Goal: Information Seeking & Learning: Learn about a topic

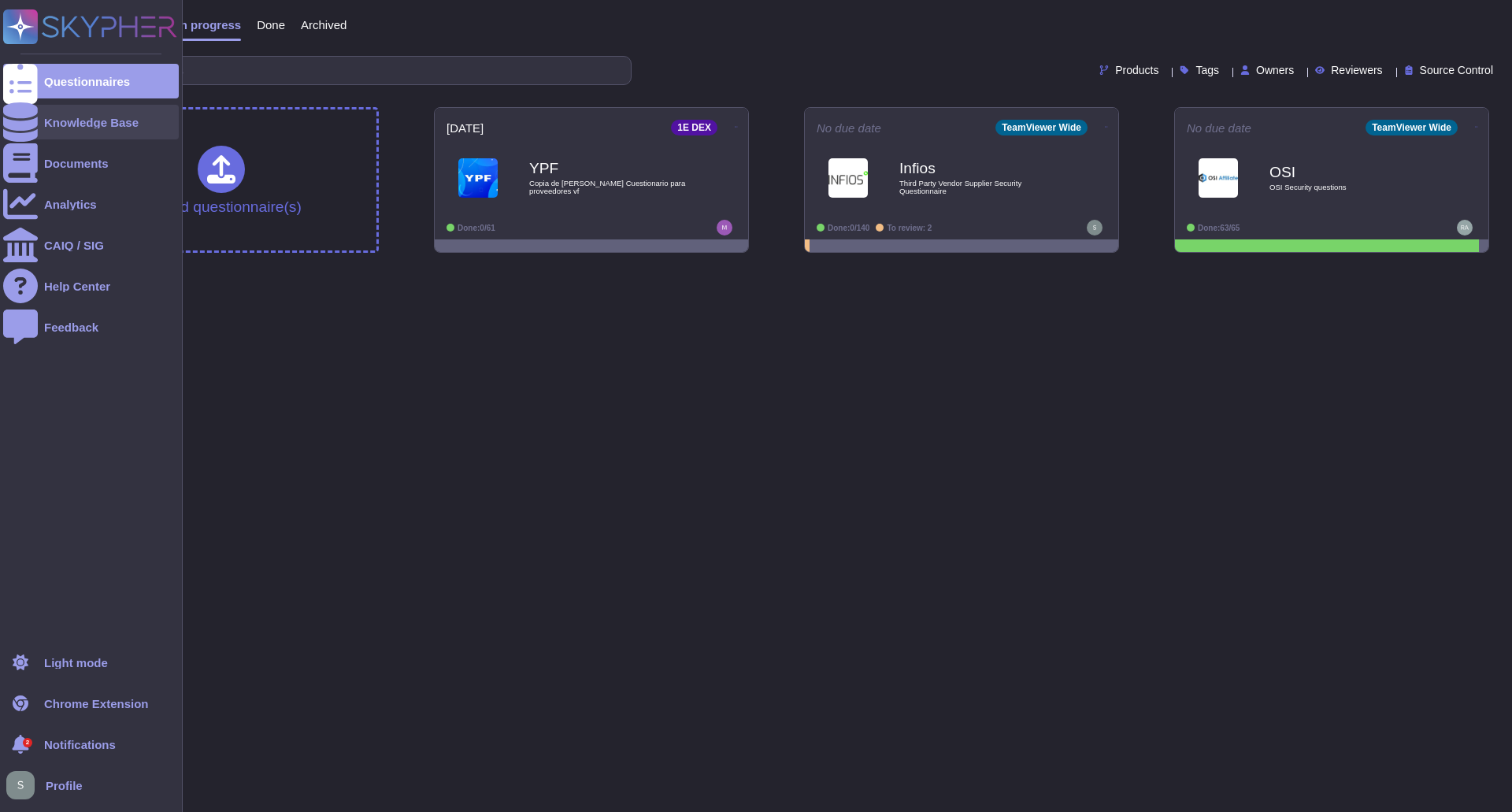
click at [93, 130] on div "Knowledge Base" at bounding box center [91, 121] width 176 height 35
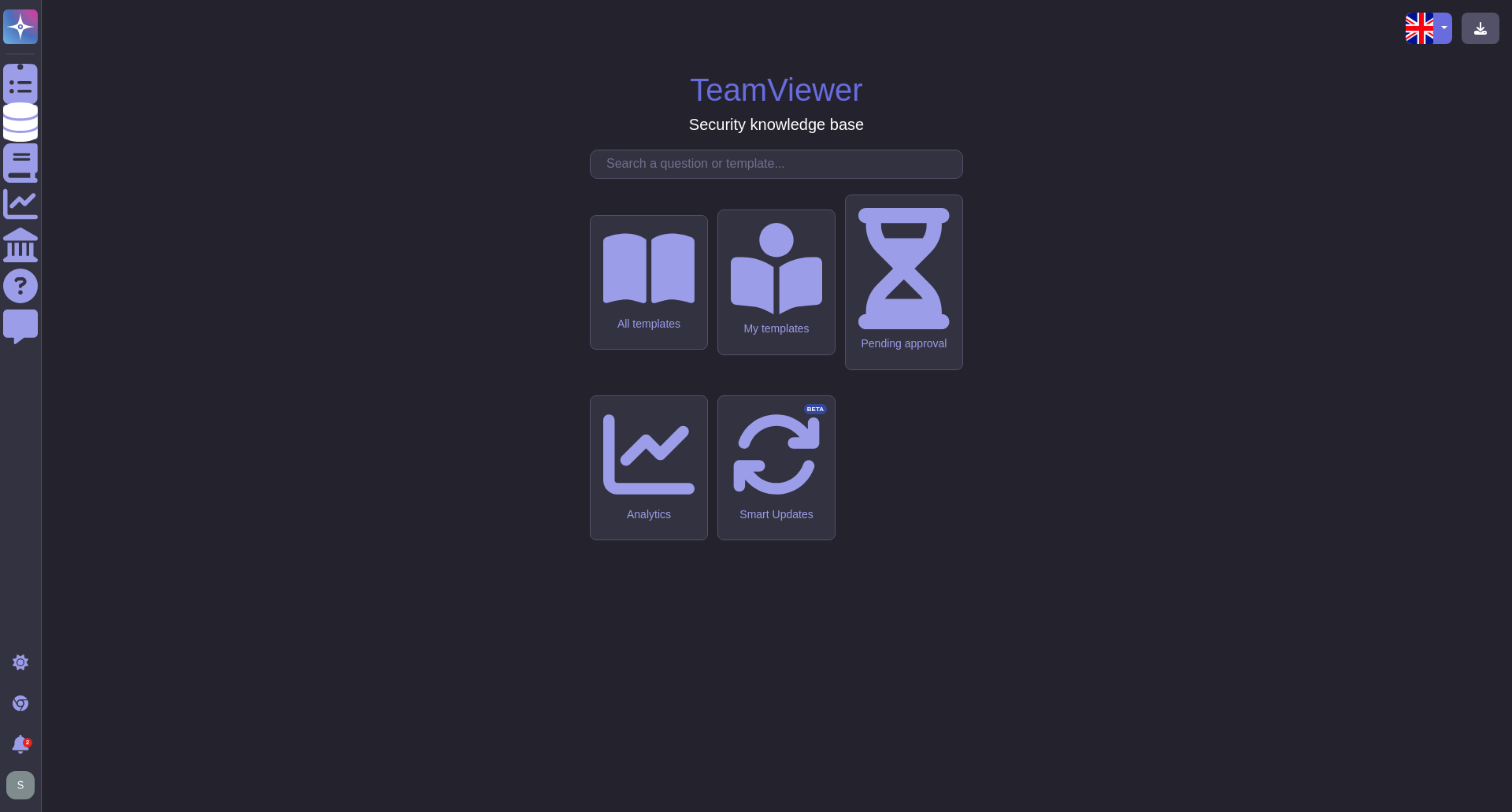
click at [646, 178] on input "text" at bounding box center [781, 164] width 364 height 28
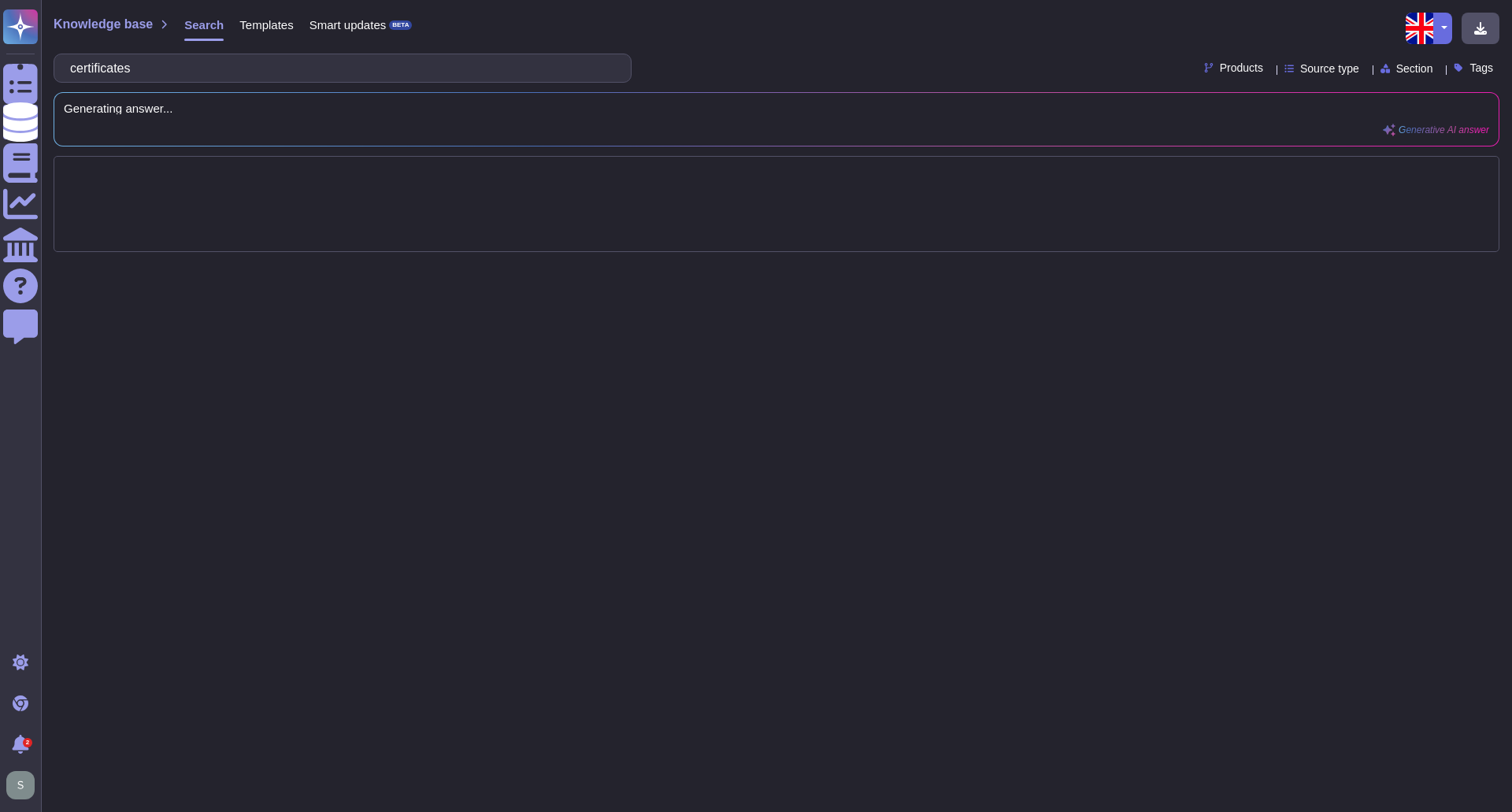
type input "certificates"
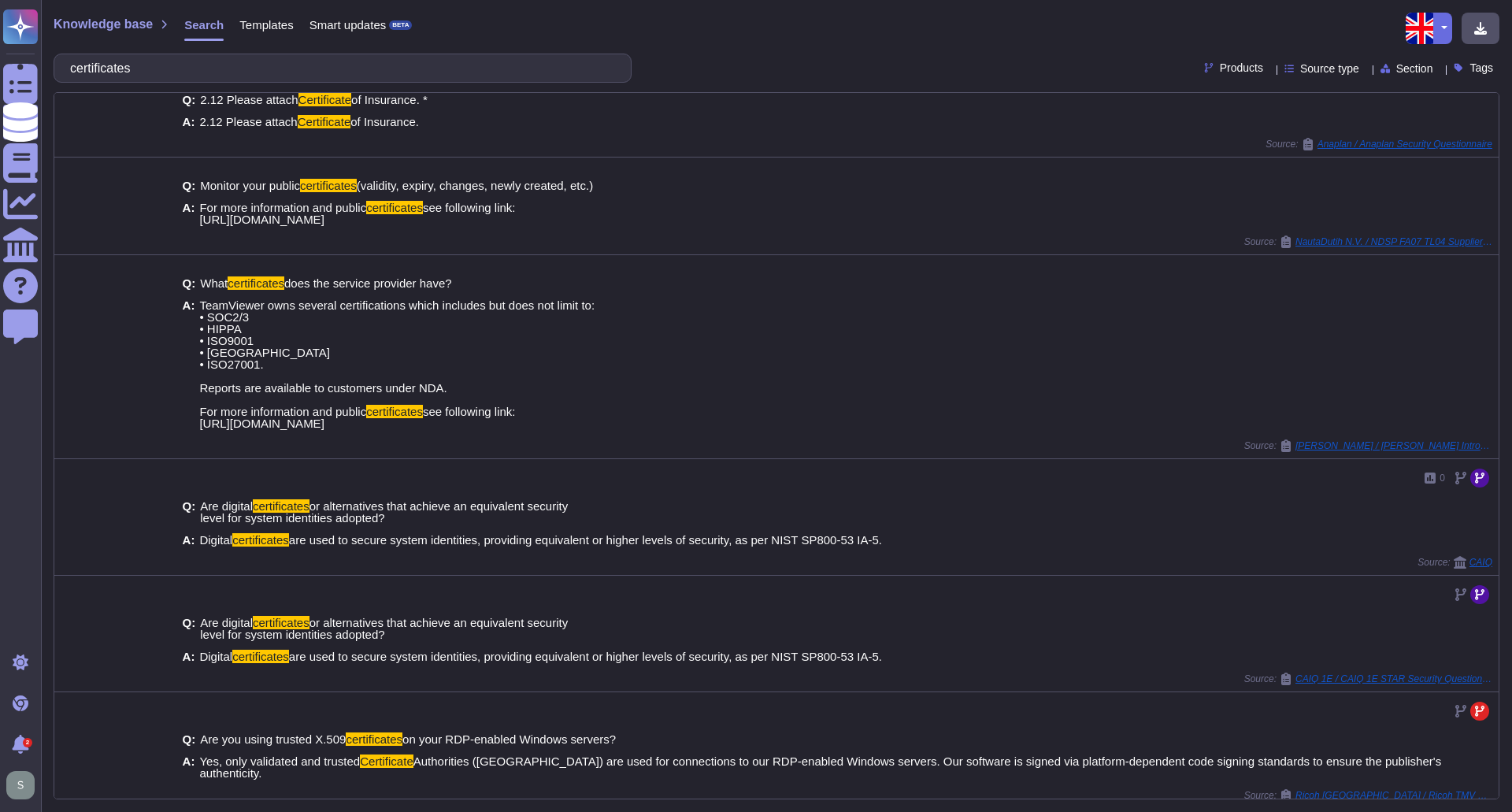
scroll to position [129, 0]
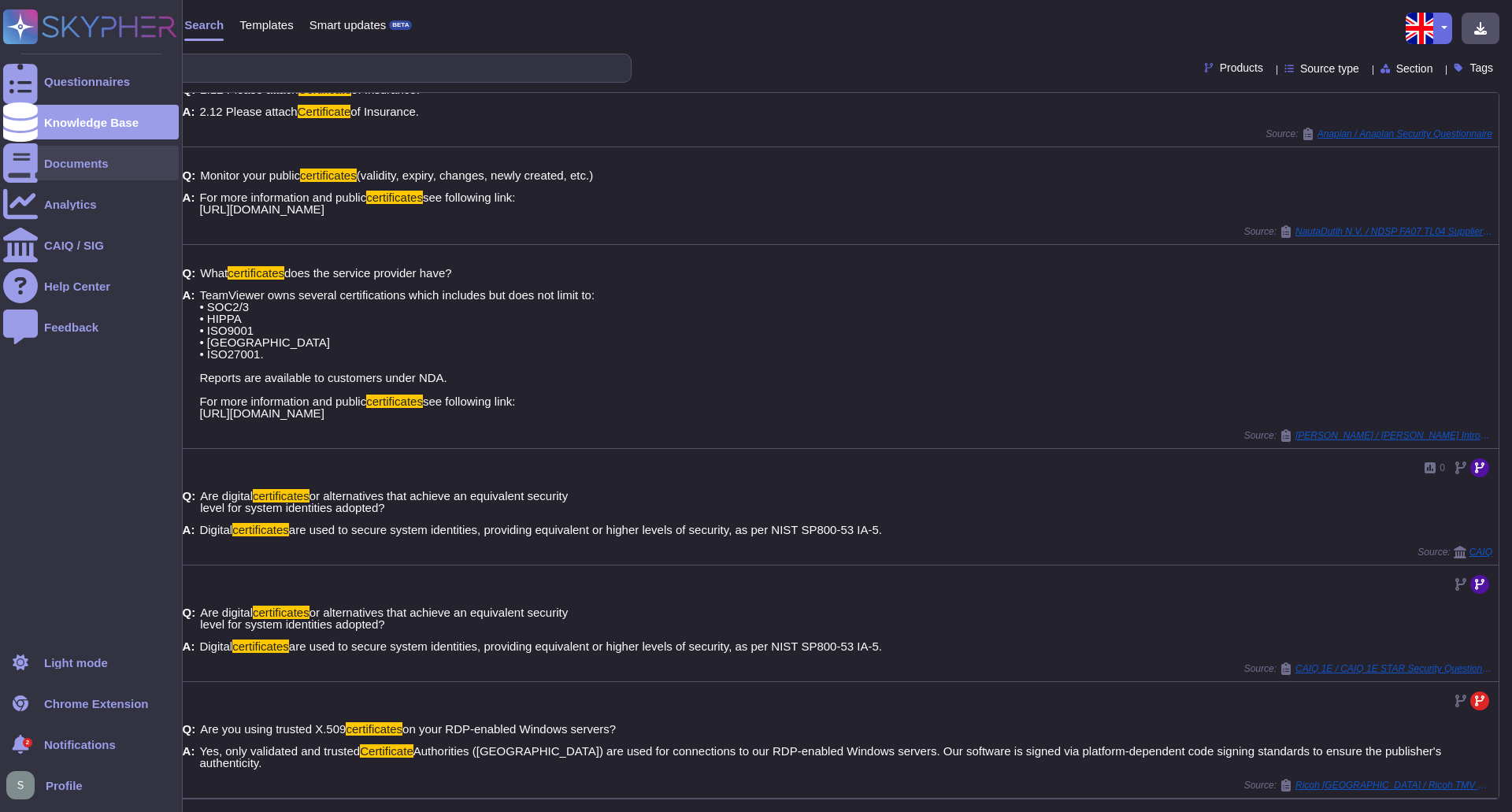
click at [55, 163] on div "Documents" at bounding box center [76, 163] width 65 height 12
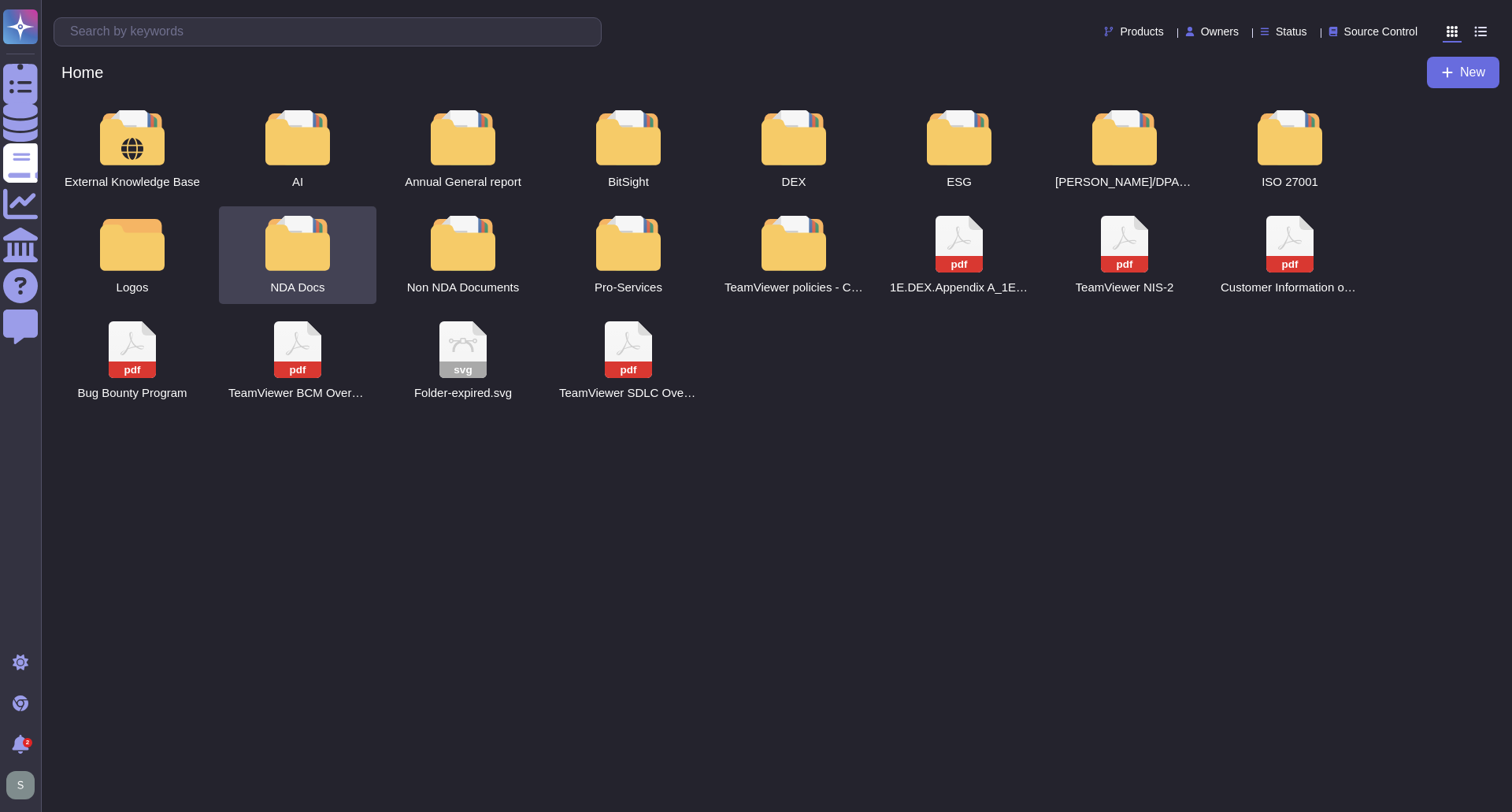
click at [351, 239] on div "NDA Docs" at bounding box center [297, 255] width 158 height 98
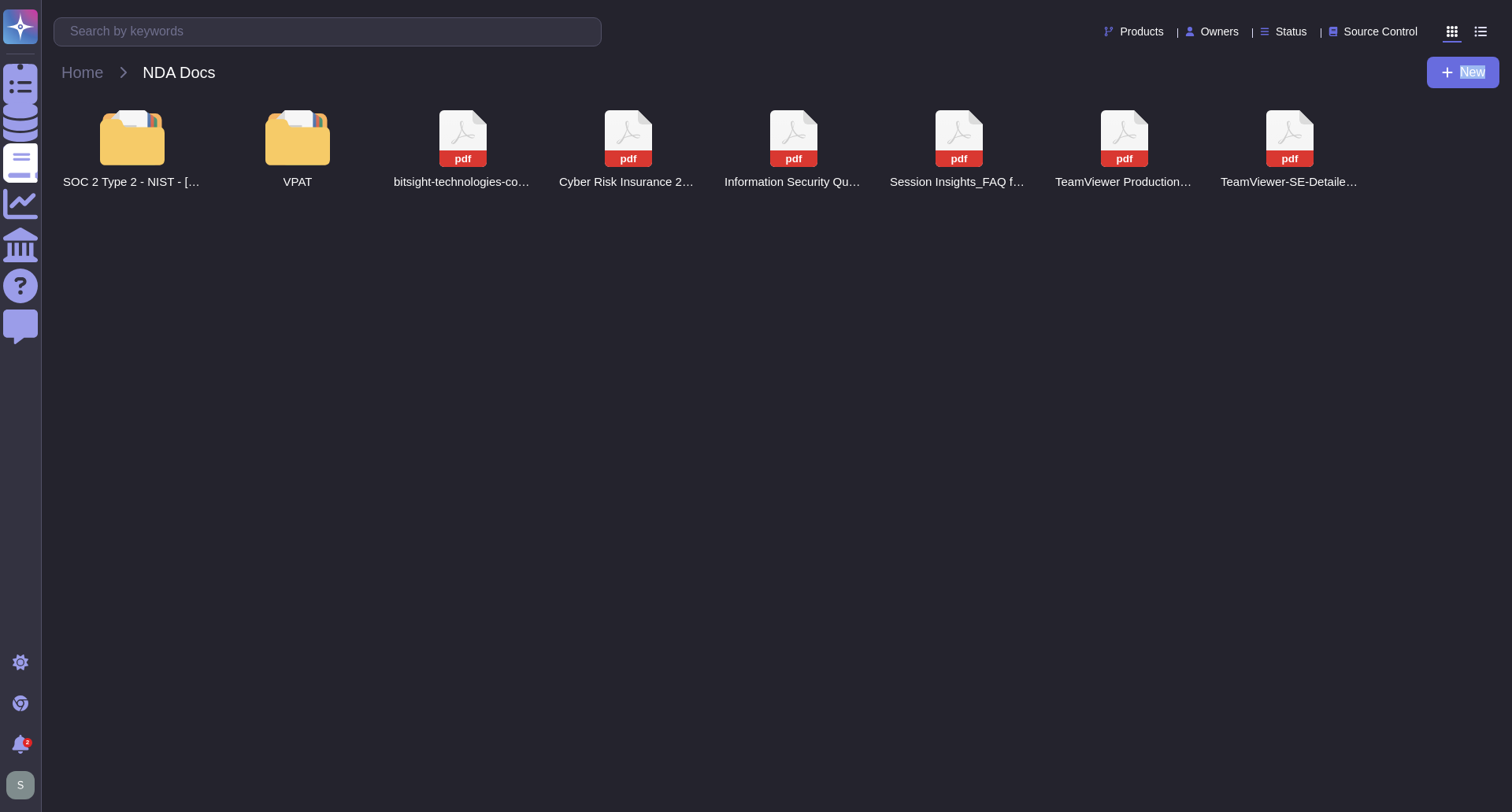
click at [351, 211] on html "Questionnaires Knowledge Base Documents Analytics CAIQ / SIG Help Center Feedba…" at bounding box center [756, 105] width 1512 height 211
click at [140, 158] on div at bounding box center [132, 137] width 69 height 55
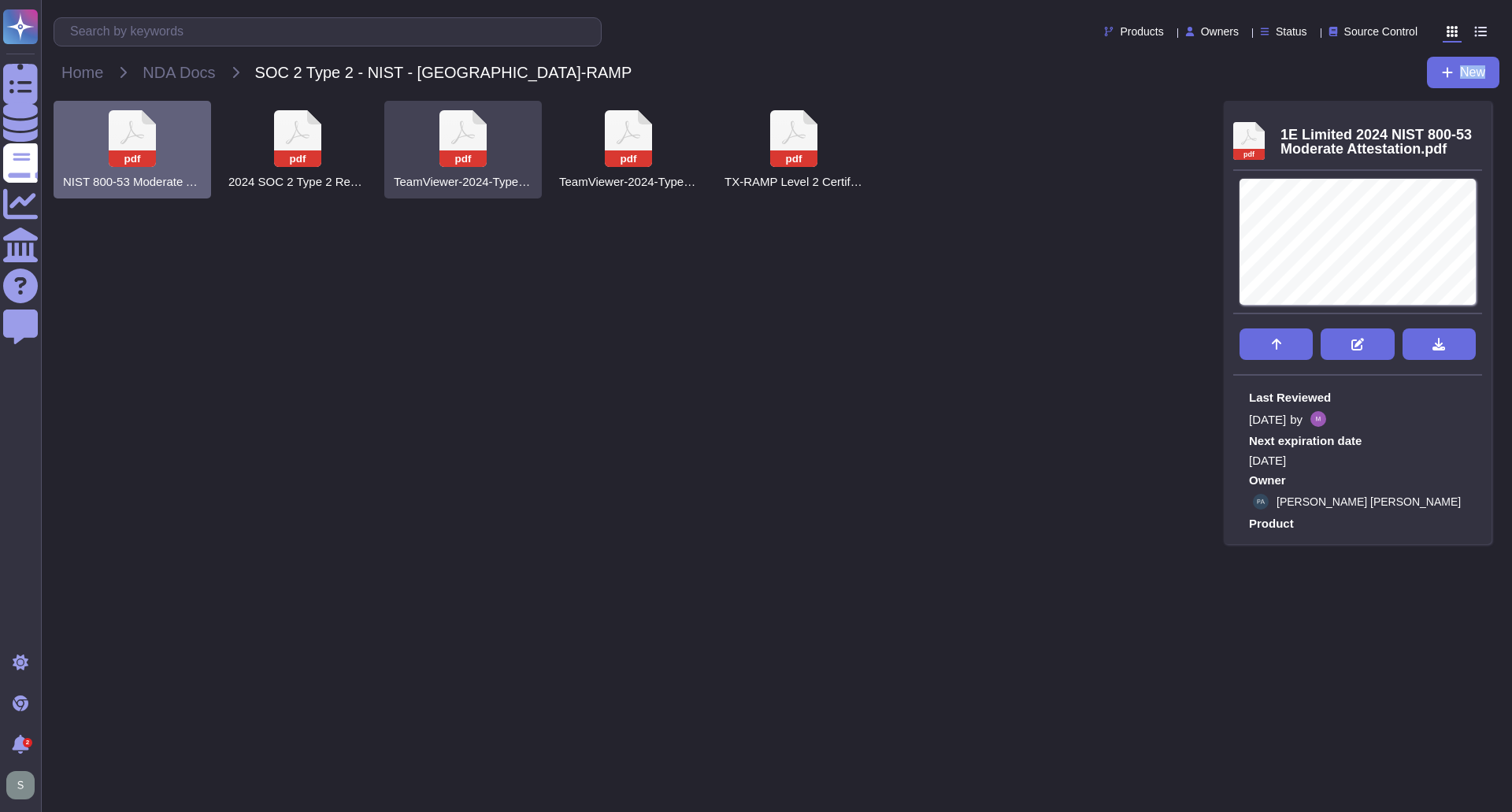
click at [156, 146] on icon at bounding box center [132, 138] width 47 height 56
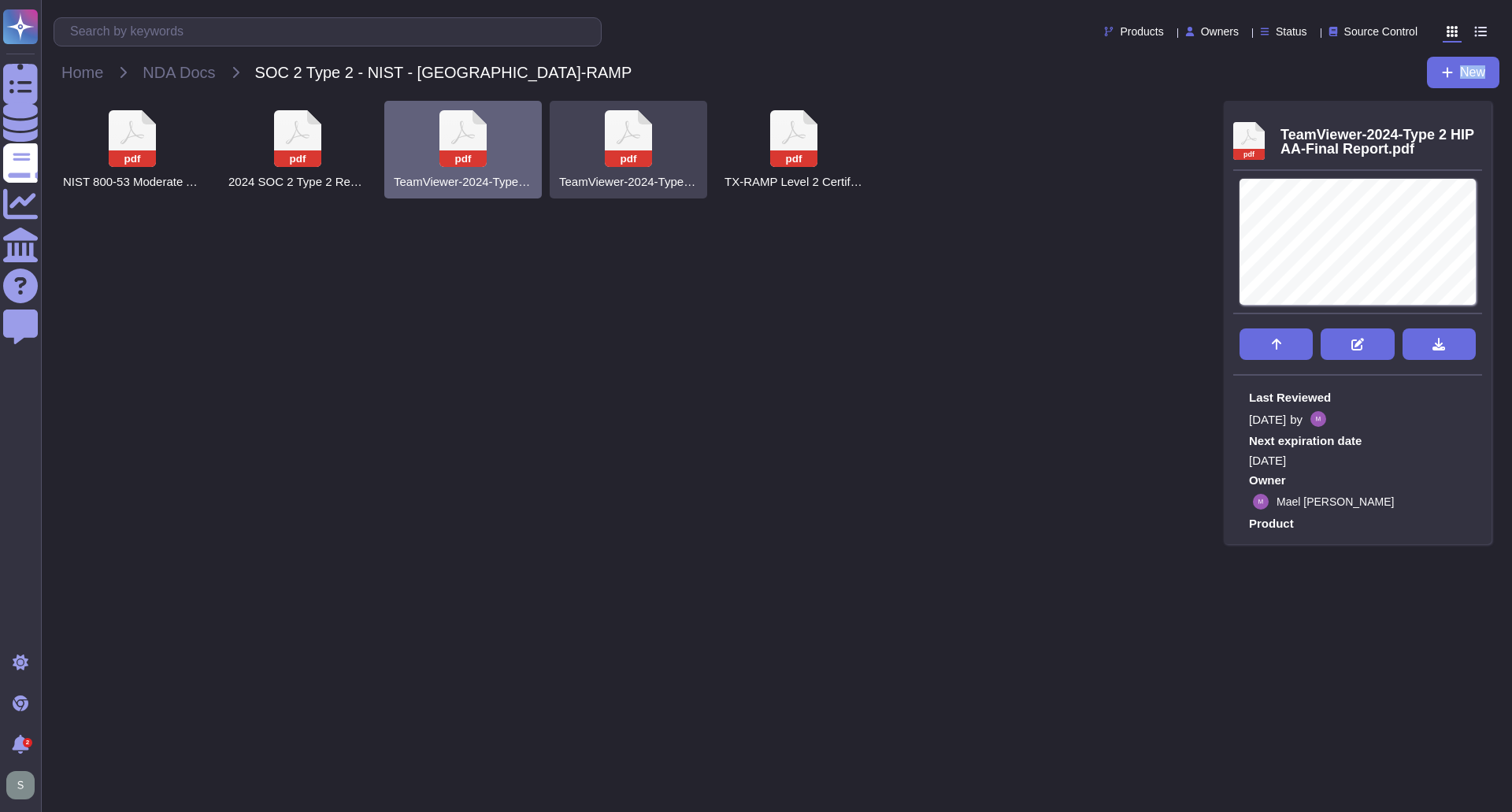
click at [156, 148] on icon at bounding box center [132, 138] width 47 height 56
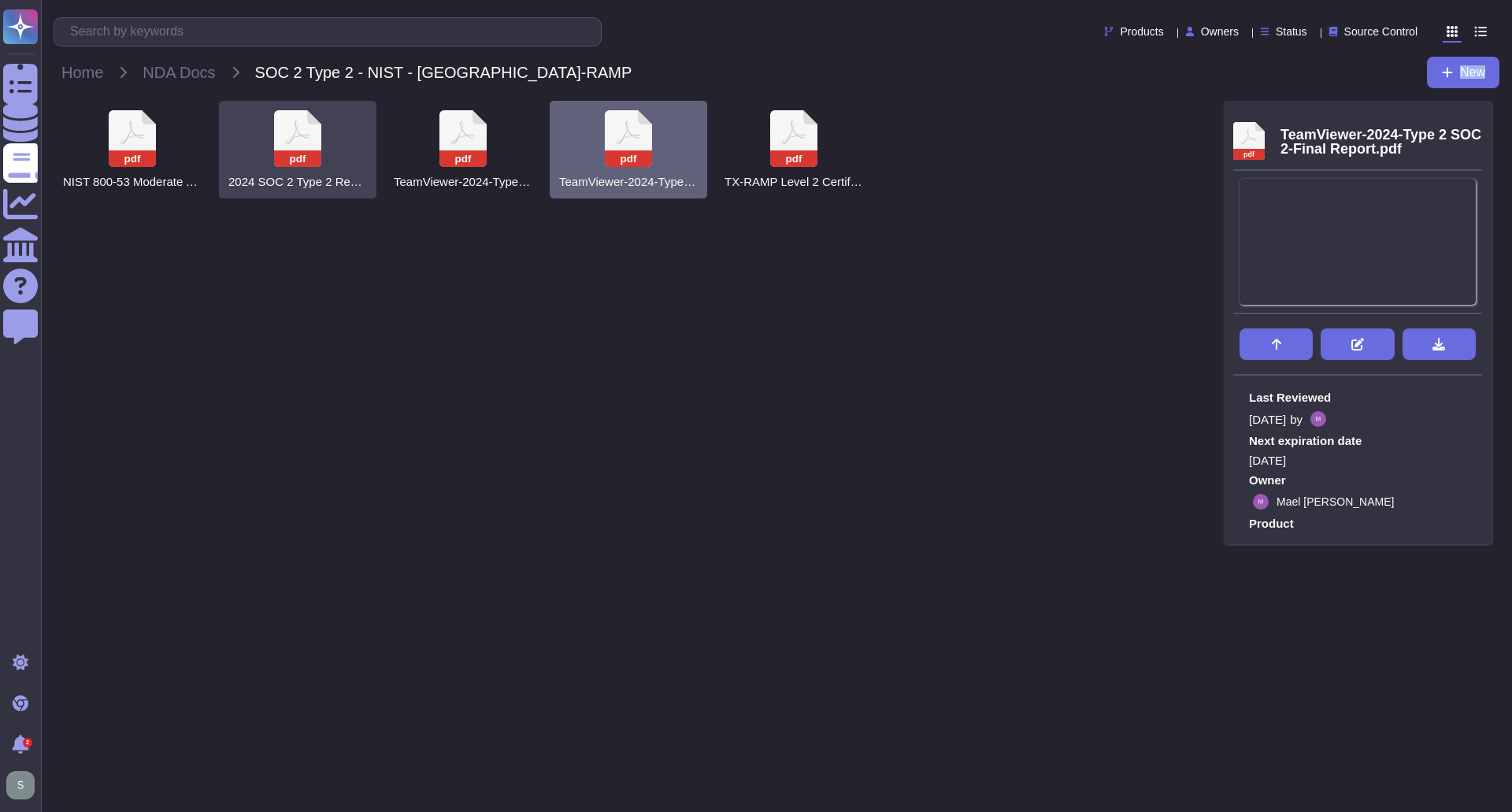
click at [156, 149] on icon at bounding box center [132, 138] width 47 height 56
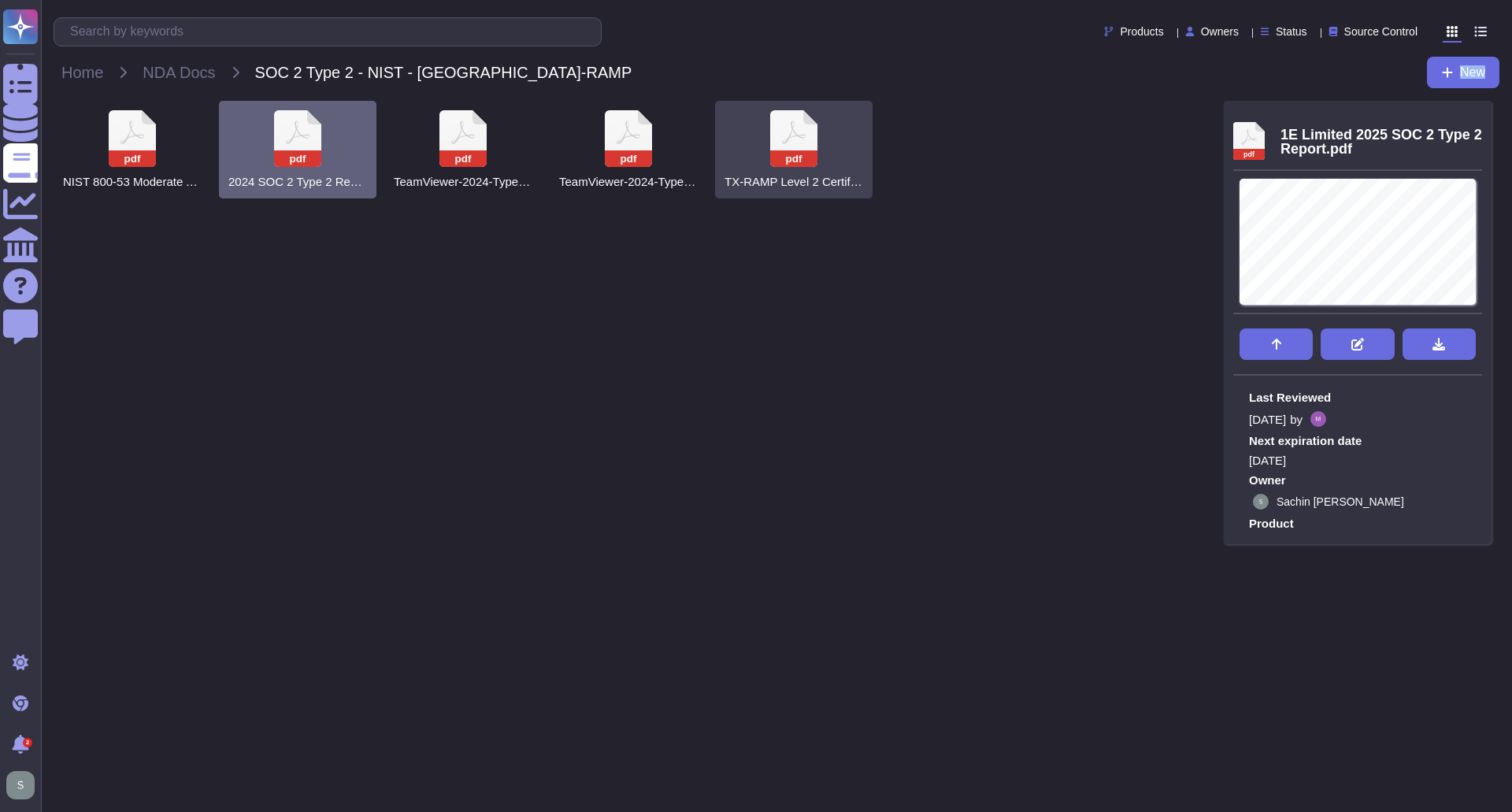
click at [156, 127] on icon at bounding box center [132, 138] width 47 height 56
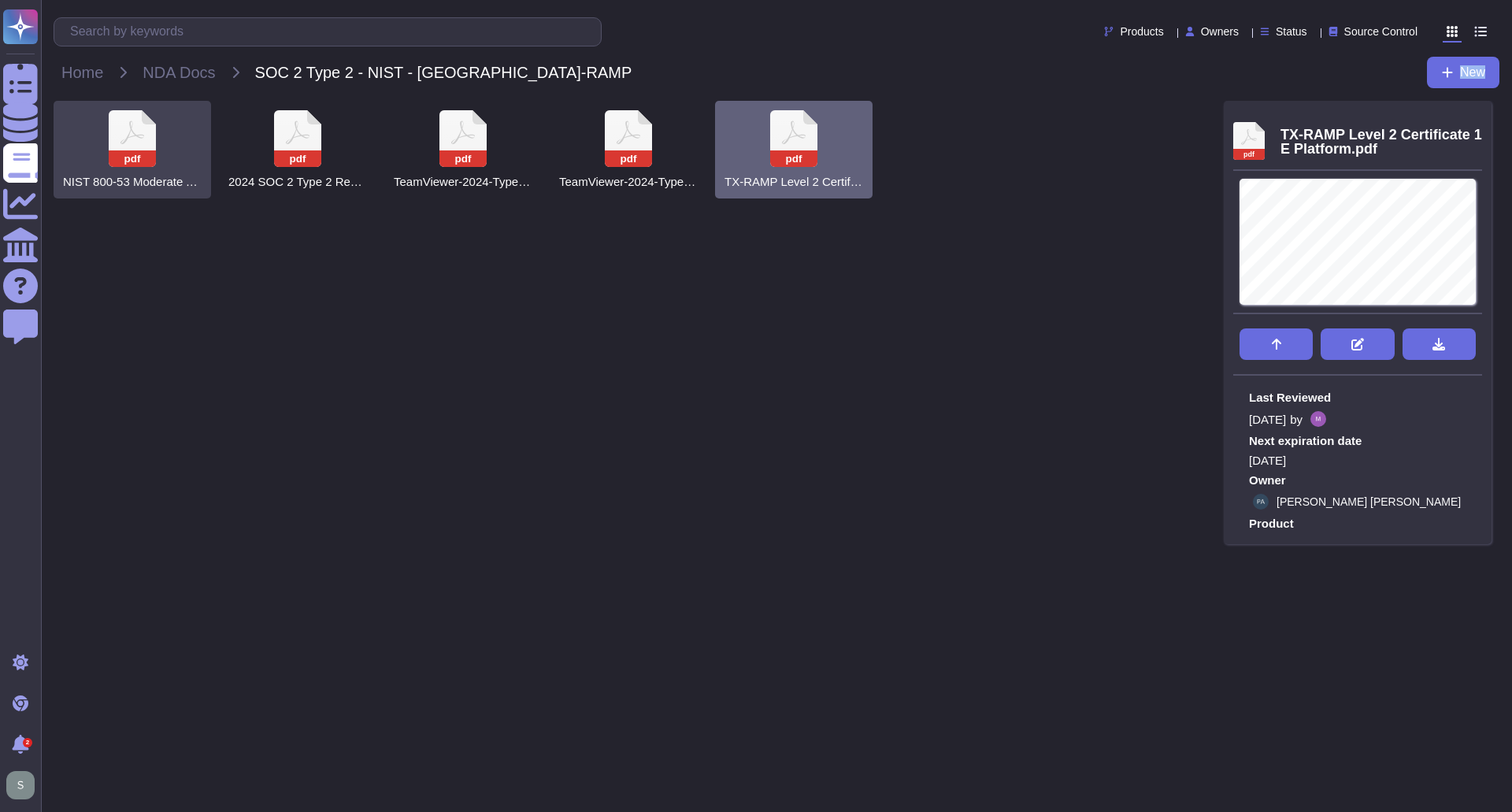
click at [144, 143] on icon at bounding box center [132, 138] width 47 height 56
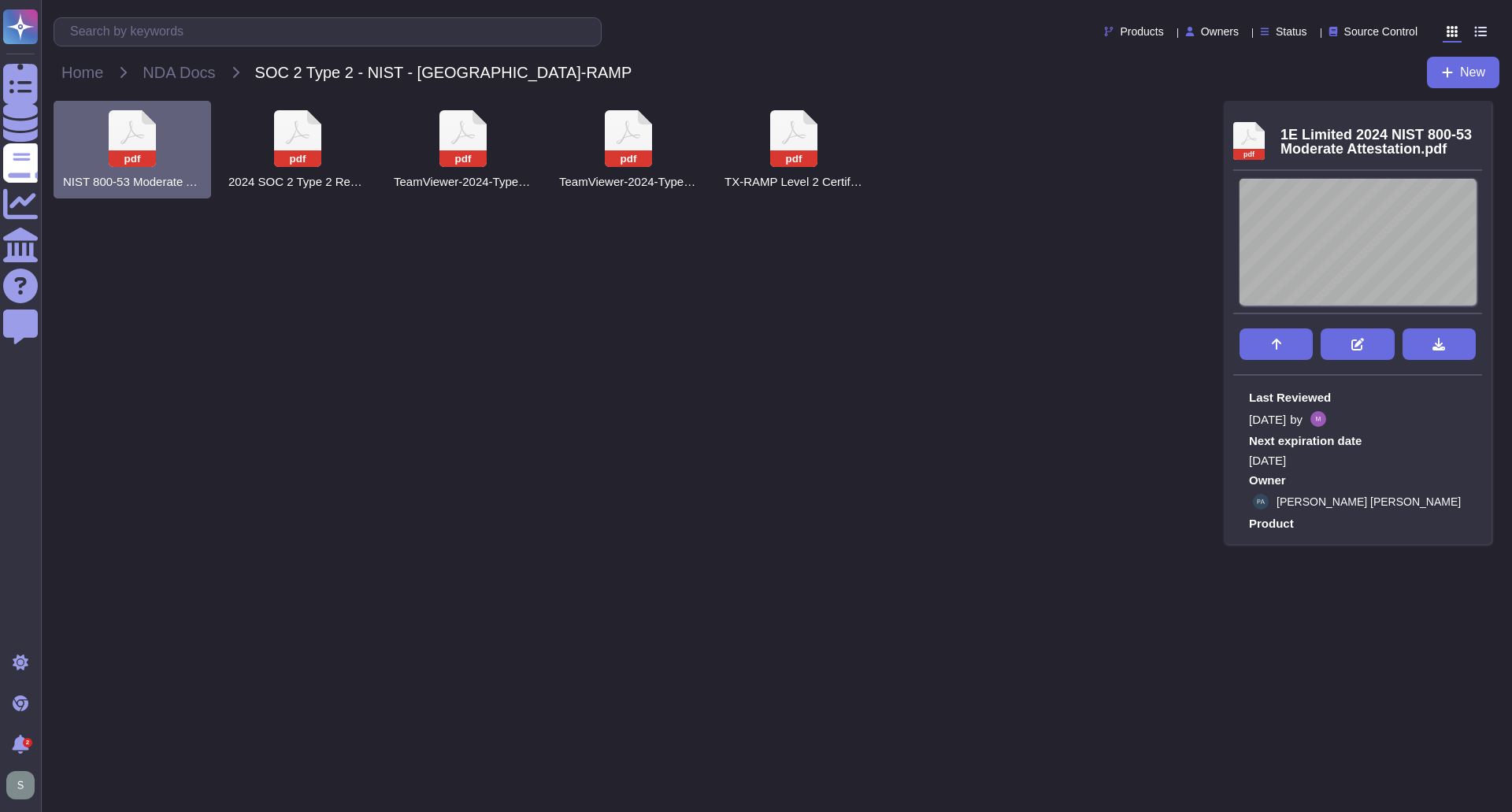
click at [1462, 199] on icon at bounding box center [1462, 199] width 0 height 0
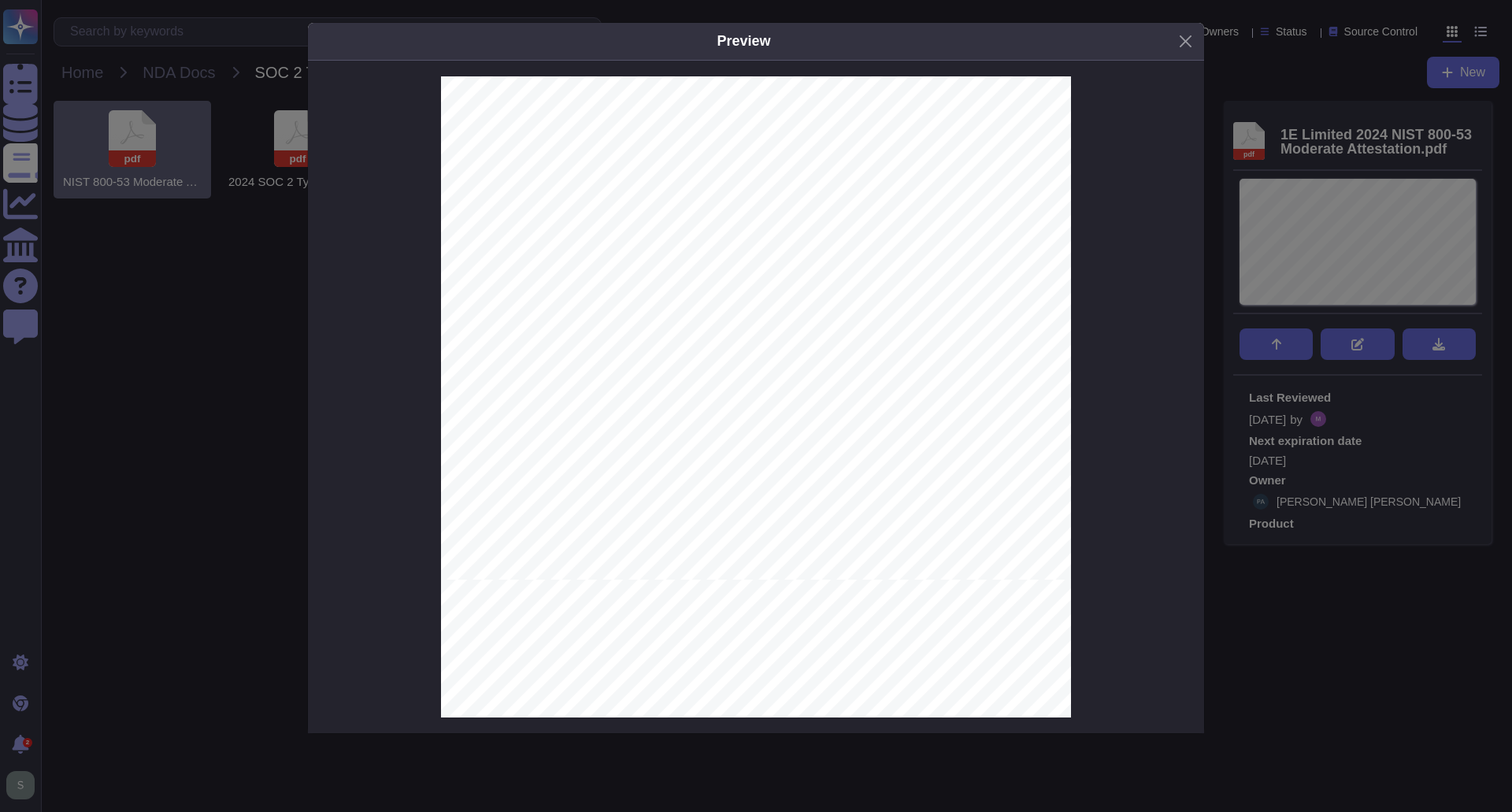
scroll to position [10161, 0]
click at [1191, 42] on button "Close" at bounding box center [1185, 41] width 24 height 24
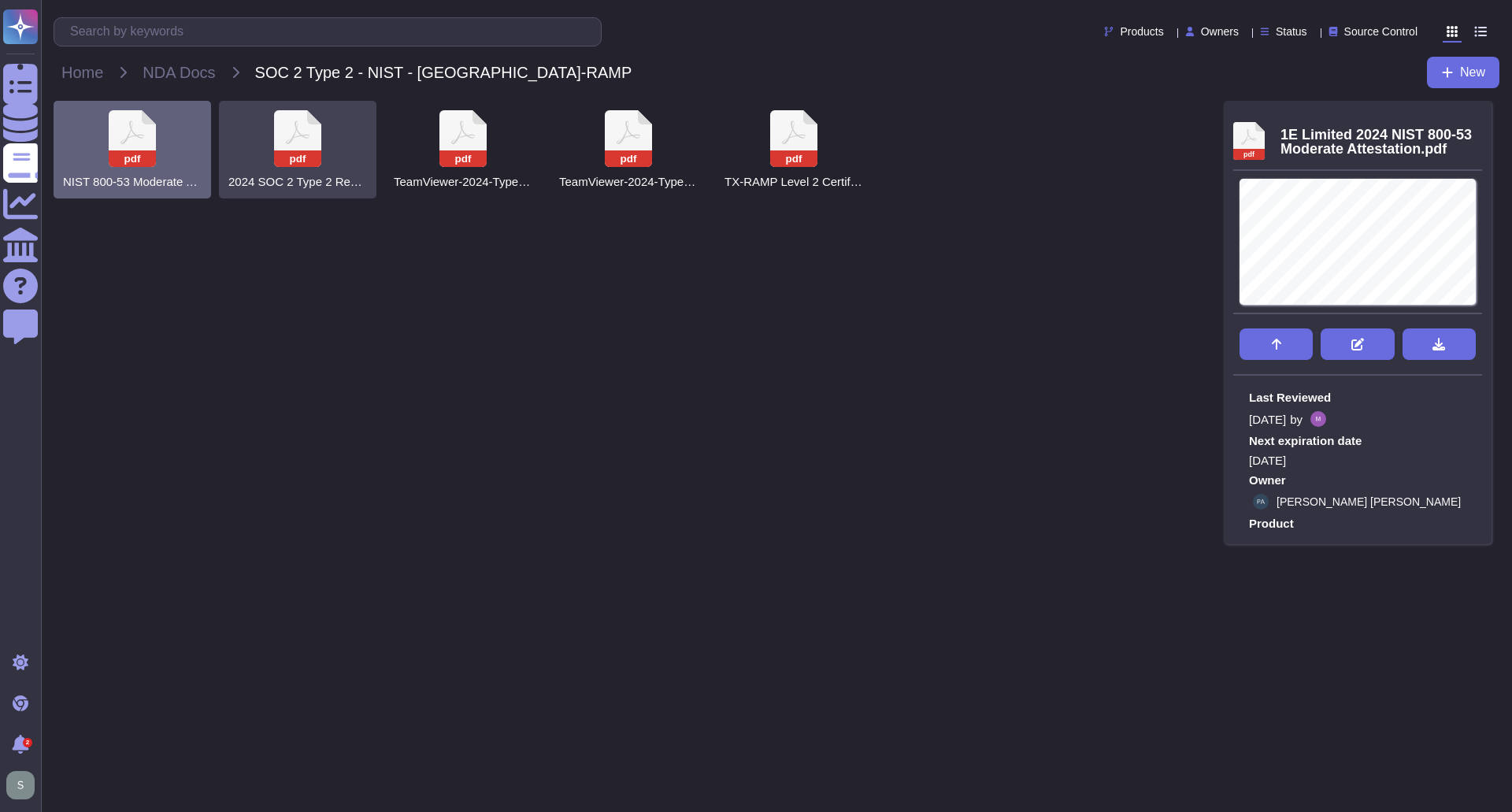
click at [325, 140] on div "pdf 2024 SOC 2 Type 2 Report for DEX platform" at bounding box center [297, 150] width 158 height 98
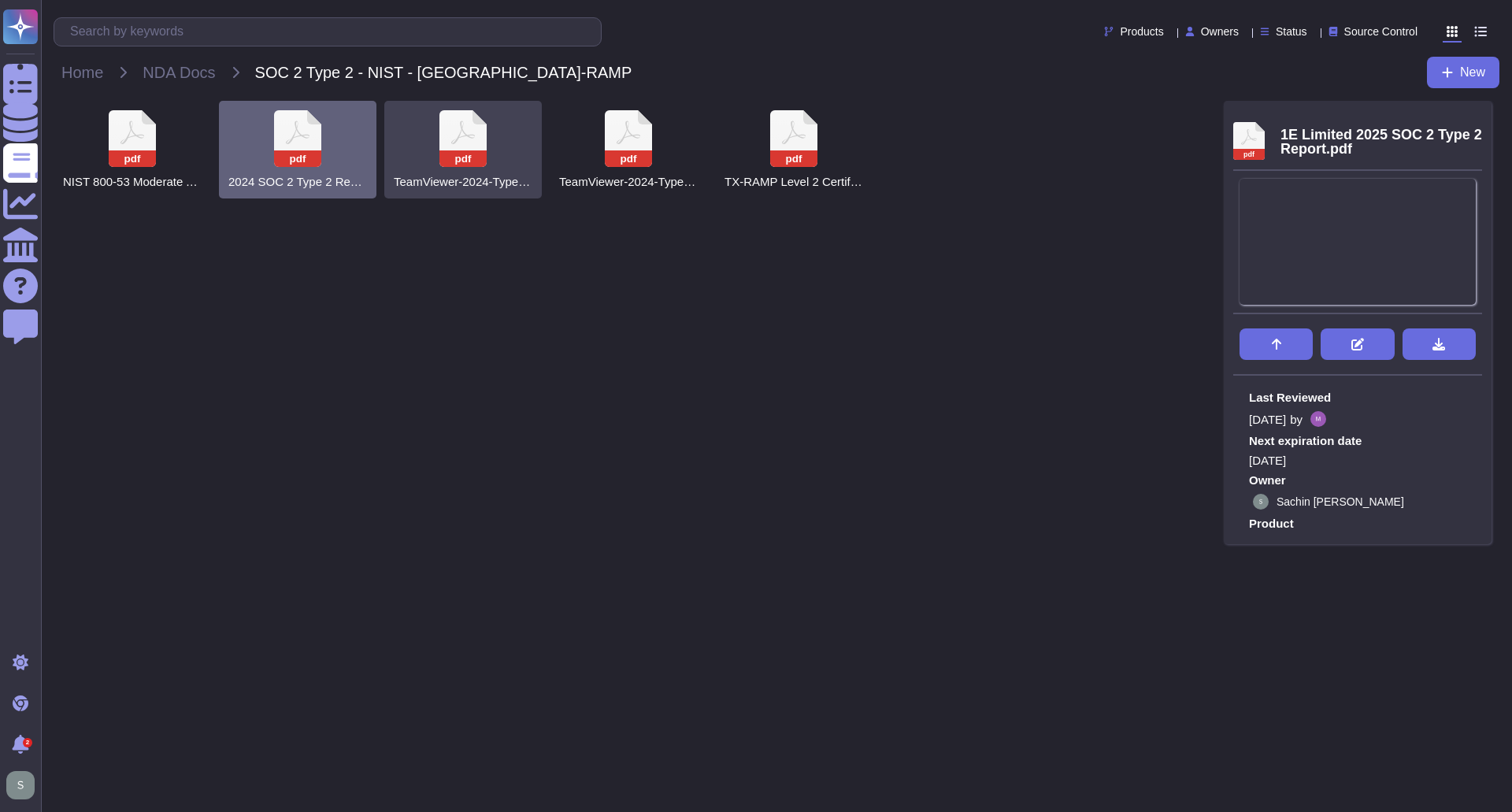
click at [156, 131] on icon at bounding box center [132, 138] width 47 height 56
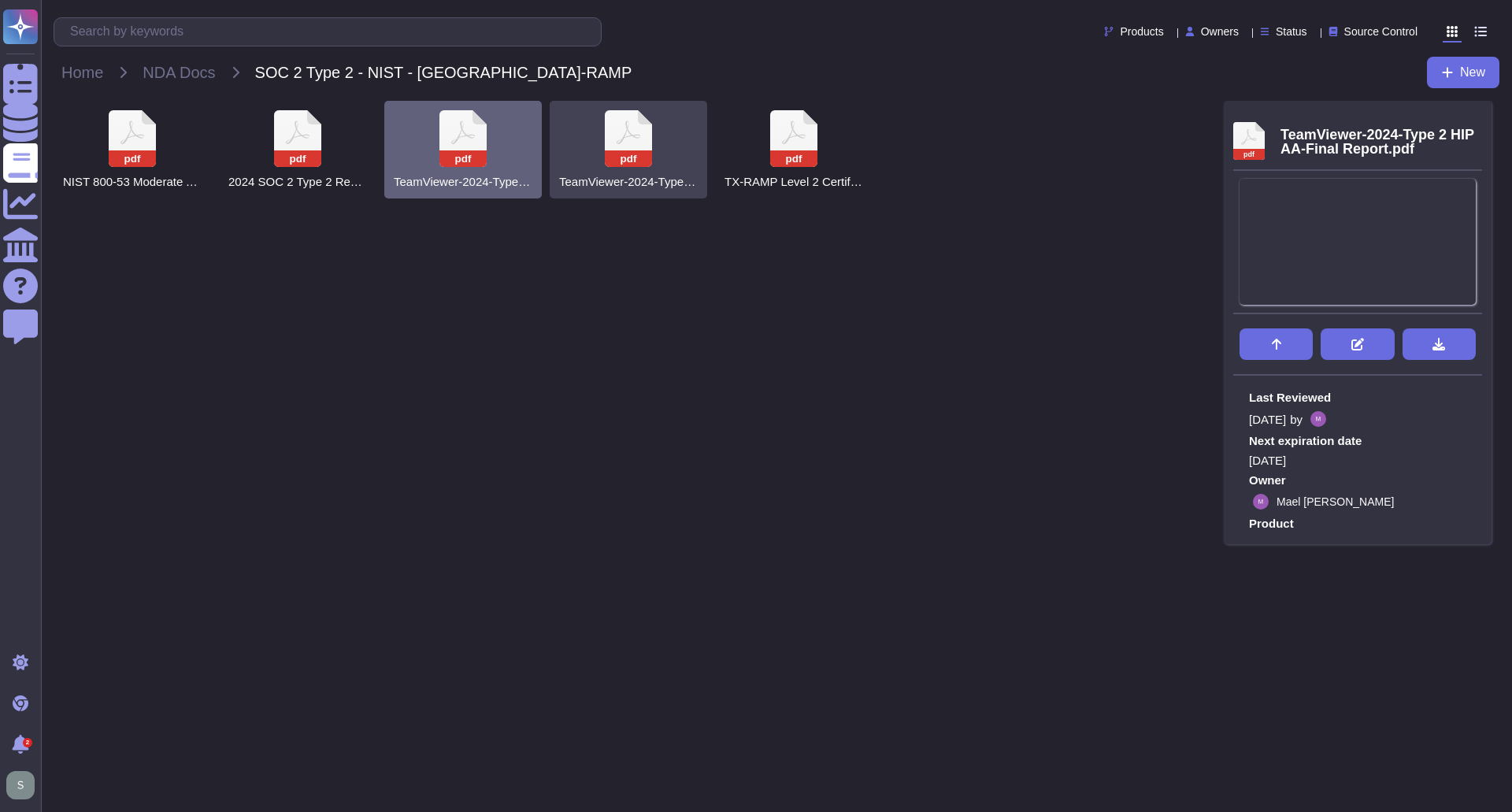
click at [156, 131] on icon at bounding box center [132, 138] width 47 height 56
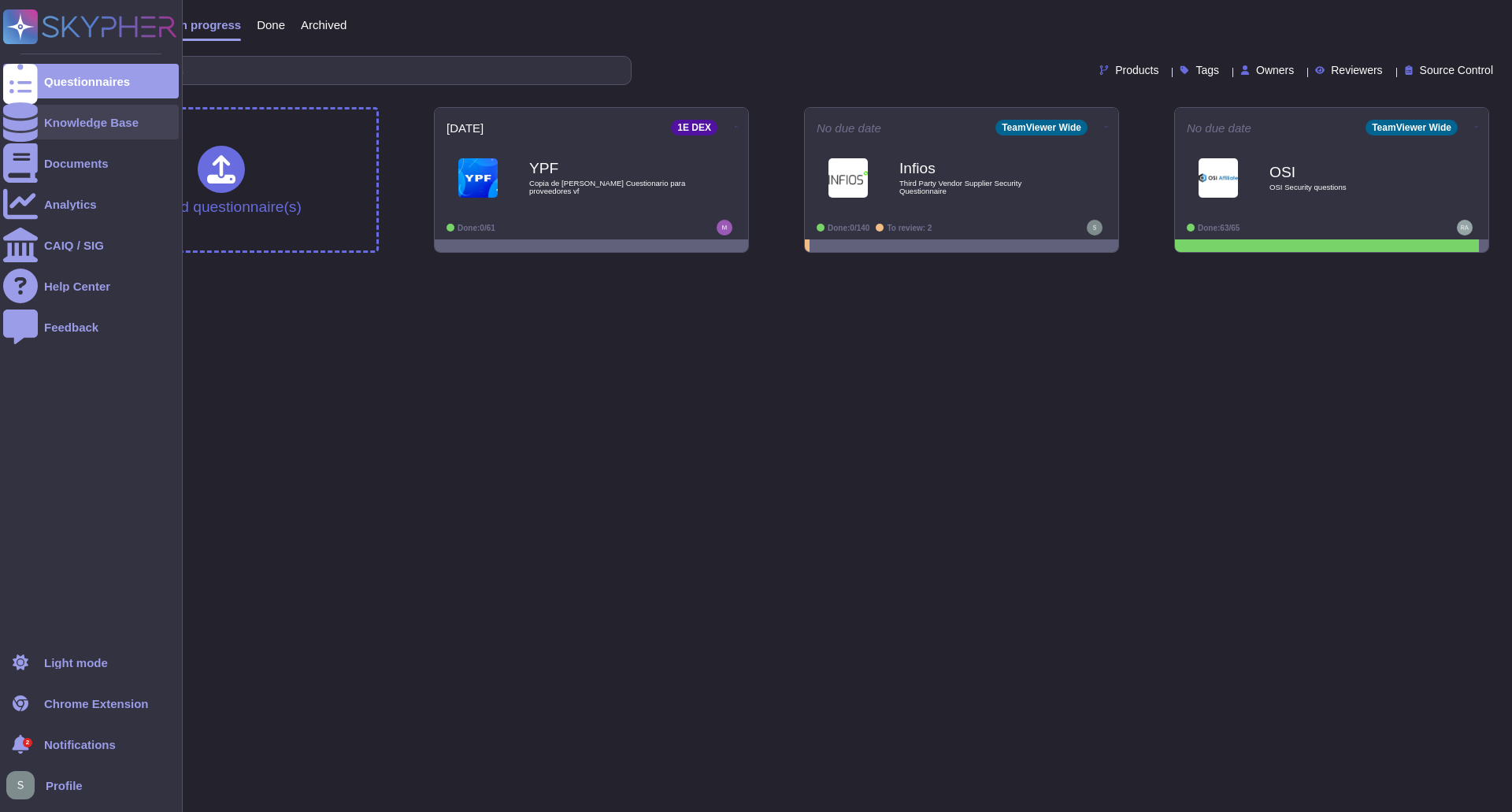
click at [80, 125] on div "Knowledge Base" at bounding box center [91, 122] width 94 height 12
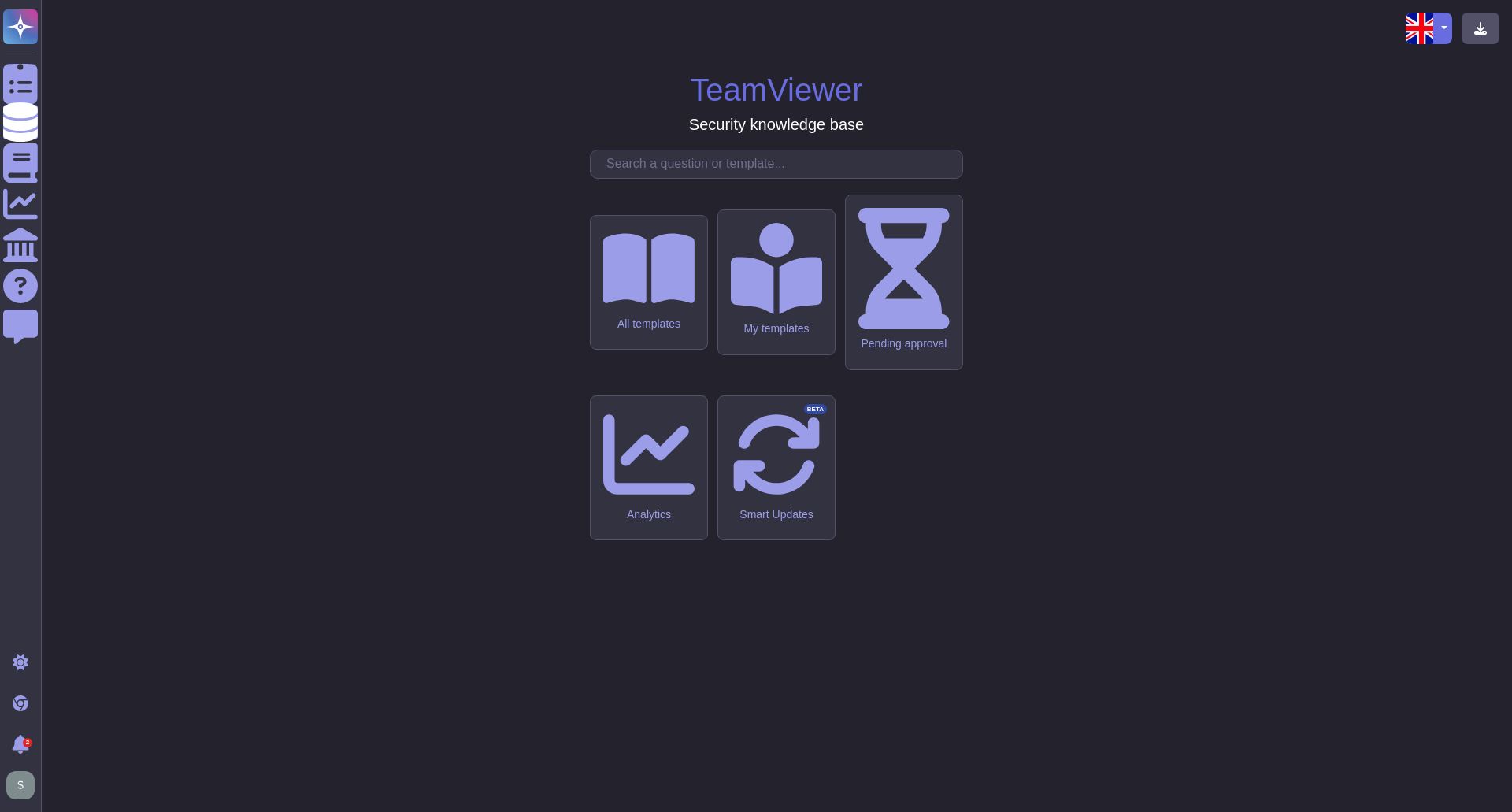
click at [645, 178] on input "text" at bounding box center [781, 164] width 364 height 28
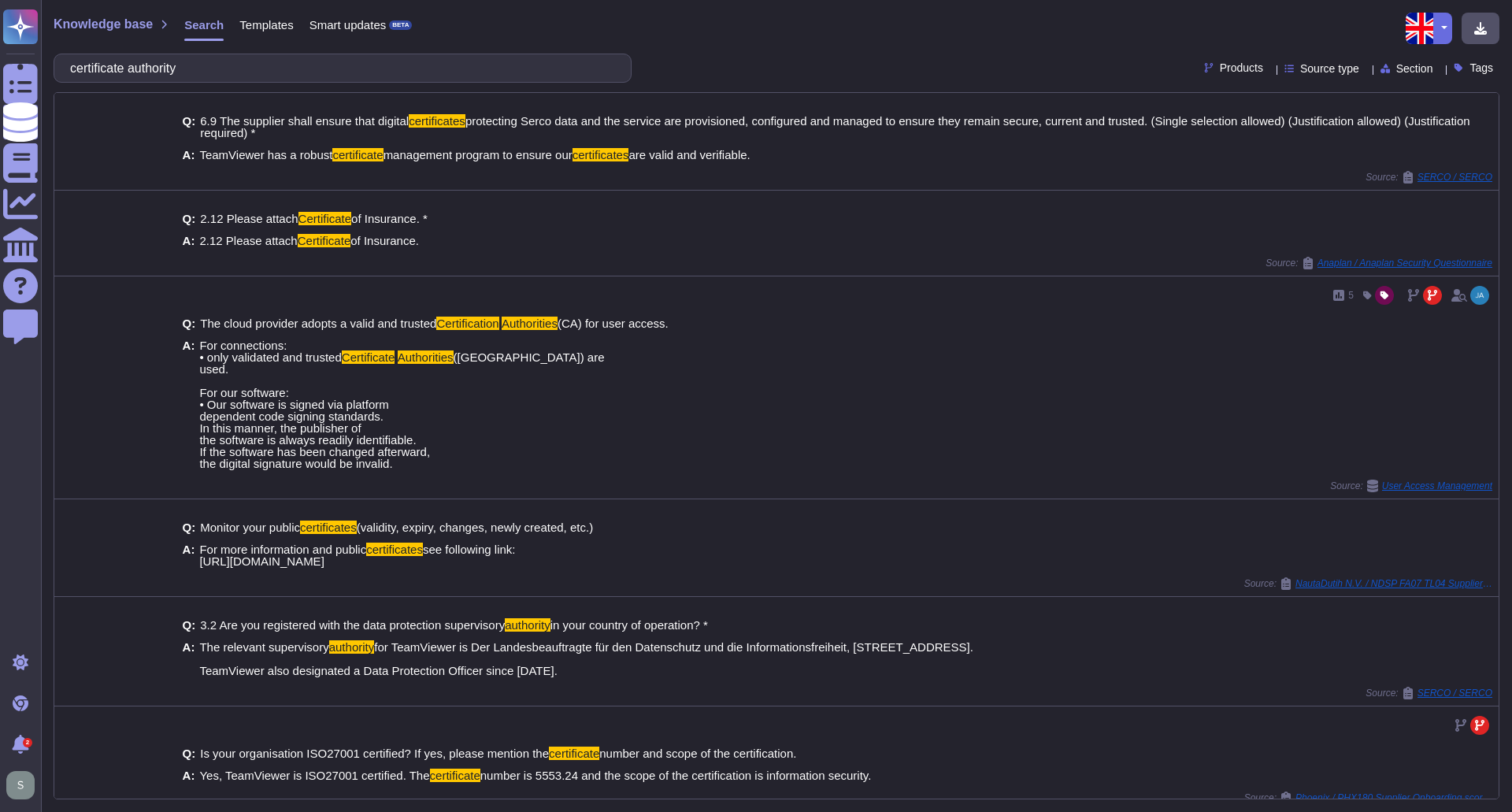
click at [240, 67] on input "certificate authority" at bounding box center [339, 68] width 553 height 28
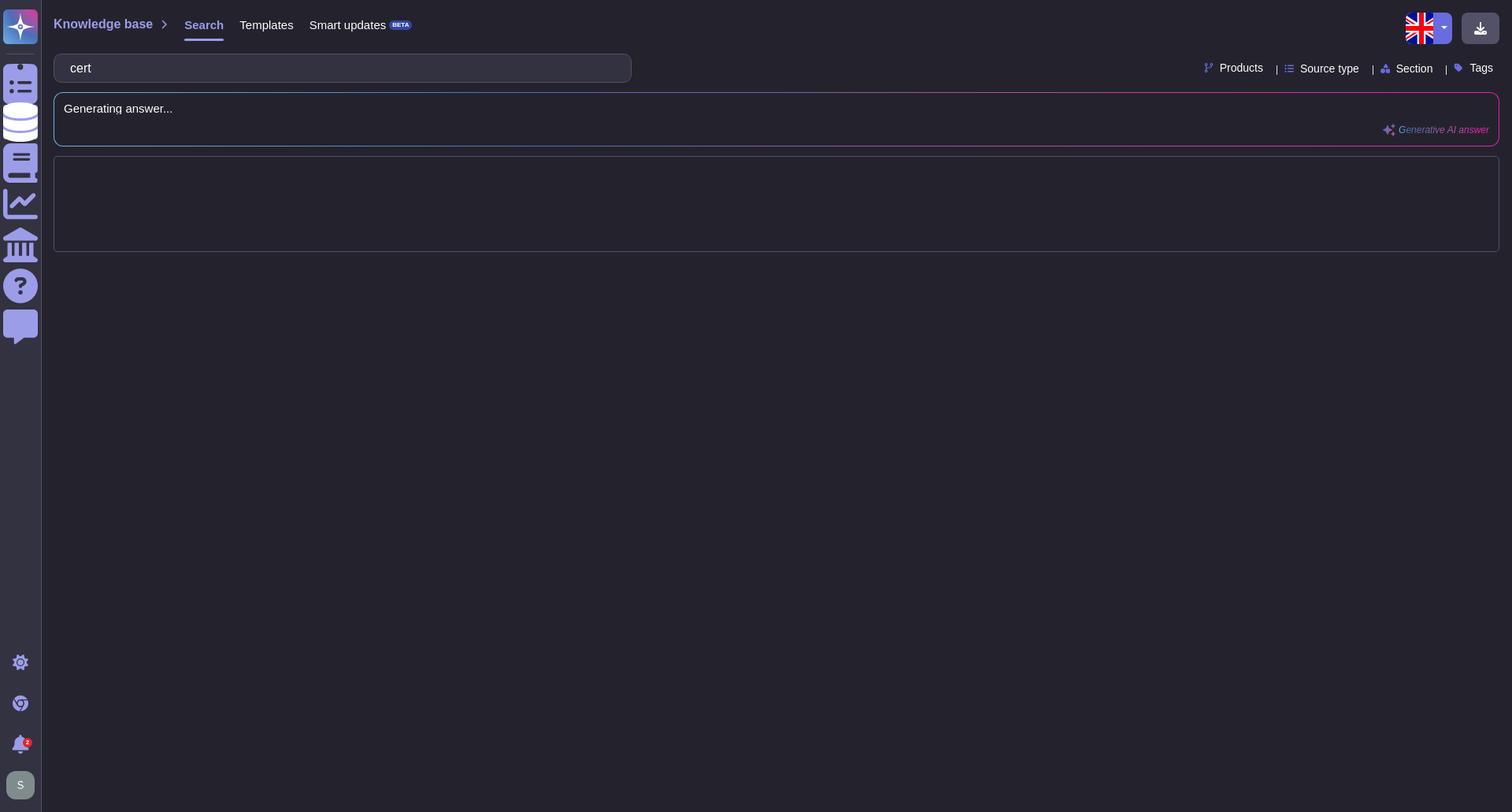
type input "ce"
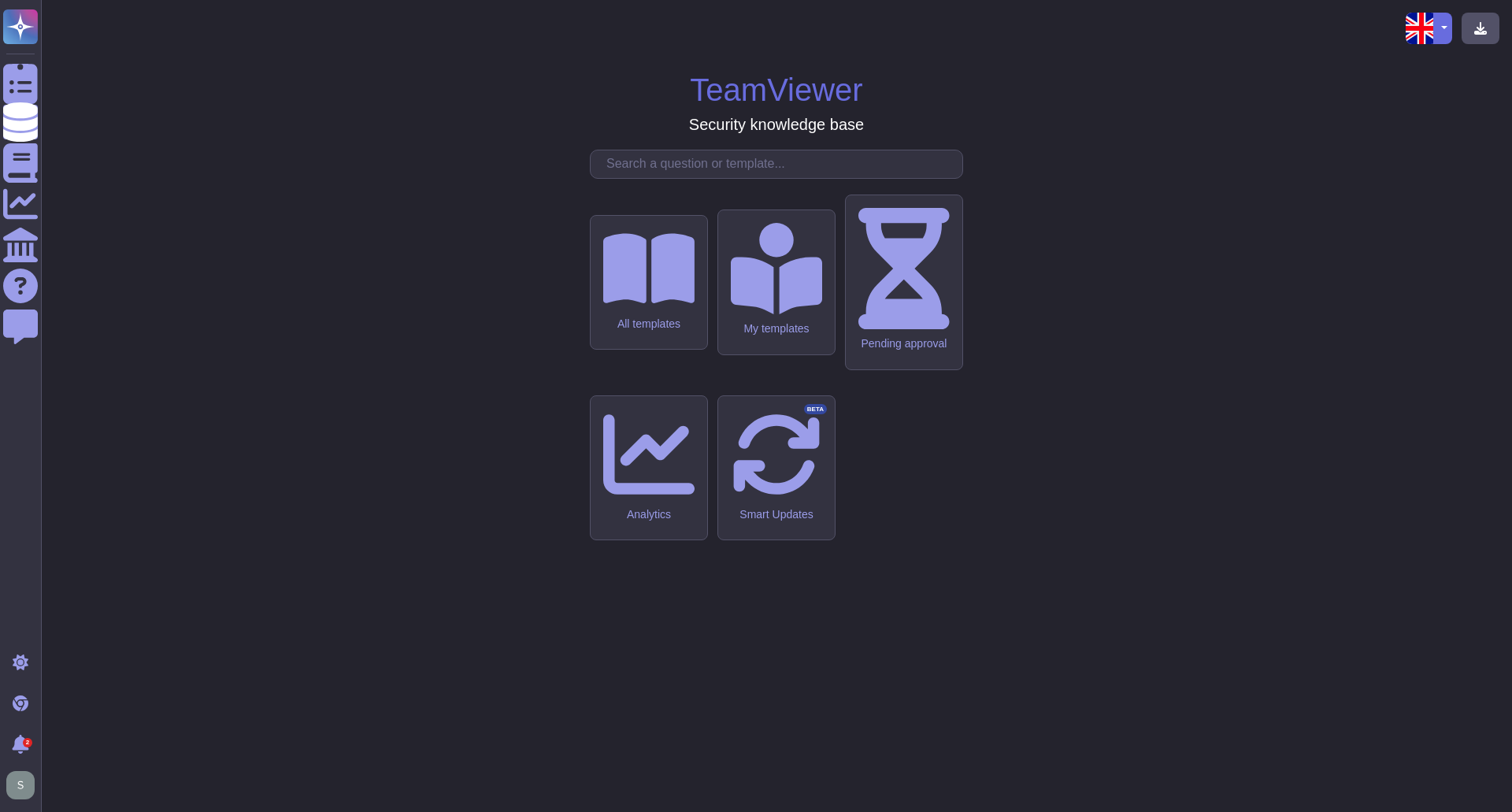
click at [683, 178] on input "text" at bounding box center [781, 164] width 364 height 28
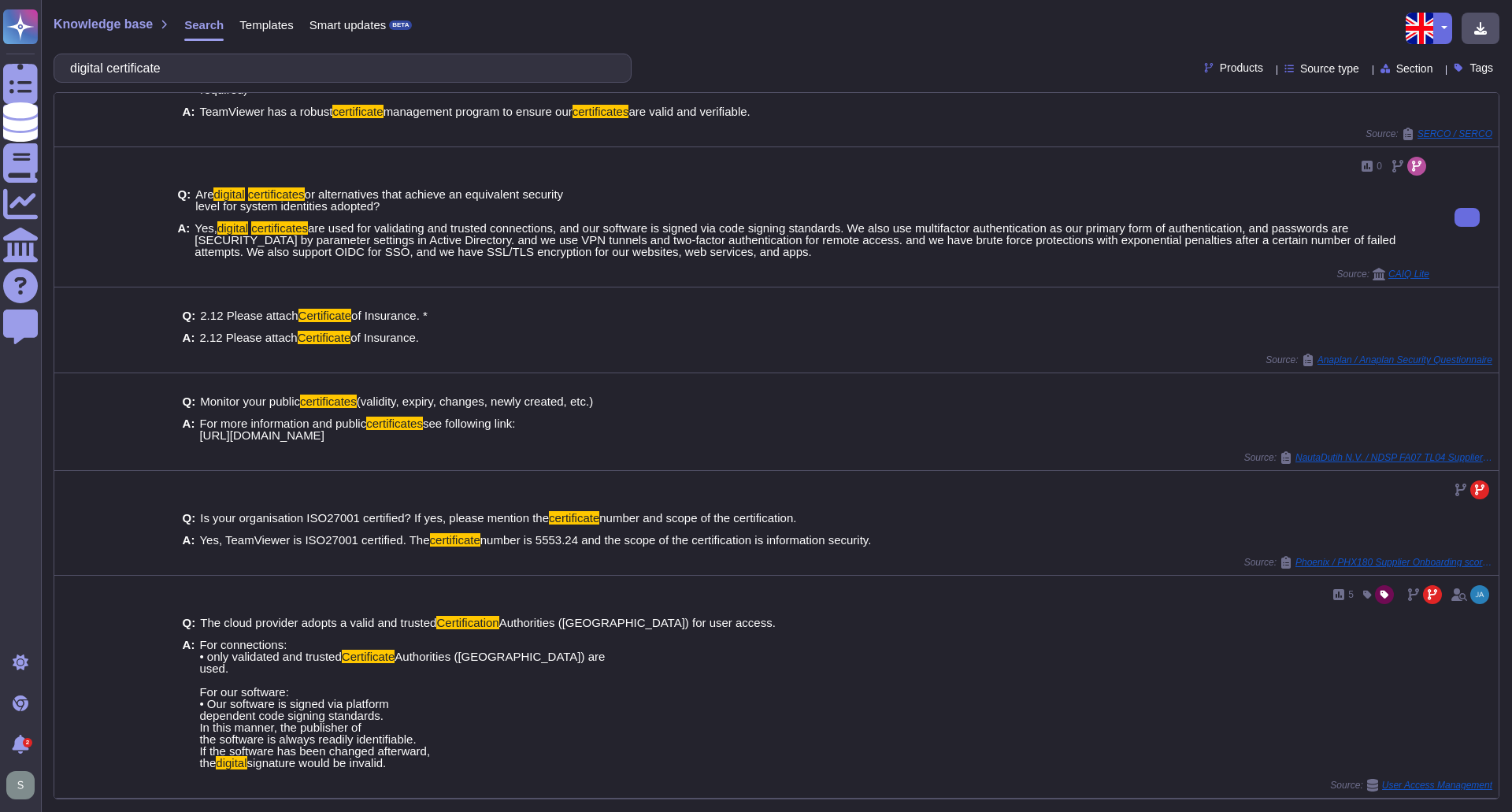
scroll to position [288, 0]
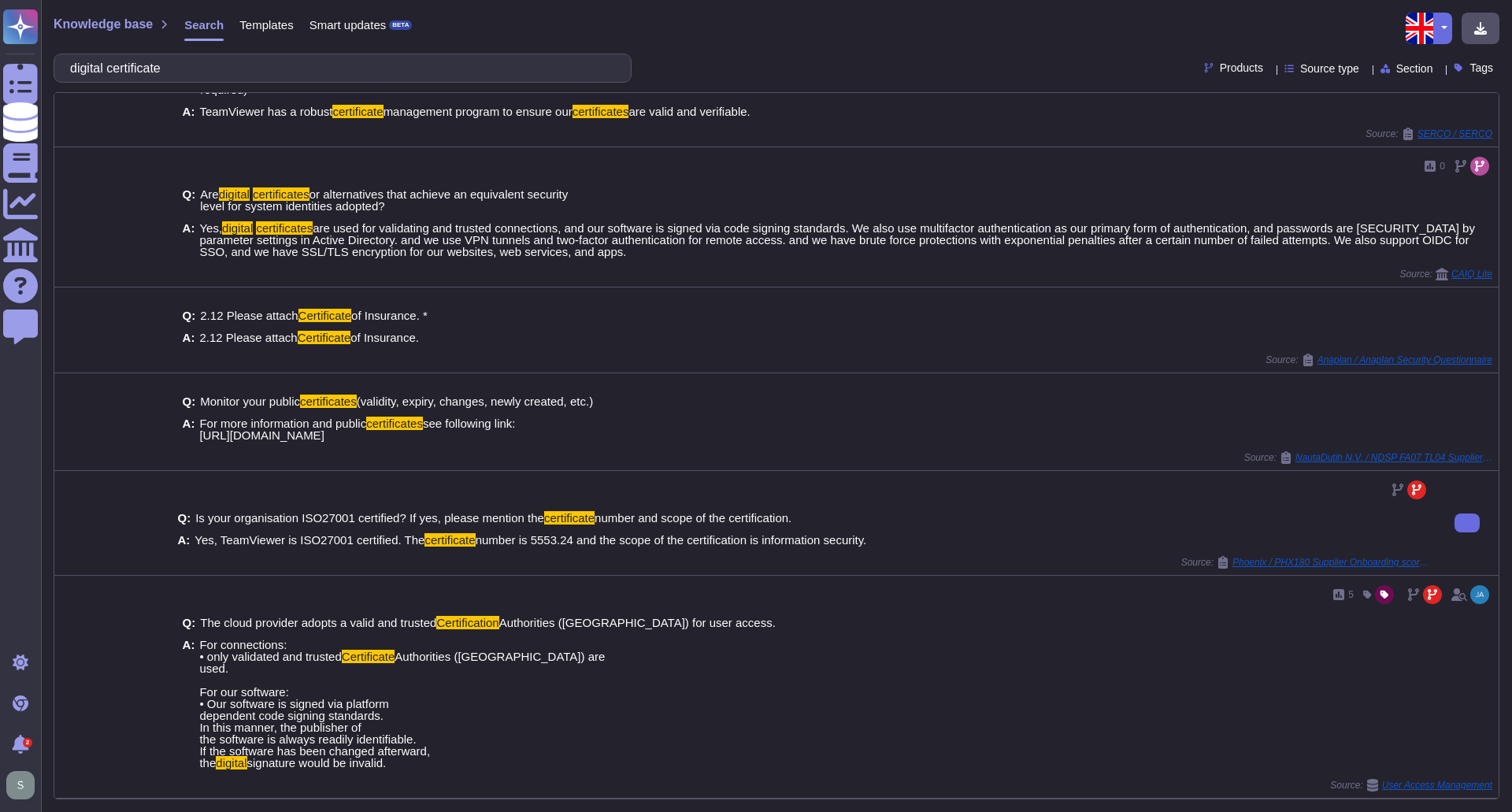
type input "digital certificate"
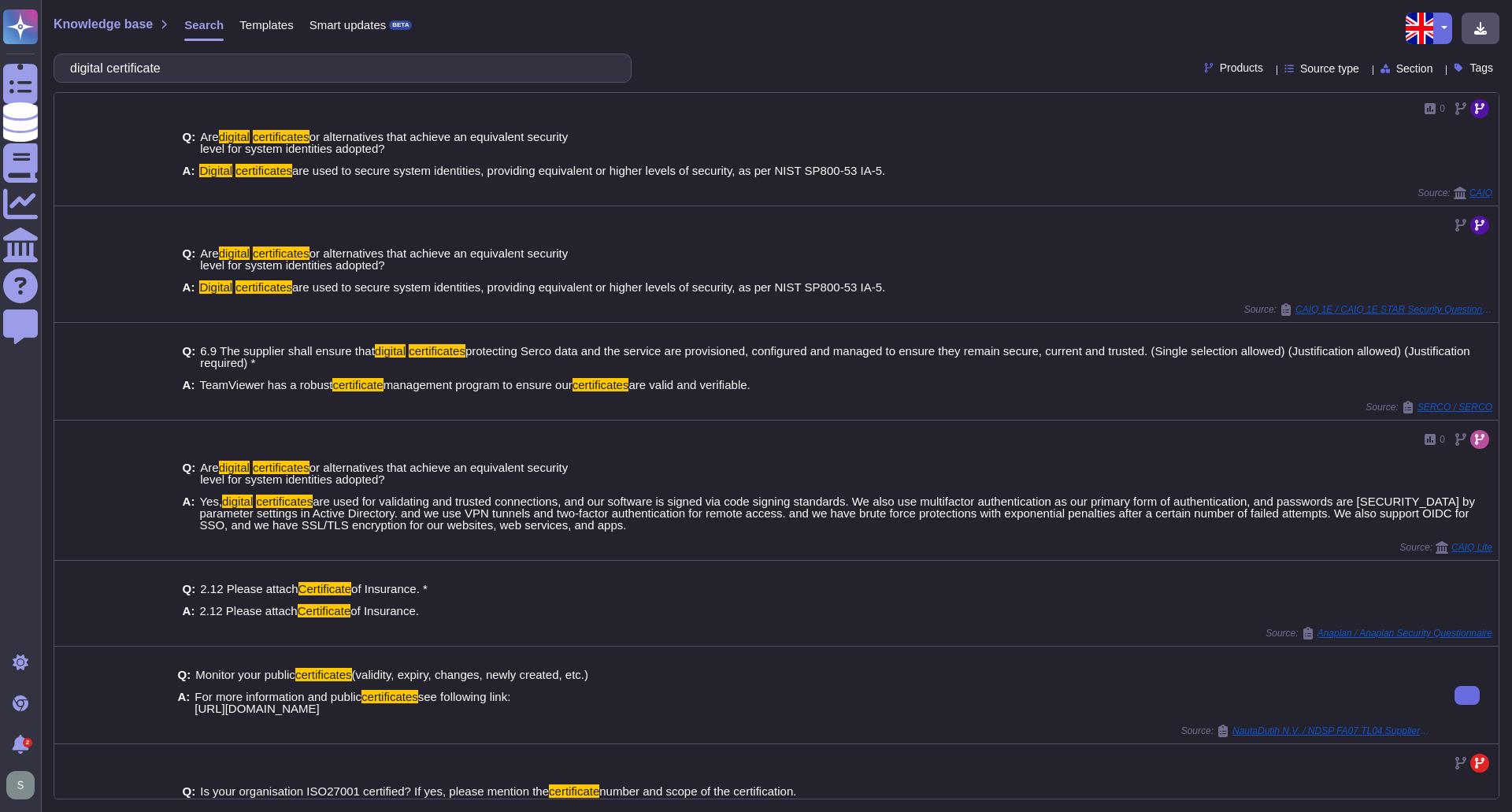
scroll to position [0, 0]
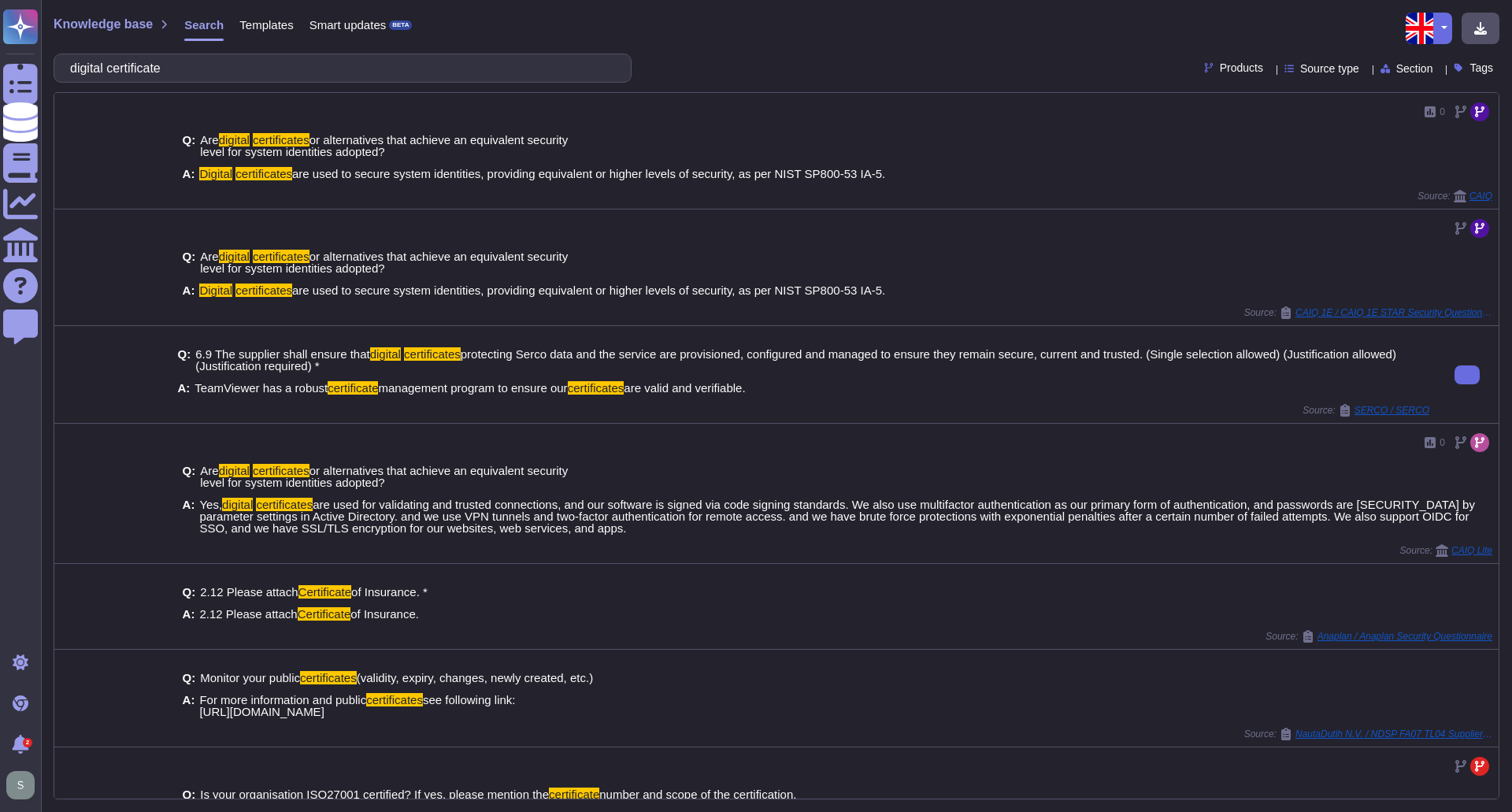
drag, startPoint x: 191, startPoint y: 387, endPoint x: 753, endPoint y: 387, distance: 562.0
click at [753, 387] on div "A: TeamViewer has a robust certificate management program to ensure our certifi…" at bounding box center [803, 388] width 1253 height 12
copy span "TeamViewer has a robust certificate management program to ensure our certificat…"
click at [175, 70] on input "digital certificate" at bounding box center [339, 68] width 553 height 28
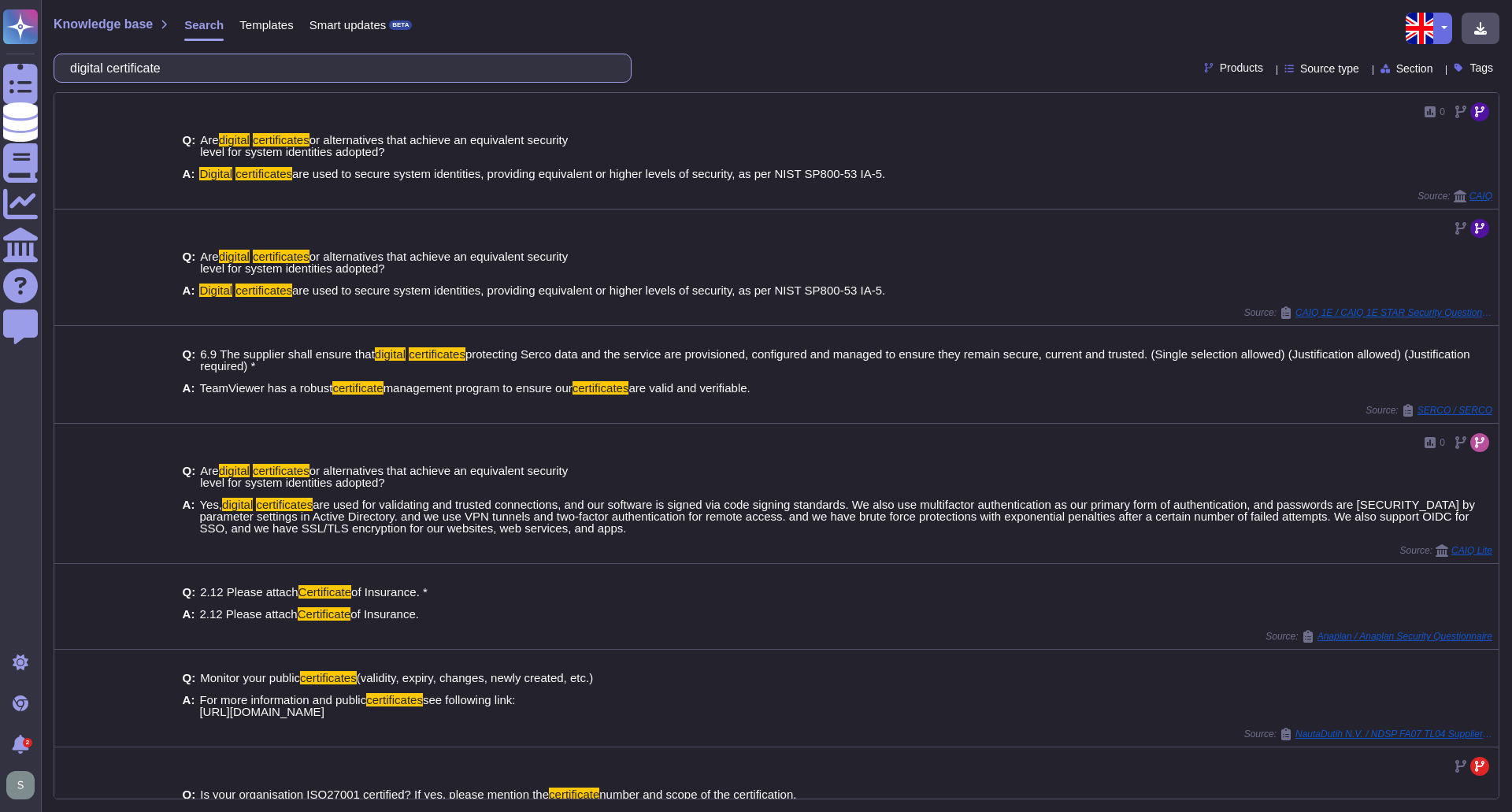
click at [175, 70] on input "digital certificate" at bounding box center [339, 68] width 553 height 28
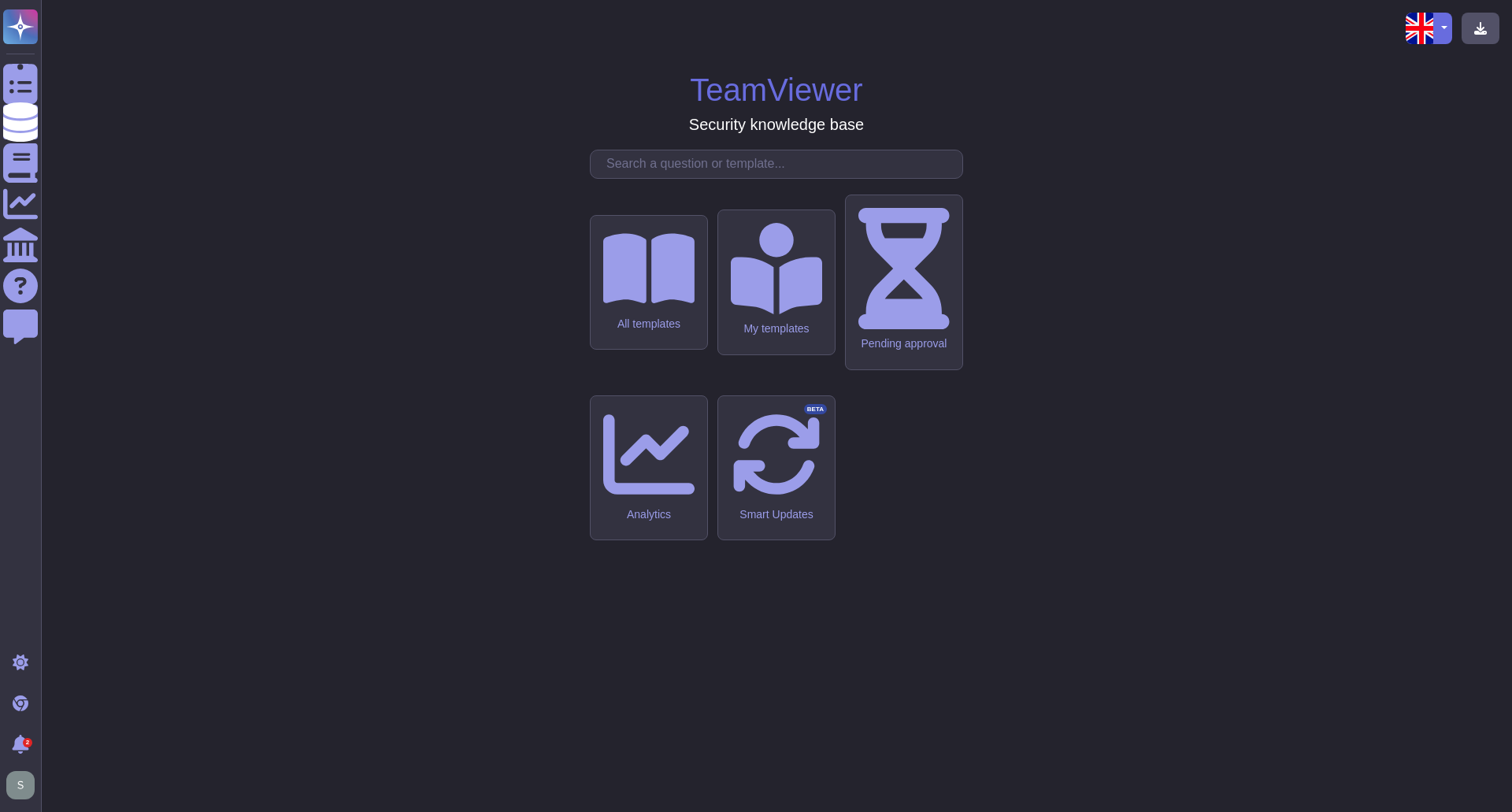
click at [692, 178] on input "text" at bounding box center [781, 164] width 364 height 28
click at [687, 178] on input "text" at bounding box center [781, 164] width 364 height 28
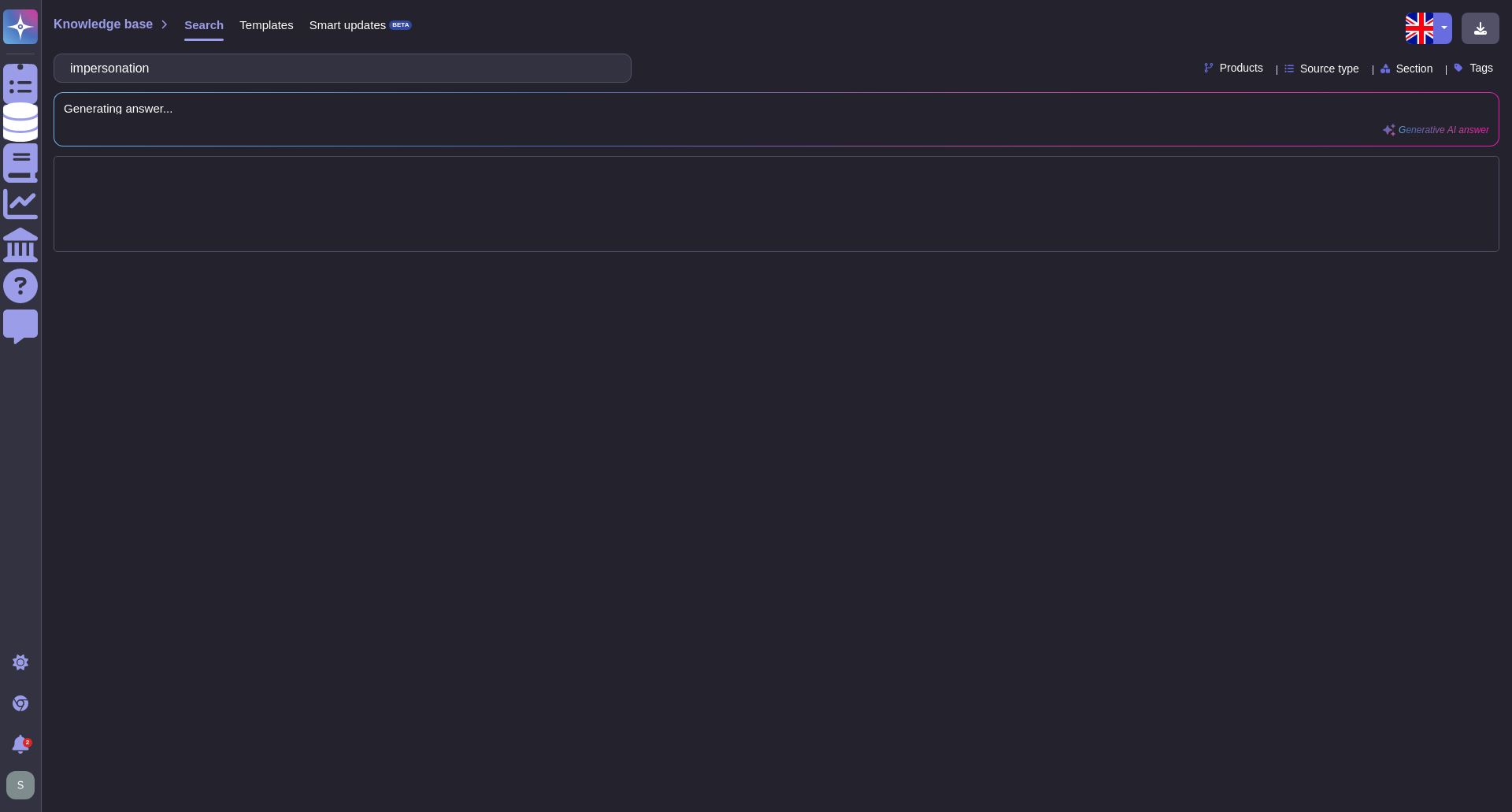
type input "impersonation"
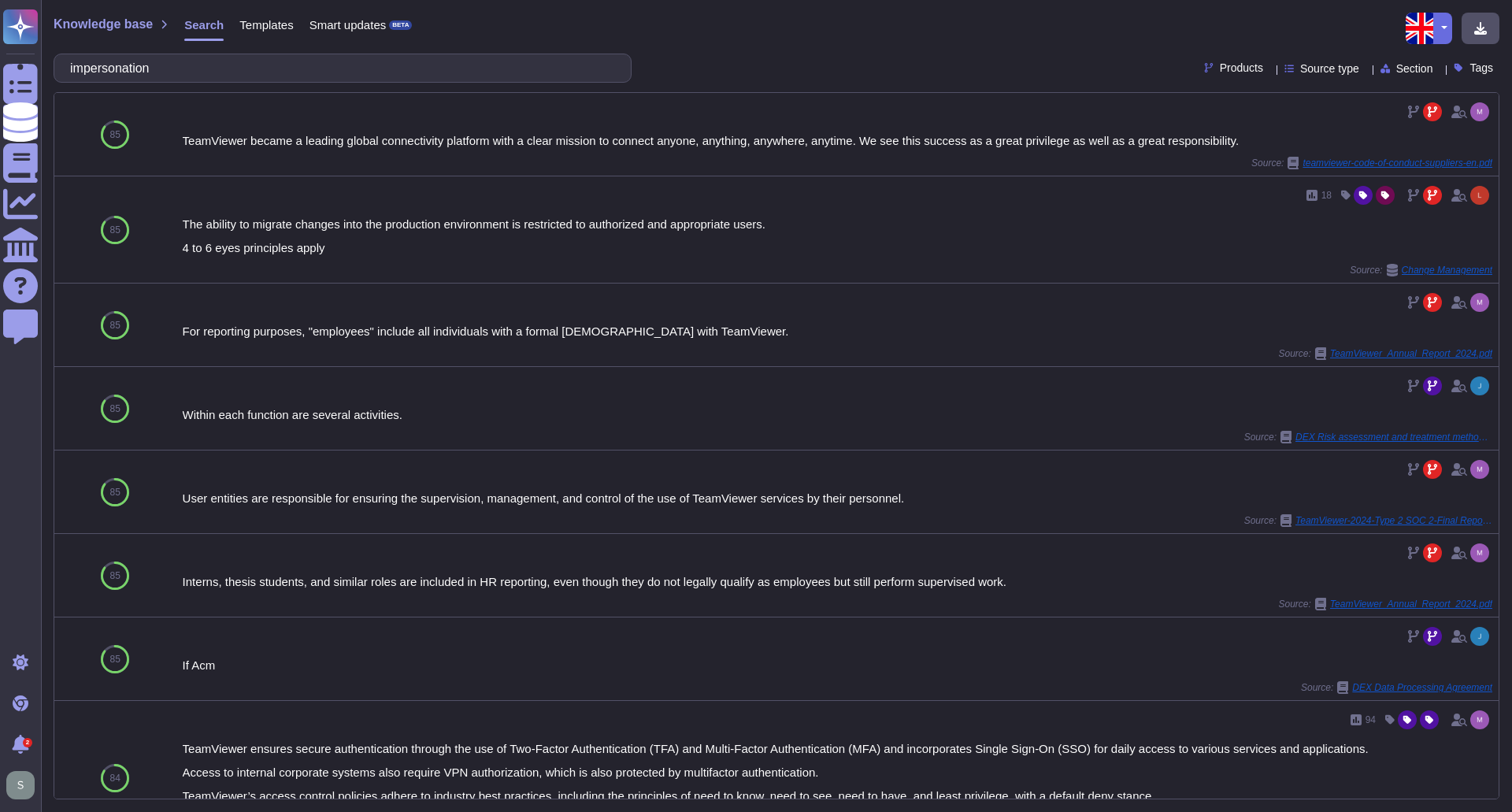
drag, startPoint x: 169, startPoint y: 73, endPoint x: 75, endPoint y: 67, distance: 94.2
click at [75, 67] on input "impersonation" at bounding box center [339, 68] width 553 height 28
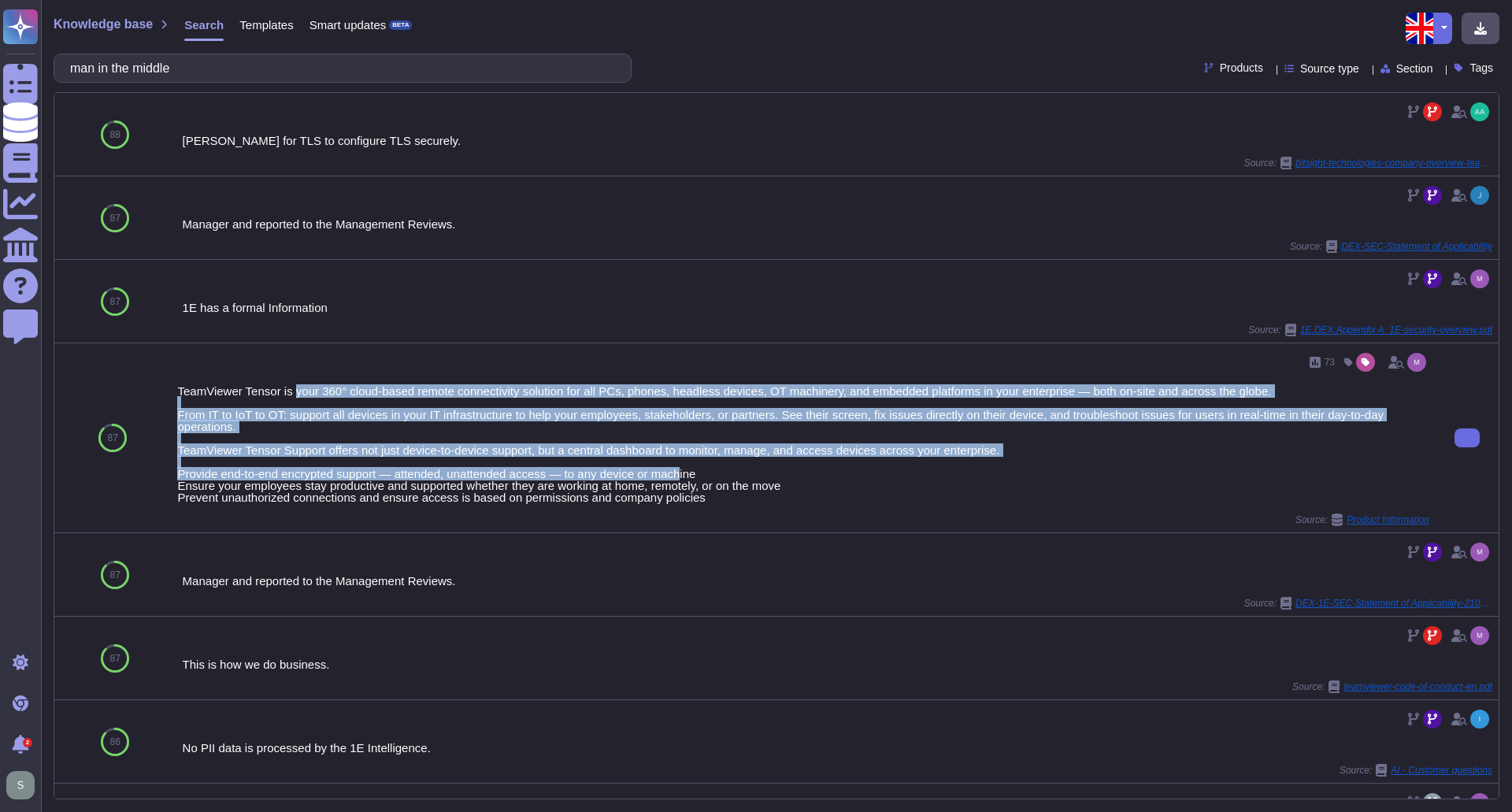
drag, startPoint x: 292, startPoint y: 386, endPoint x: 676, endPoint y: 478, distance: 394.9
click at [676, 478] on div "TeamViewer Tensor is your 360° cloud-based remote connectivity solution for all…" at bounding box center [803, 444] width 1253 height 118
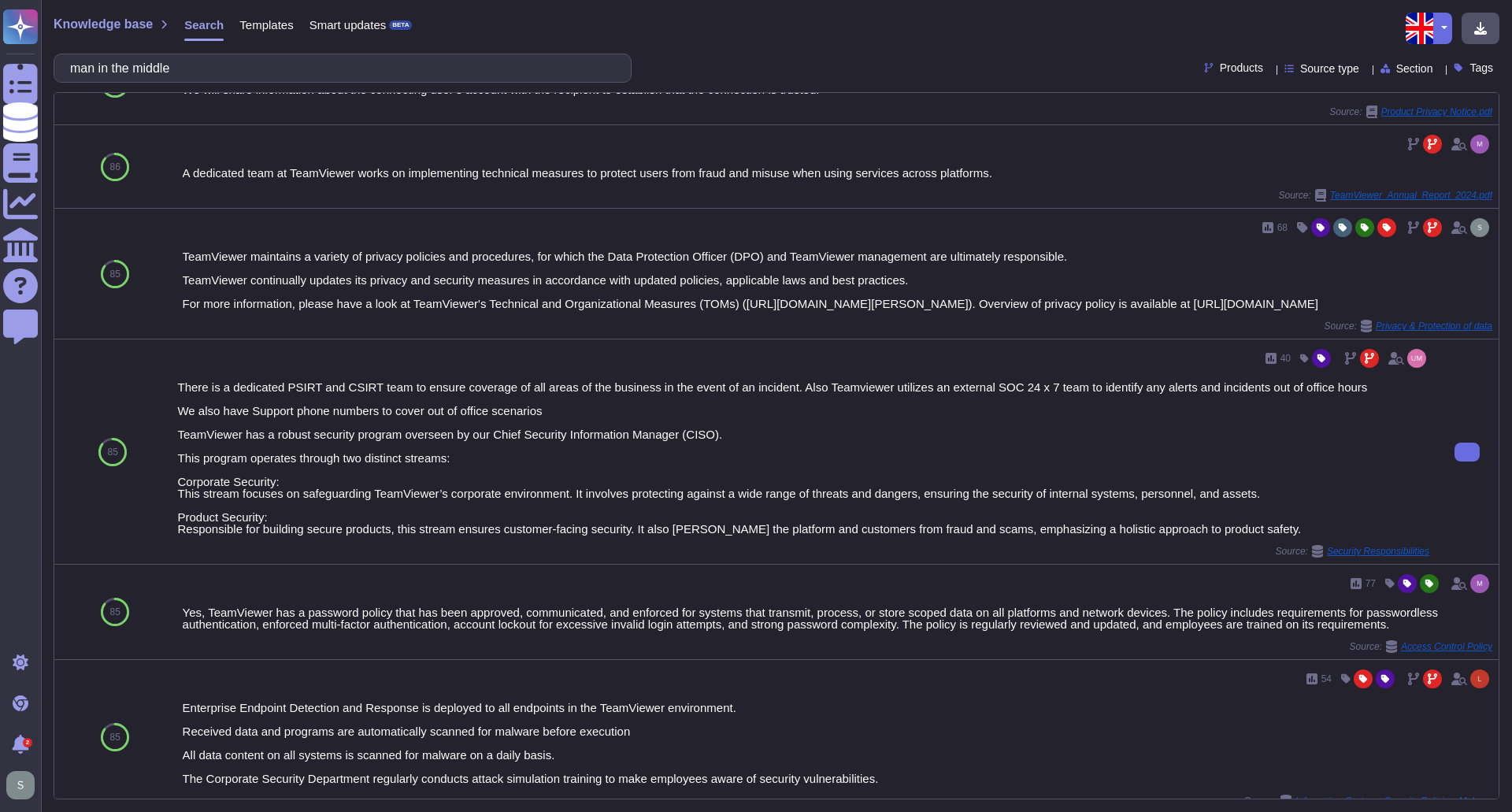
scroll to position [925, 0]
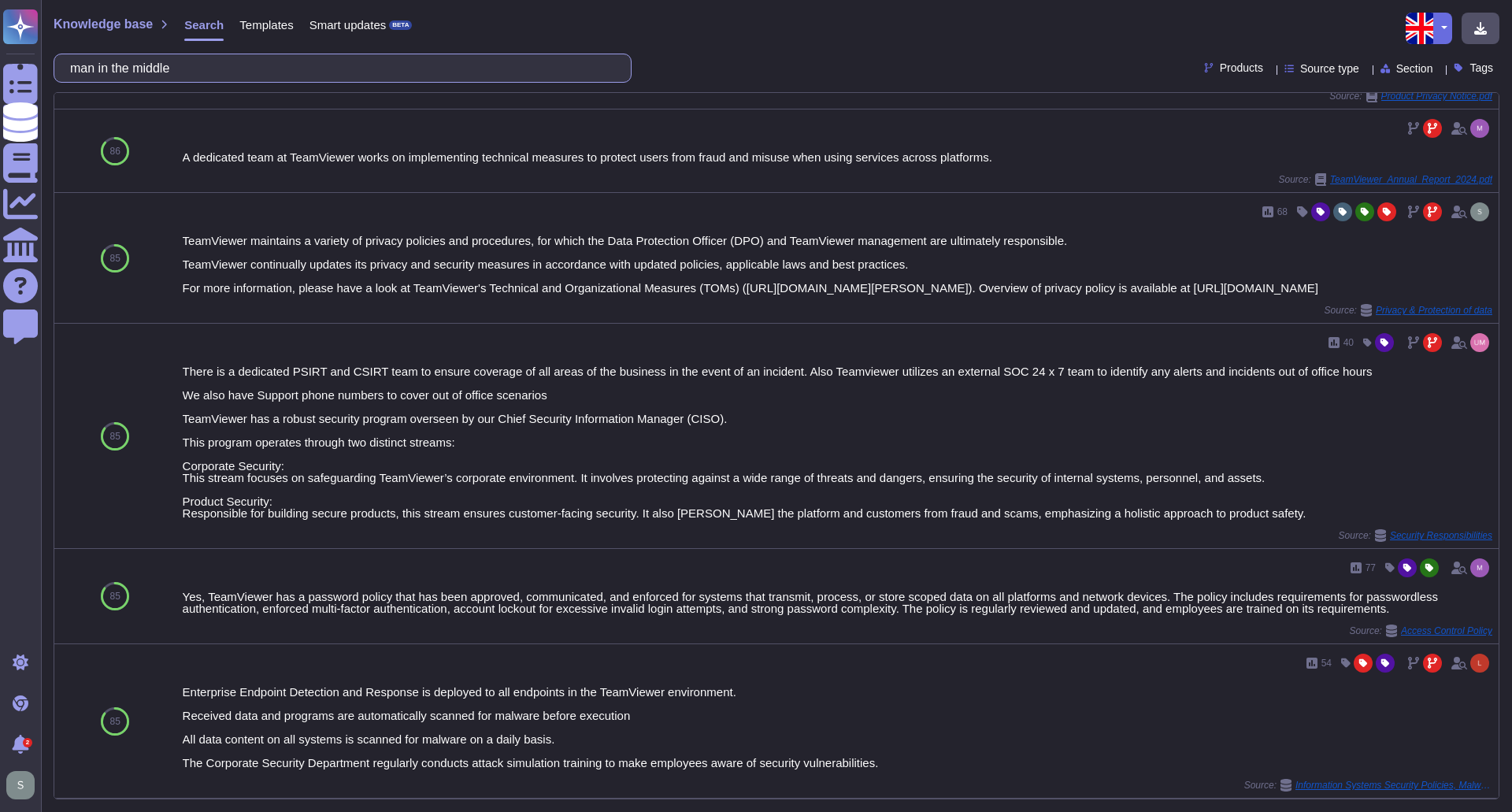
click at [213, 64] on input "man in the middle" at bounding box center [339, 68] width 553 height 28
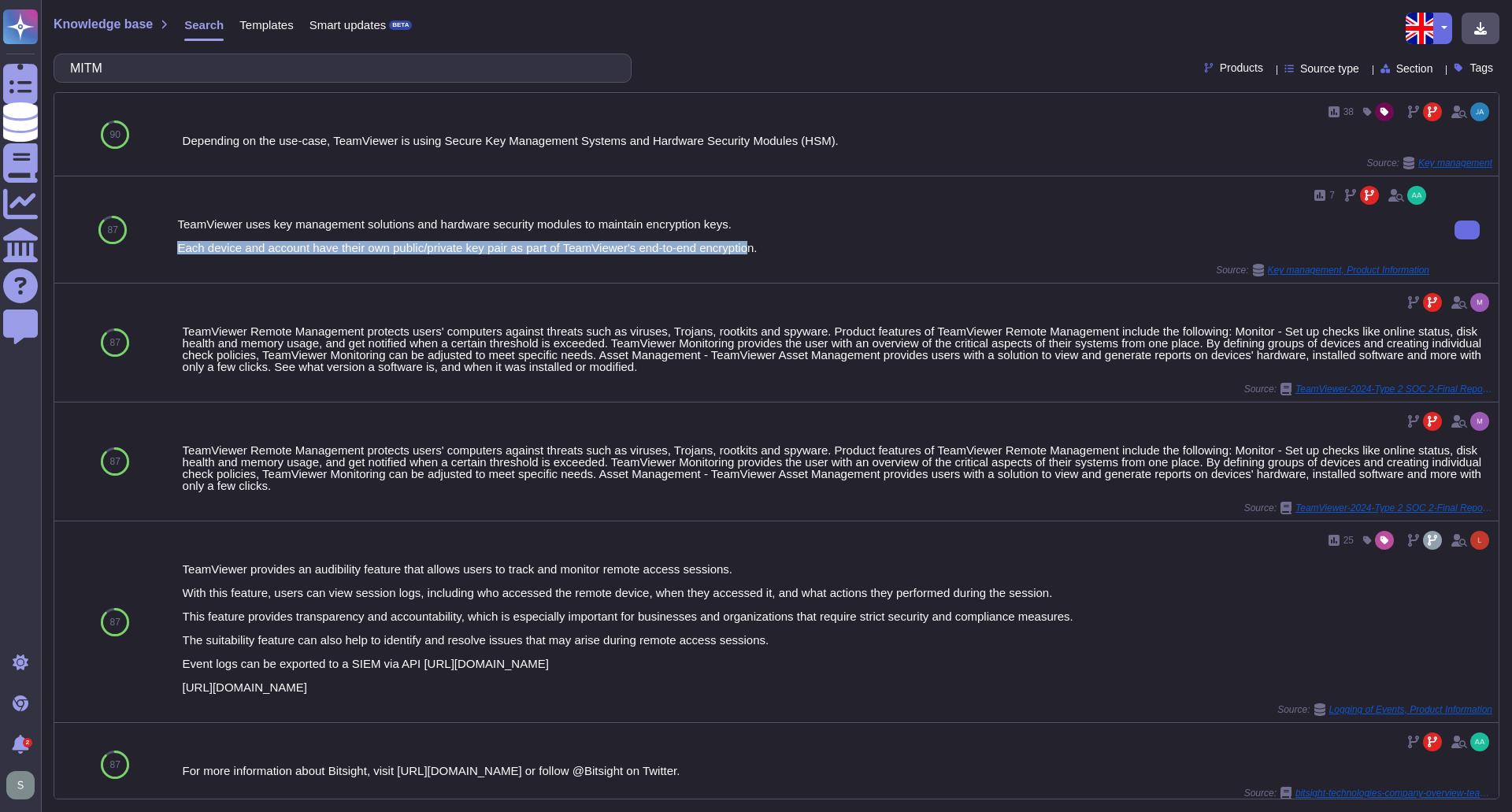
drag, startPoint x: 179, startPoint y: 242, endPoint x: 749, endPoint y: 248, distance: 570.0
click at [749, 248] on div "TeamViewer uses key management solutions and hardware security modules to maint…" at bounding box center [803, 236] width 1253 height 35
click at [768, 248] on div "TeamViewer uses key management solutions and hardware security modules to maint…" at bounding box center [803, 236] width 1253 height 35
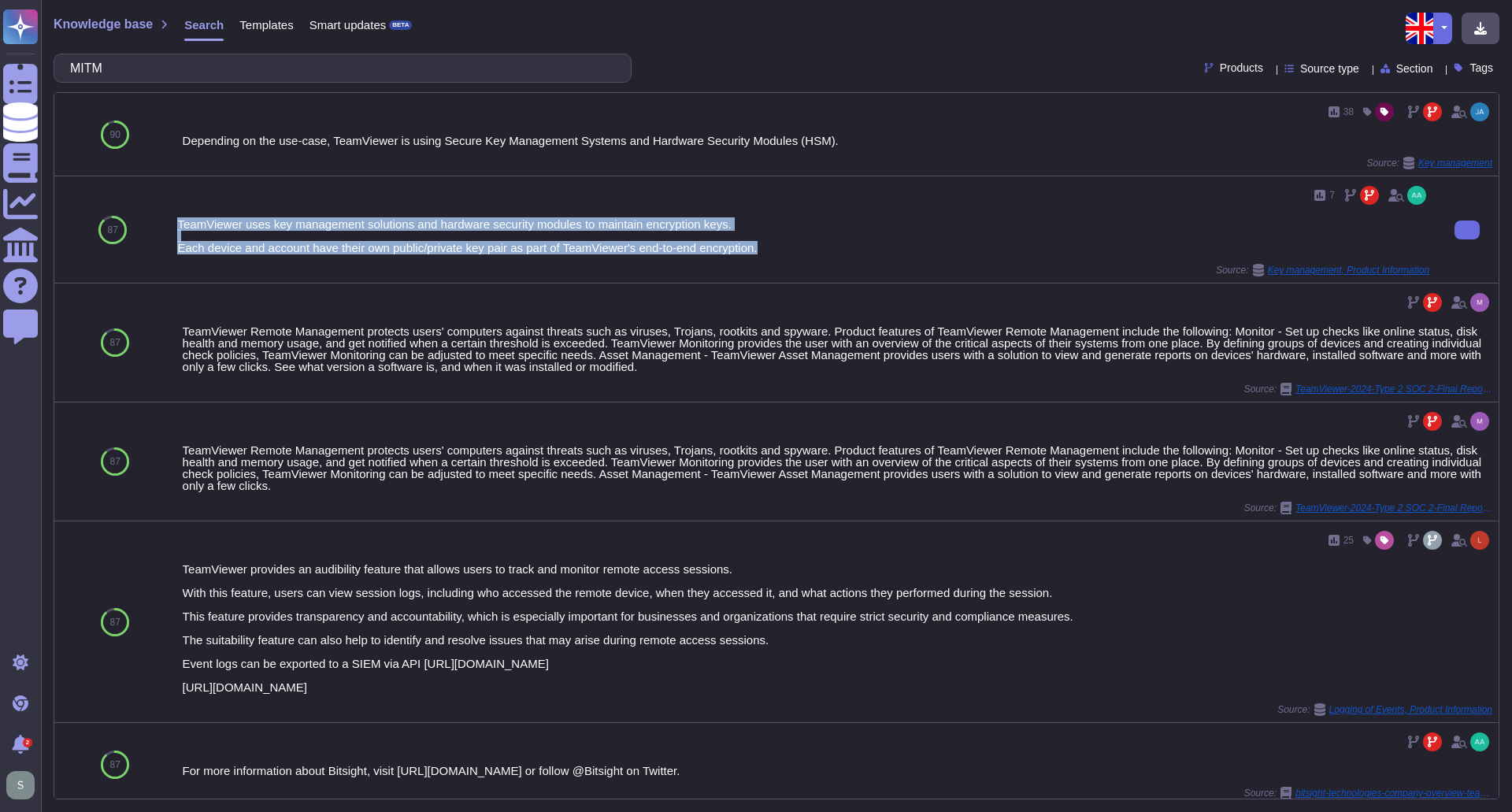
drag, startPoint x: 761, startPoint y: 248, endPoint x: 170, endPoint y: 226, distance: 591.4
click at [171, 226] on div "7 TeamViewer uses key management solutions and hardware security modules to mai…" at bounding box center [804, 229] width 1265 height 106
copy div "TeamViewer uses key management solutions and hardware security modules to maint…"
click at [119, 56] on input "MITM" at bounding box center [339, 68] width 553 height 28
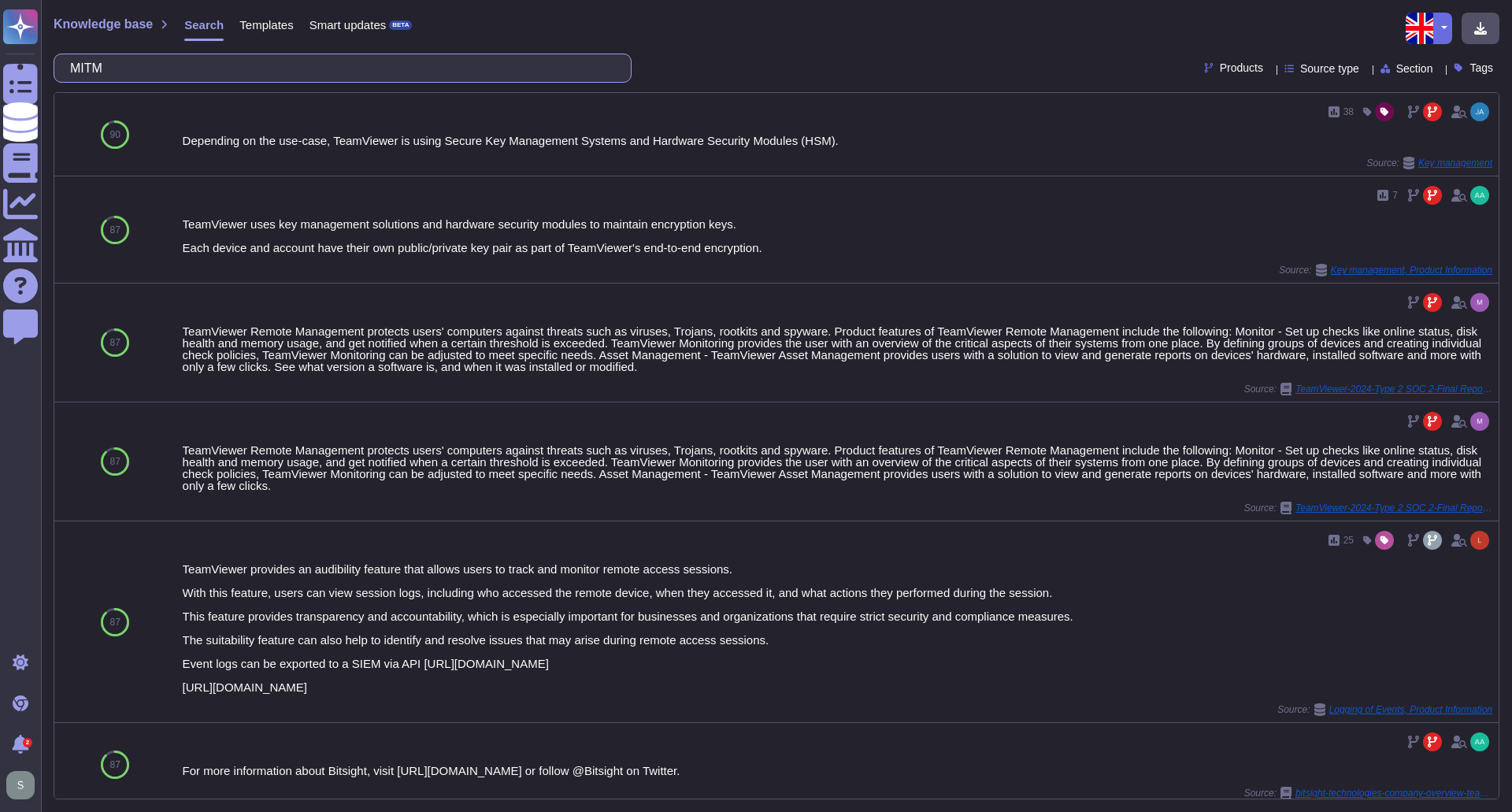
click at [127, 61] on input "MITM" at bounding box center [339, 68] width 553 height 28
paste input "• The private key on the endpoint can be accessed when endpoint is compromised,…"
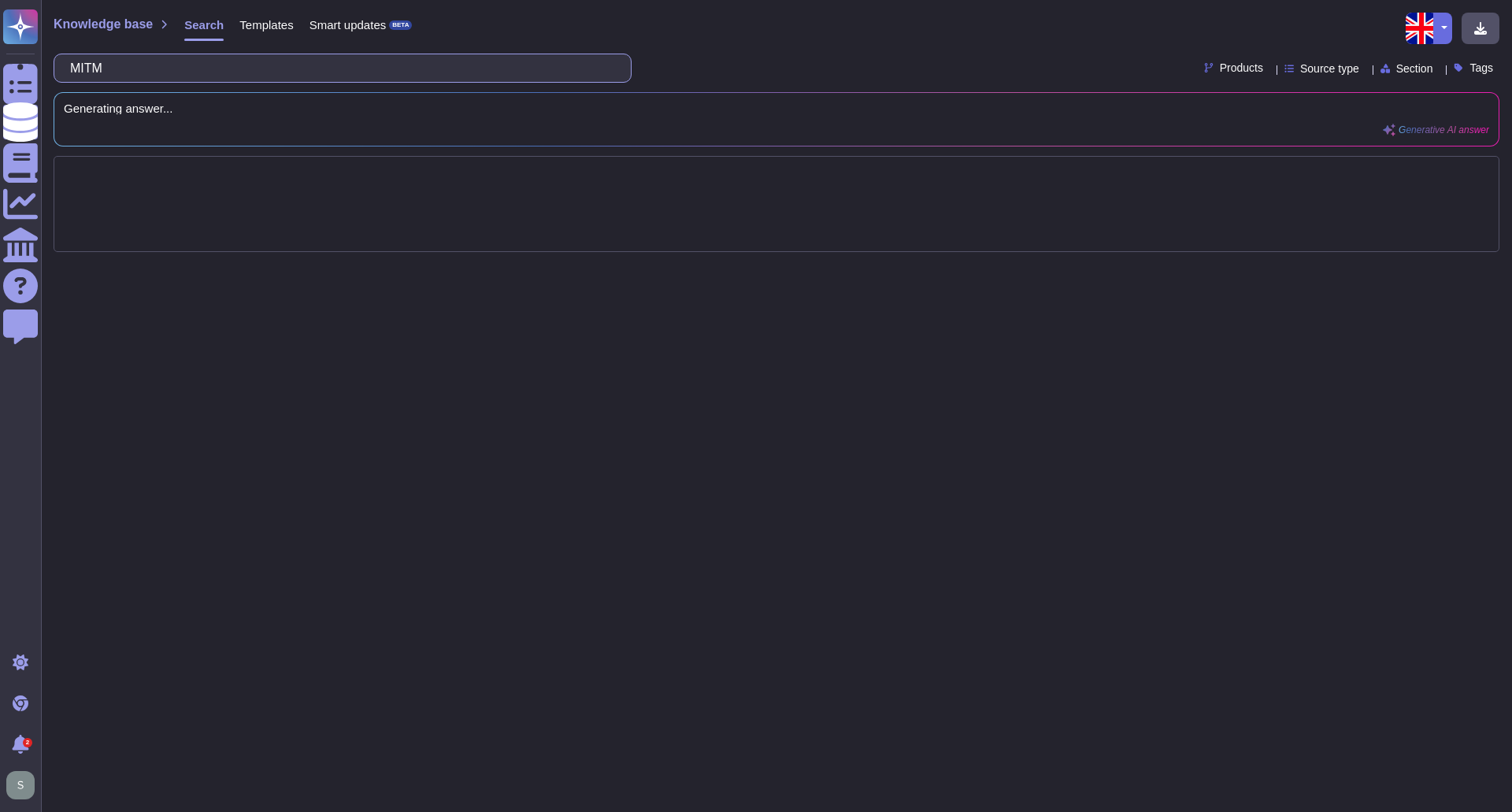
scroll to position [0, 971]
type input "• The private key on the endpoint can be accessed when endpoint is compromised,…"
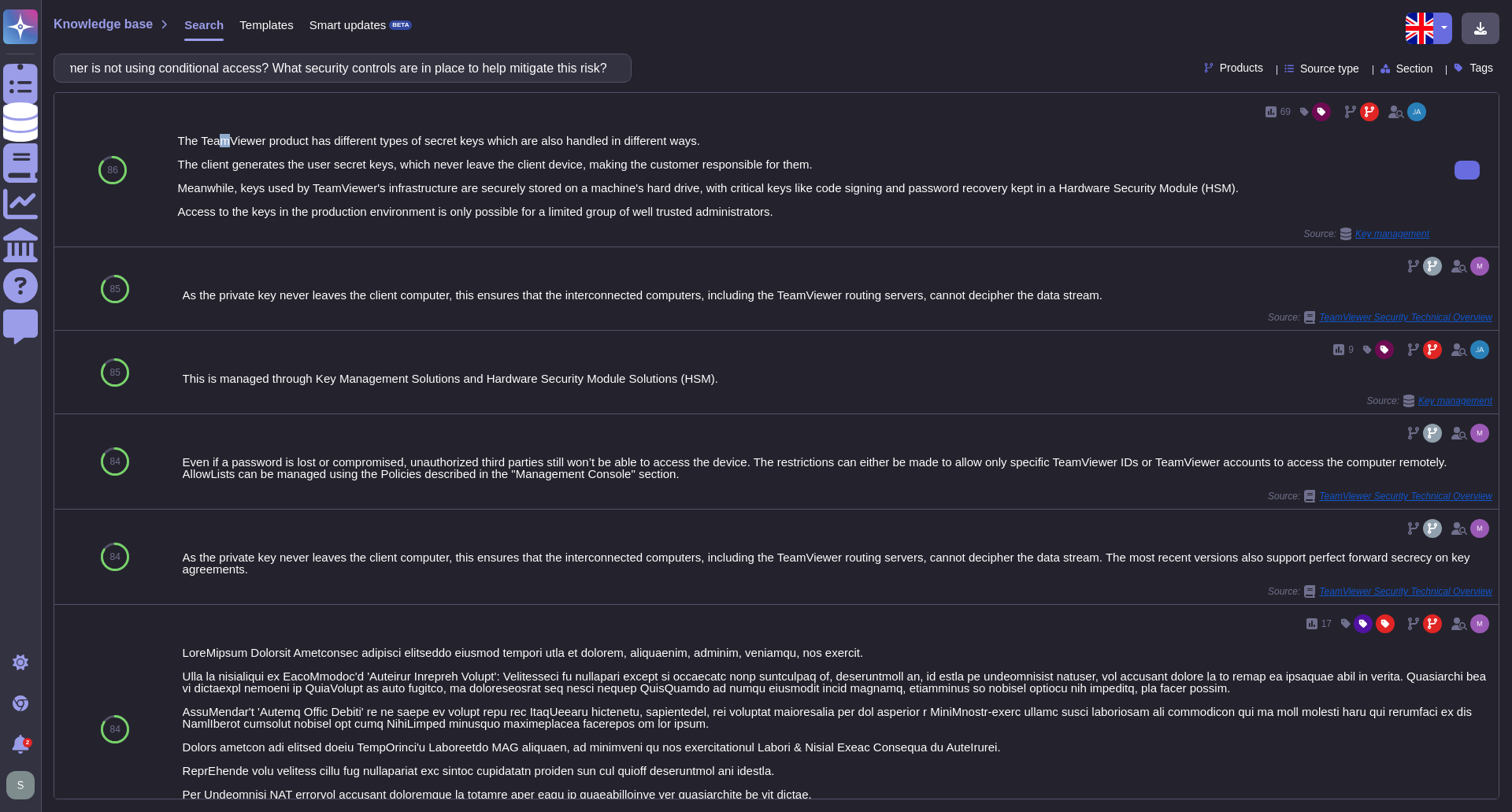
scroll to position [0, 0]
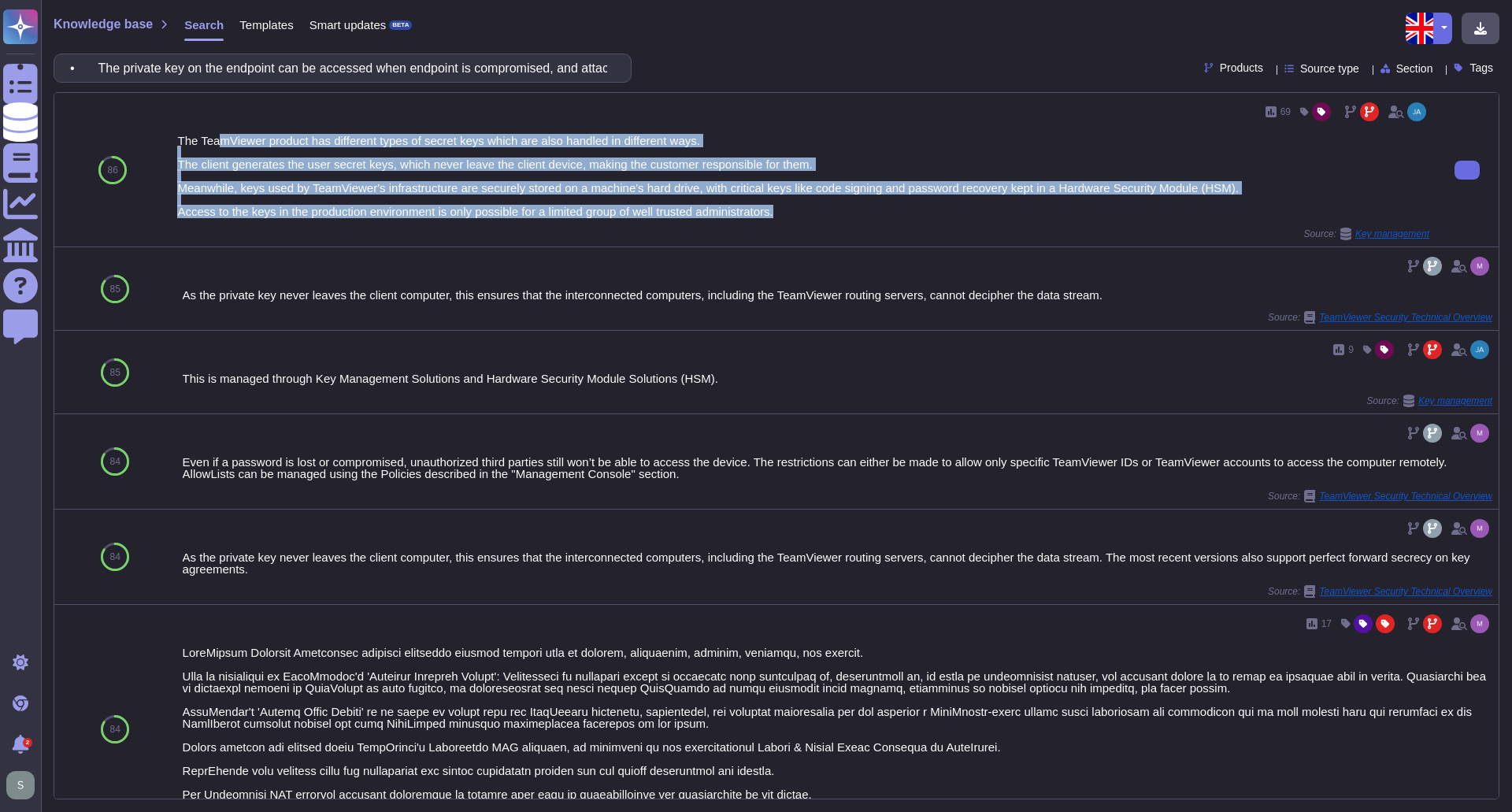
drag, startPoint x: 221, startPoint y: 142, endPoint x: 793, endPoint y: 213, distance: 576.4
click at [793, 213] on div "The TeamViewer product has different types of secret keys which are also handle…" at bounding box center [803, 176] width 1253 height 83
click at [795, 213] on div "The TeamViewer product has different types of secret keys which are also handle…" at bounding box center [803, 176] width 1253 height 83
drag, startPoint x: 795, startPoint y: 211, endPoint x: 171, endPoint y: 140, distance: 628.0
click at [171, 140] on div "69 The TeamViewer product has different types of secret keys which are also han…" at bounding box center [804, 169] width 1265 height 153
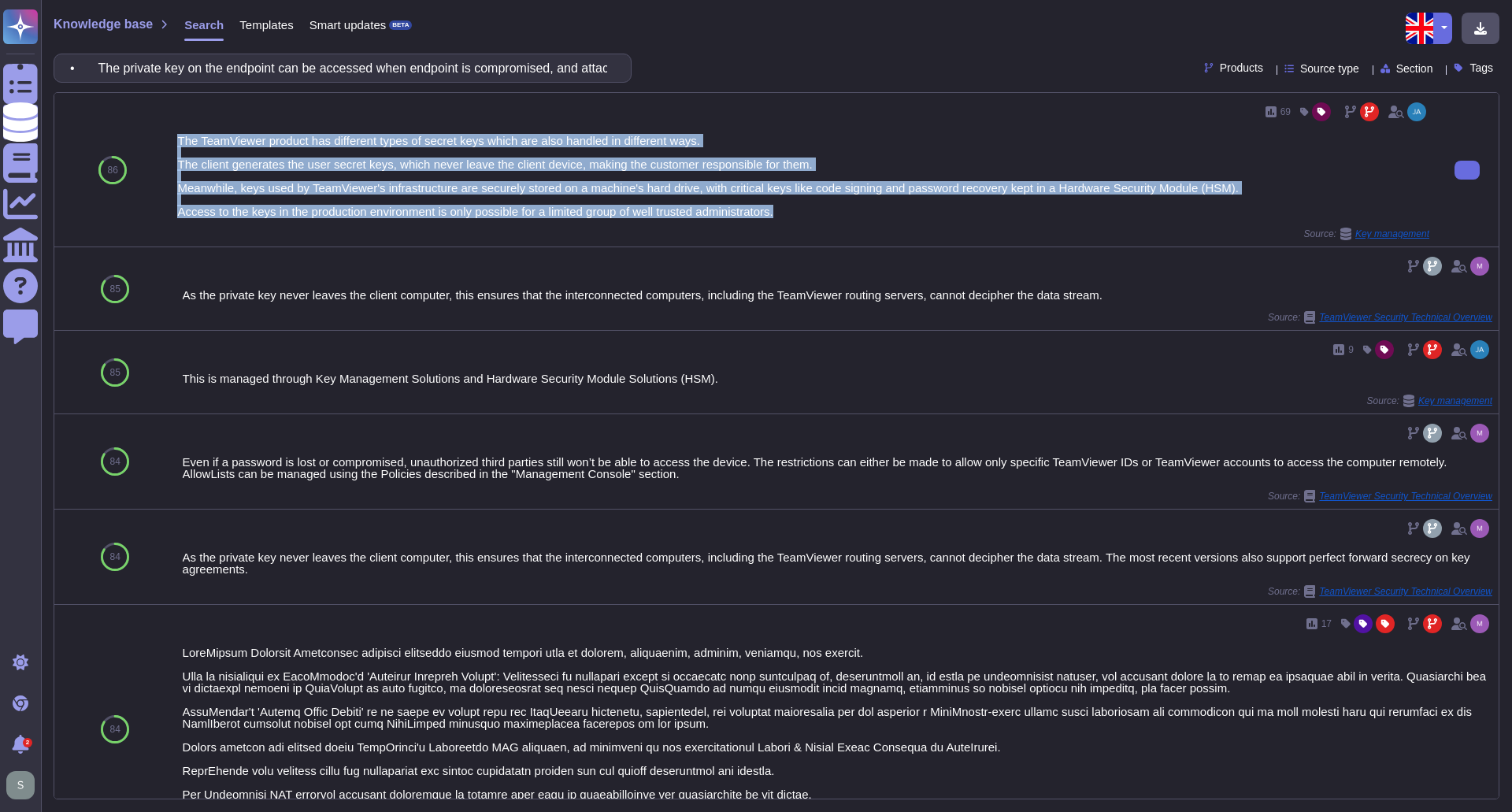
copy div "The TeamViewer product has different types of secret keys which are also handle…"
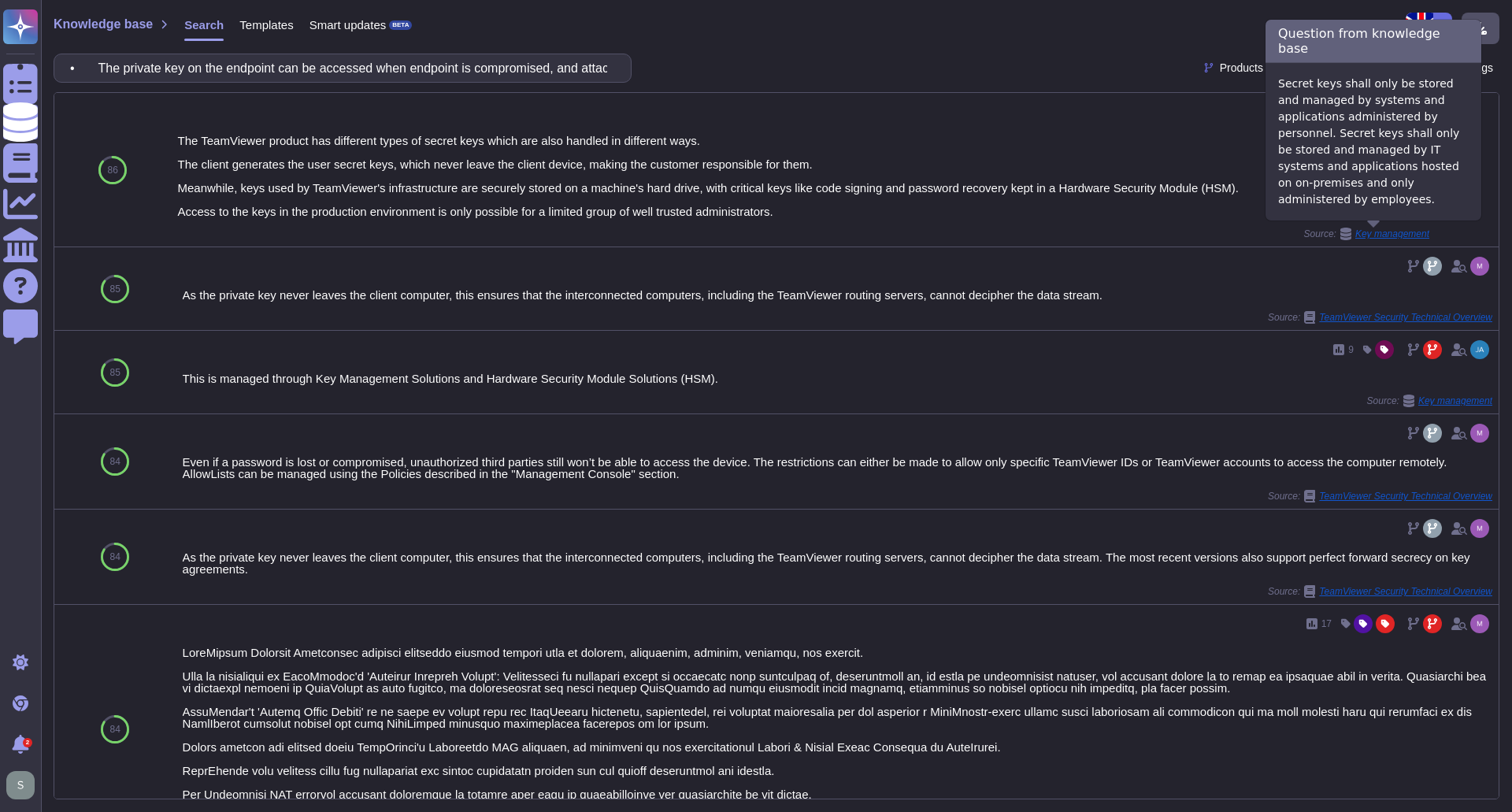
click at [1397, 232] on span "Key management" at bounding box center [1392, 233] width 74 height 9
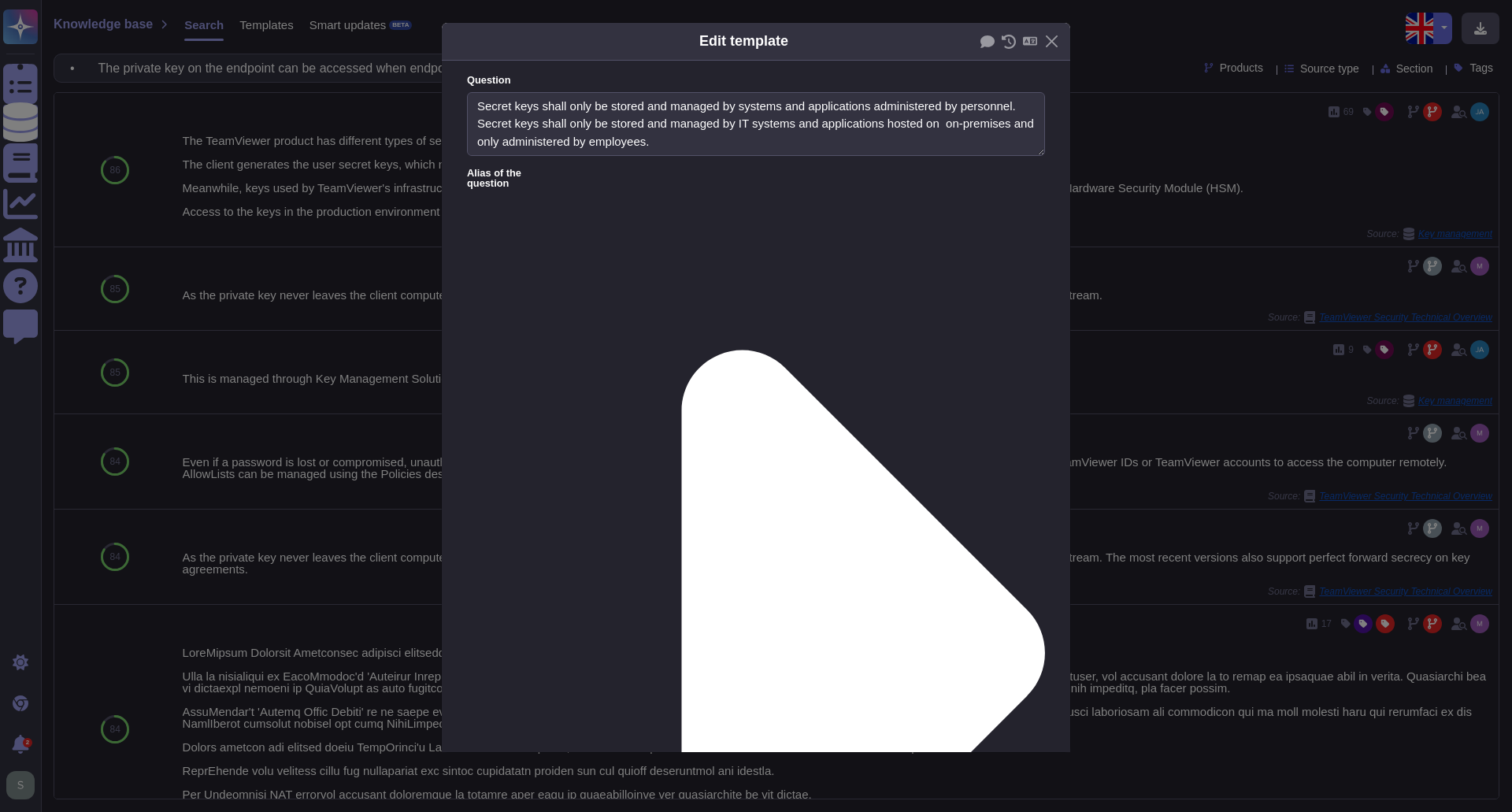
type textarea "Secret keys shall only be stored and managed by systems and applications admini…"
type textarea "The TeamViewer product has different types of secret keys which are also handle…"
click at [1052, 41] on button "Close" at bounding box center [1051, 41] width 24 height 24
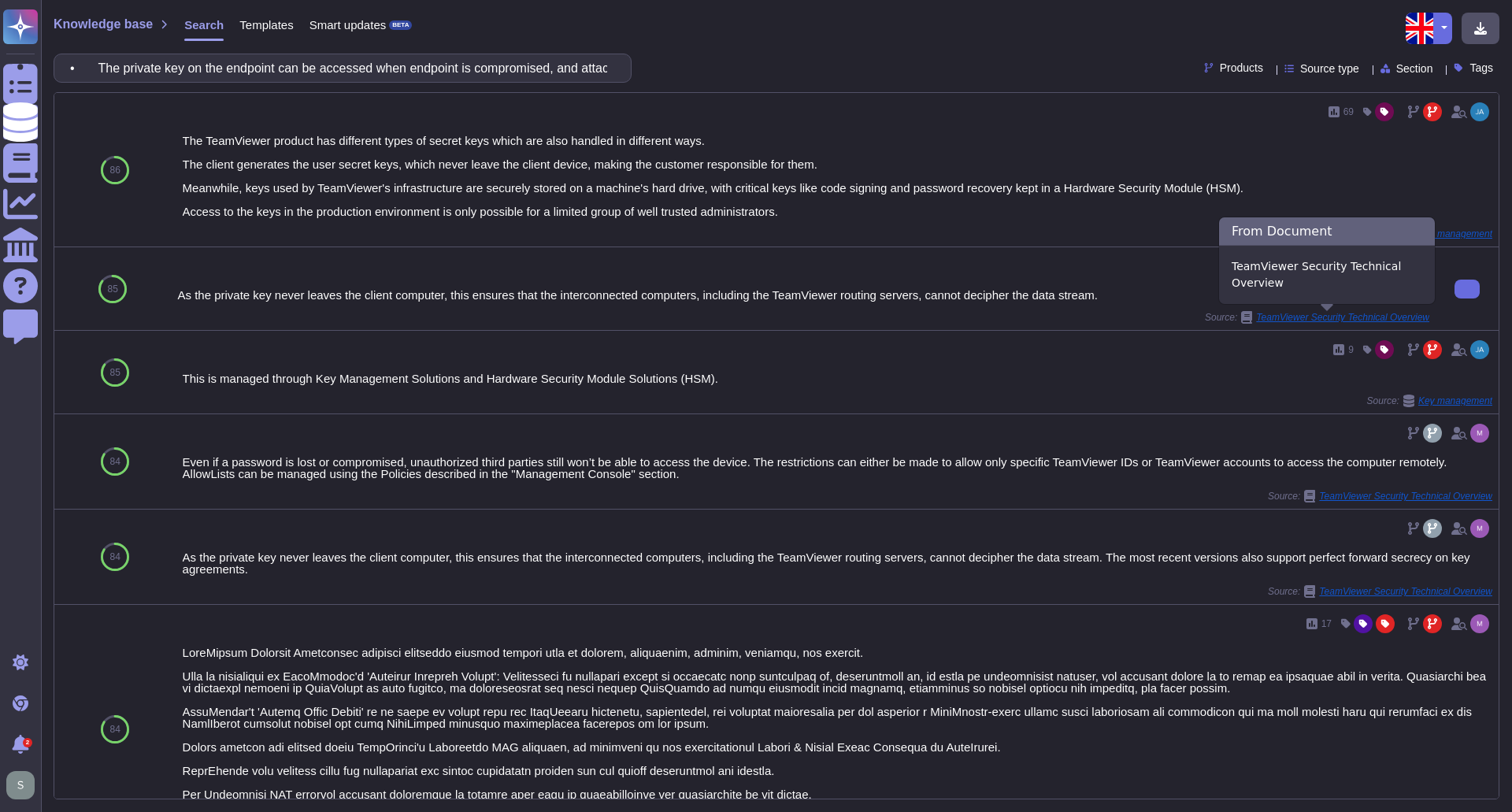
click at [1244, 318] on icon at bounding box center [1247, 317] width 11 height 13
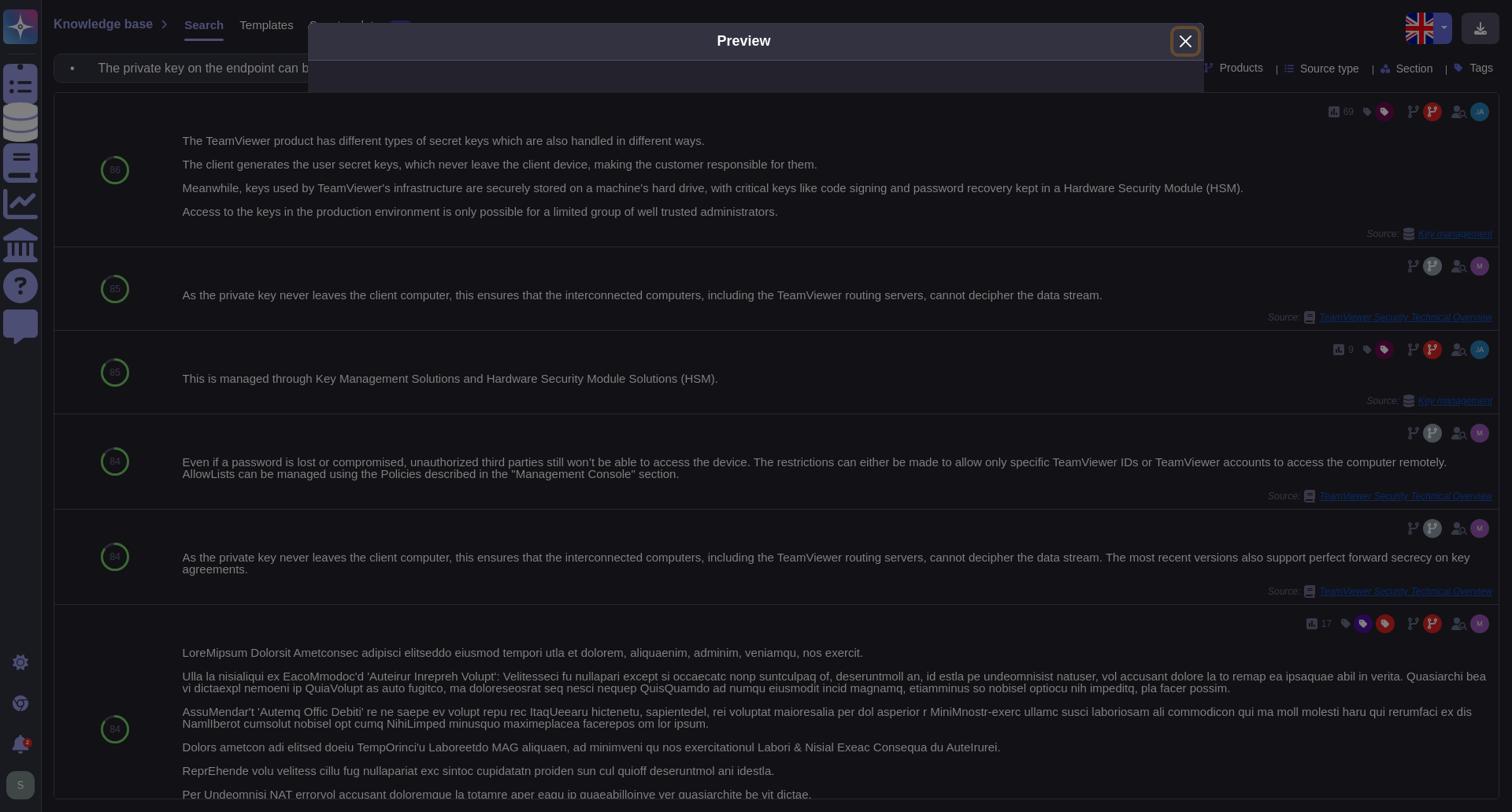
click at [1178, 33] on button "Close" at bounding box center [1185, 41] width 24 height 24
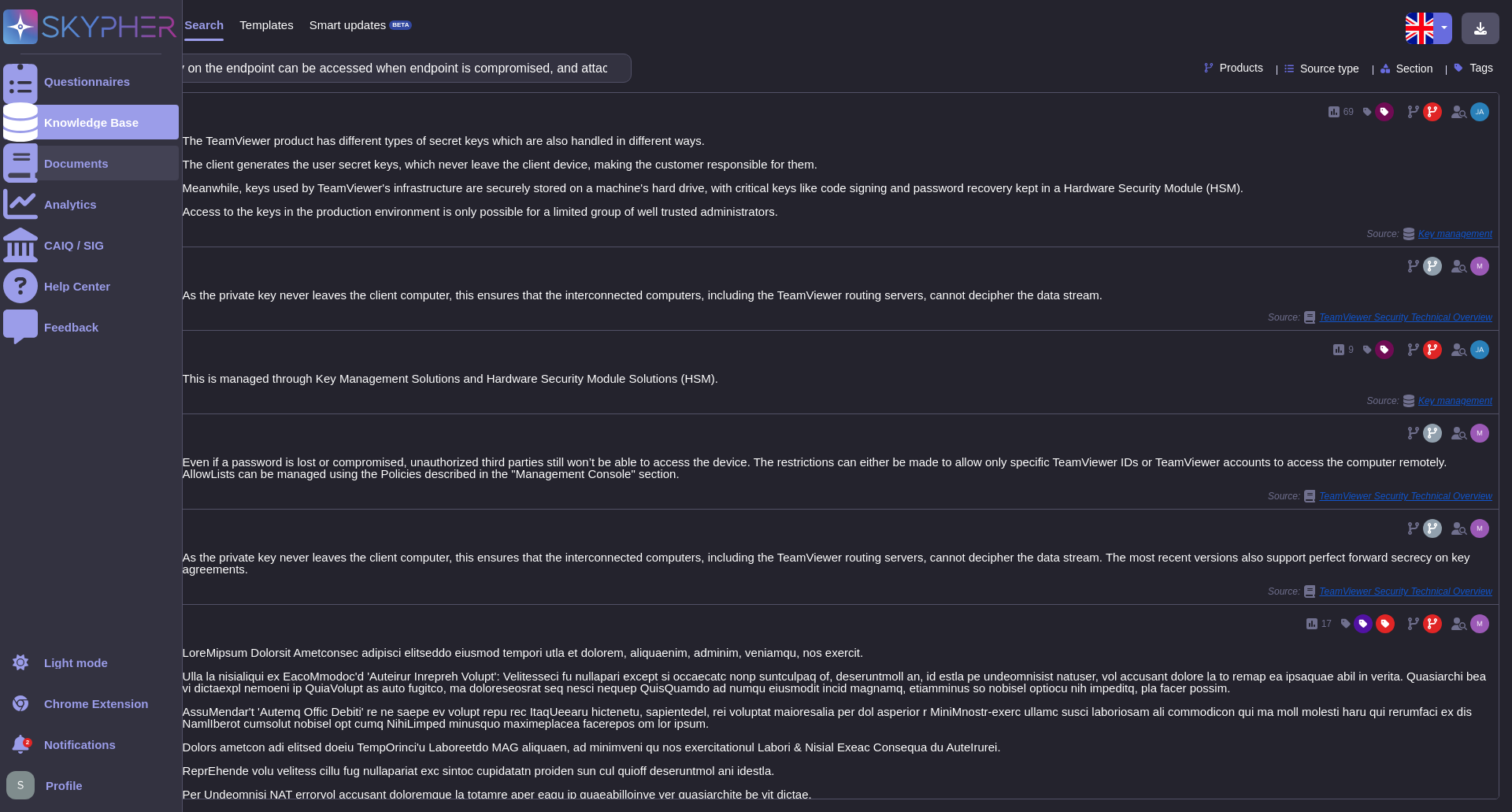
click at [40, 162] on div "Documents" at bounding box center [91, 163] width 176 height 35
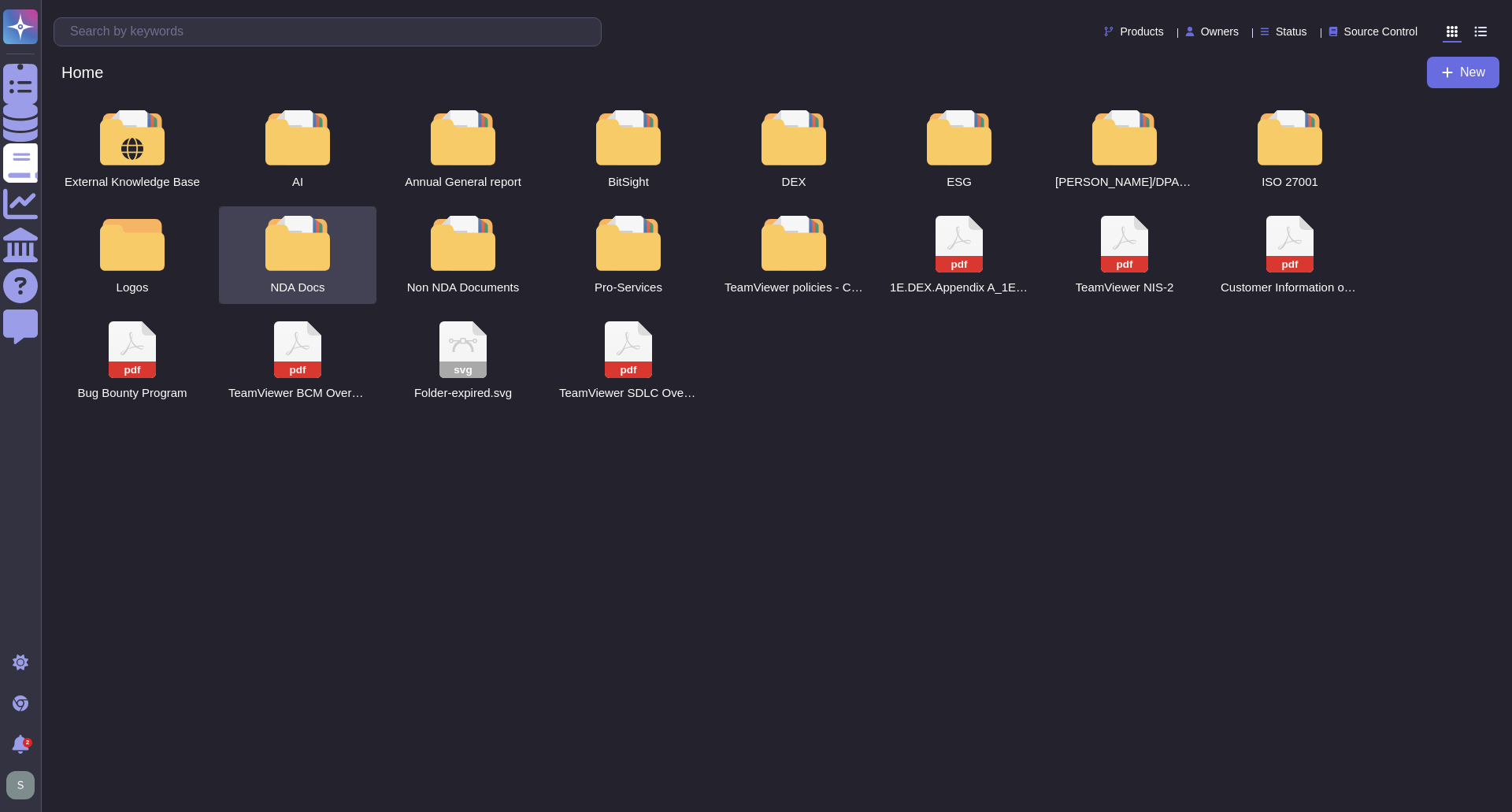
click at [294, 259] on div at bounding box center [297, 243] width 69 height 55
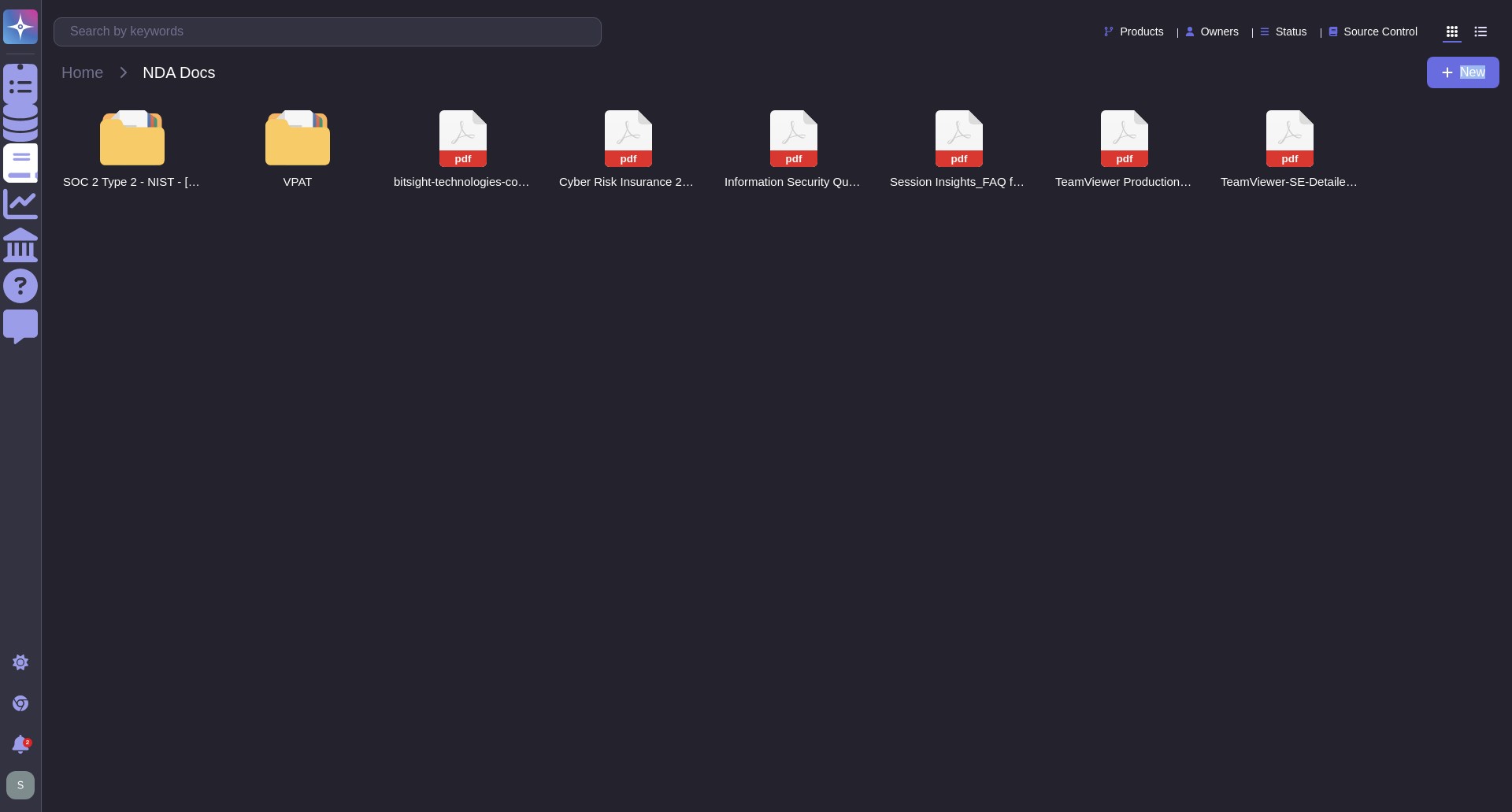
click at [294, 211] on html "Questionnaires Knowledge Base Documents Analytics CAIQ / SIG Help Center Feedba…" at bounding box center [756, 105] width 1512 height 211
click at [1266, 150] on div "pdf TeamViewer-SE-Detailed-Report-2024-11-14.pdf" at bounding box center [1290, 150] width 158 height 98
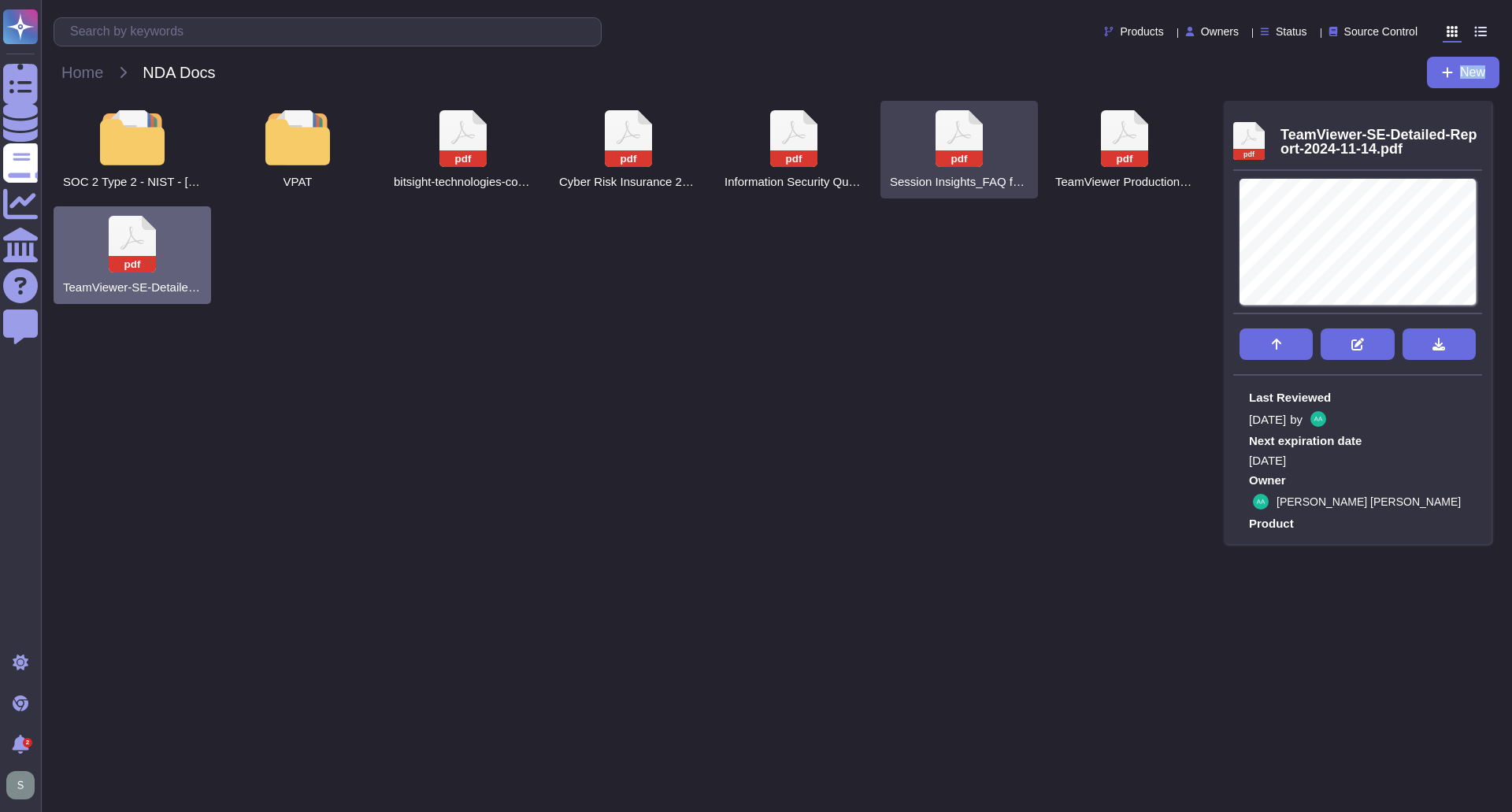
click at [487, 141] on icon at bounding box center [463, 138] width 47 height 56
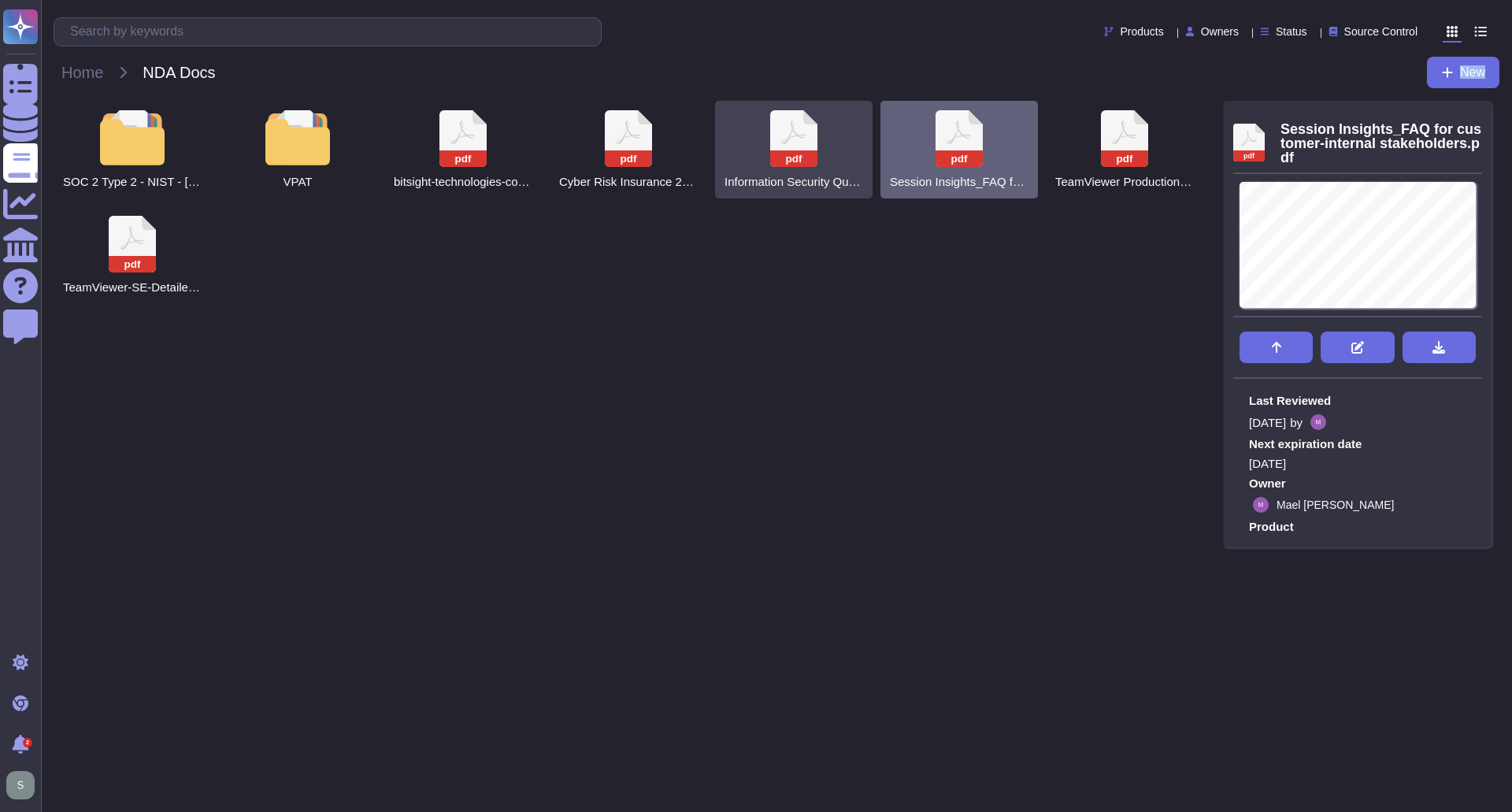
click at [783, 143] on icon at bounding box center [794, 132] width 24 height 24
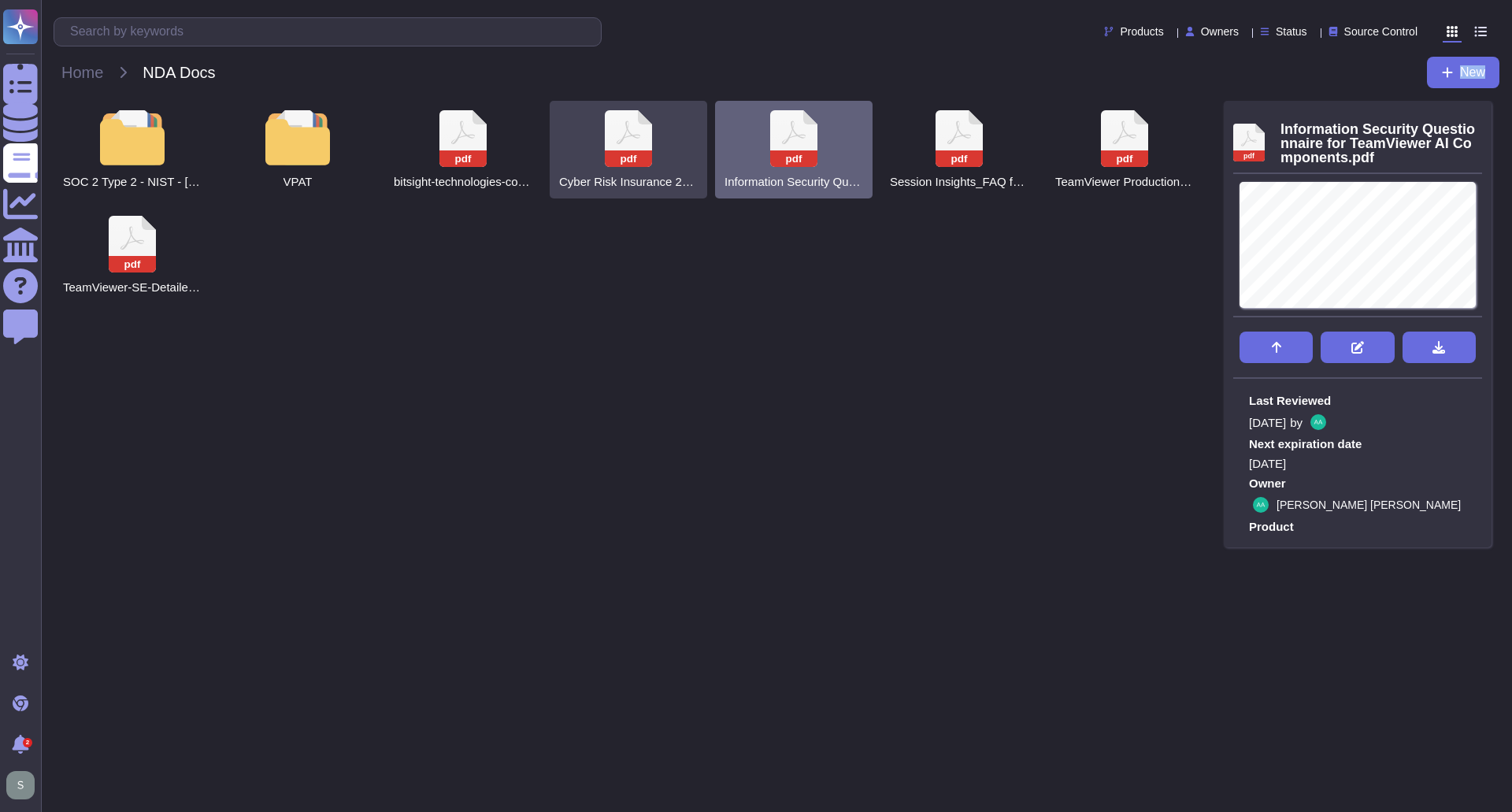
click at [487, 144] on icon at bounding box center [463, 138] width 47 height 56
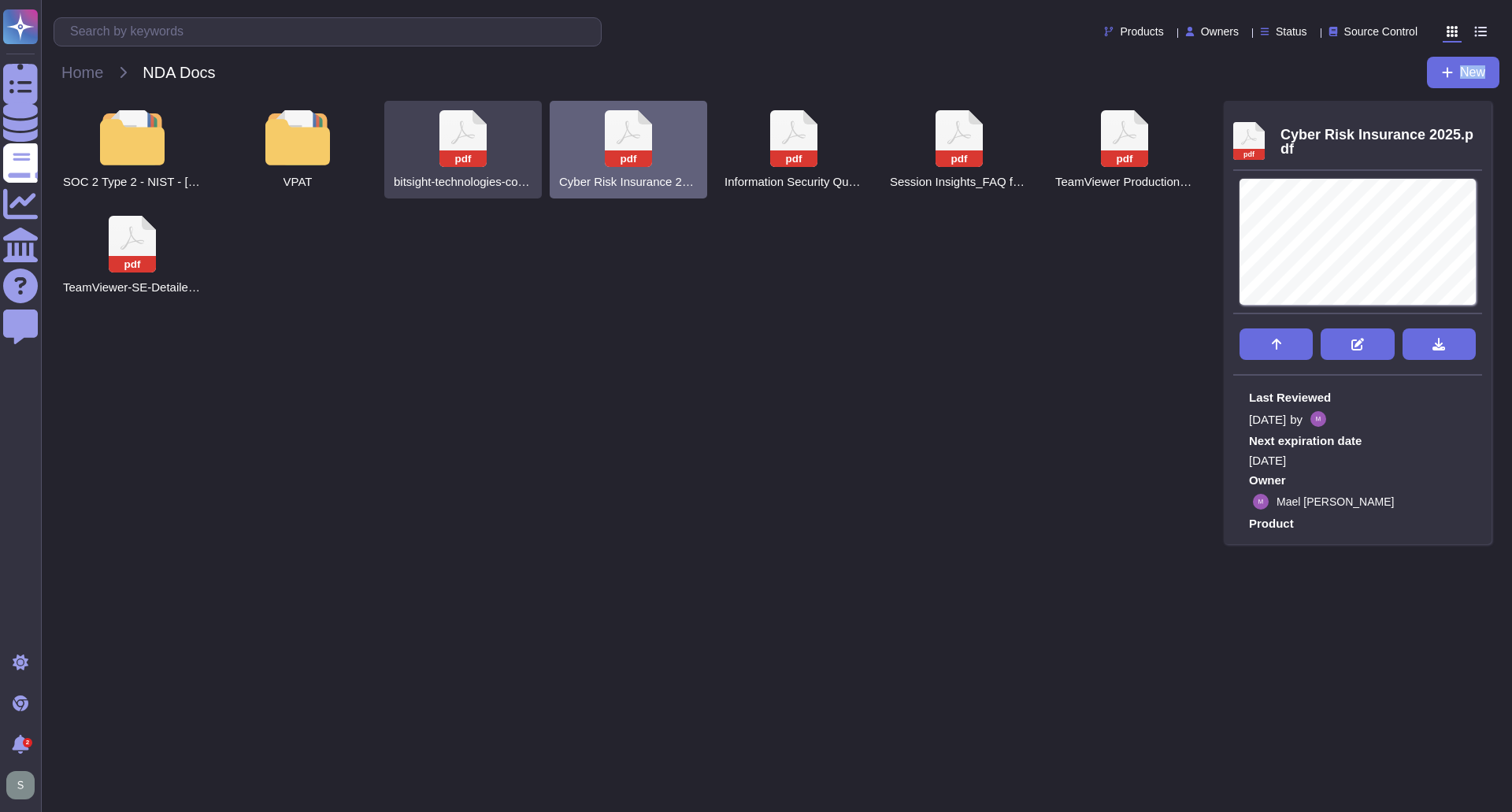
click at [460, 147] on icon at bounding box center [463, 138] width 47 height 56
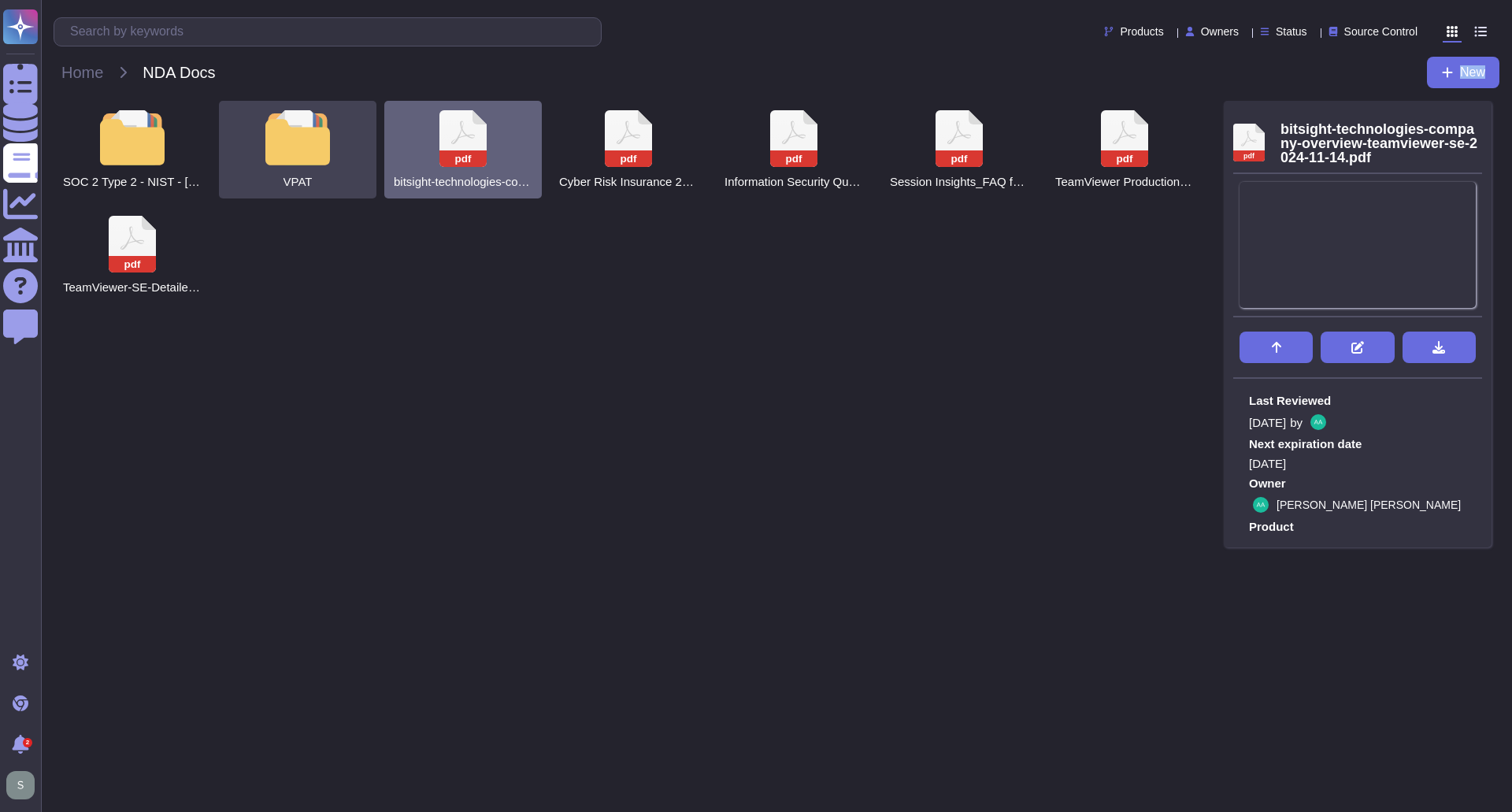
click at [281, 152] on div at bounding box center [297, 137] width 69 height 55
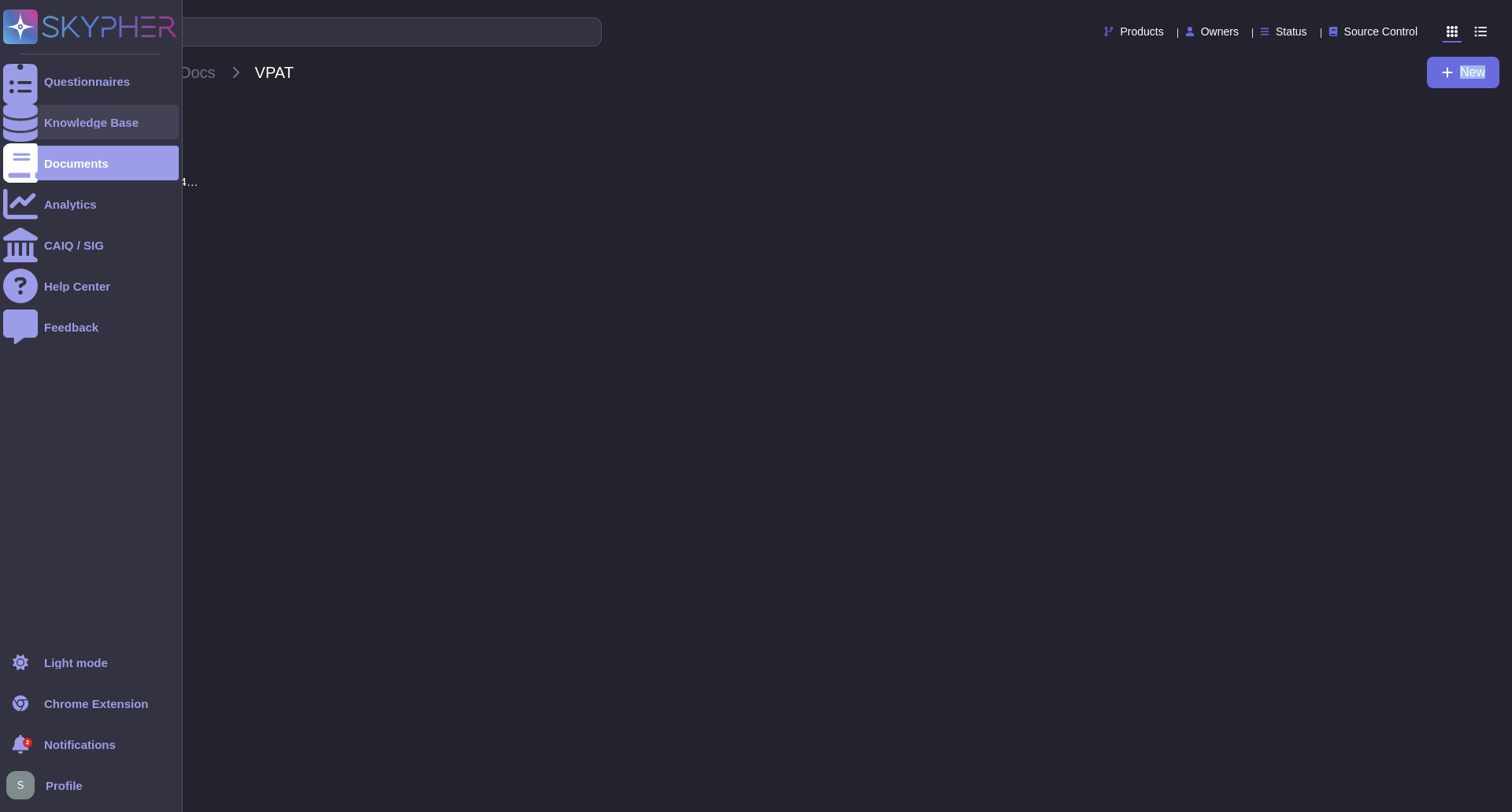
click at [25, 126] on icon at bounding box center [20, 122] width 35 height 40
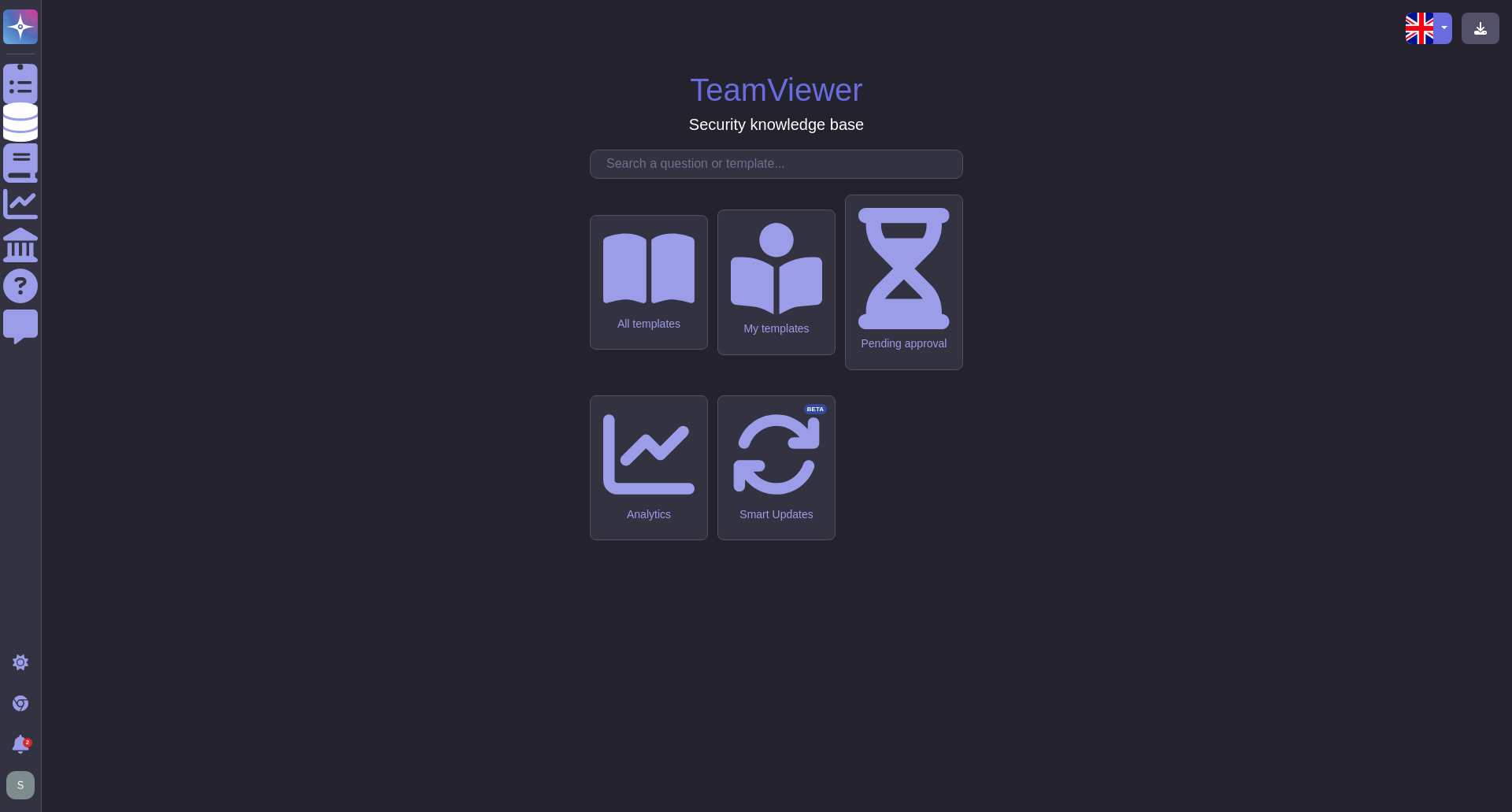
click at [665, 178] on input "text" at bounding box center [781, 164] width 364 height 28
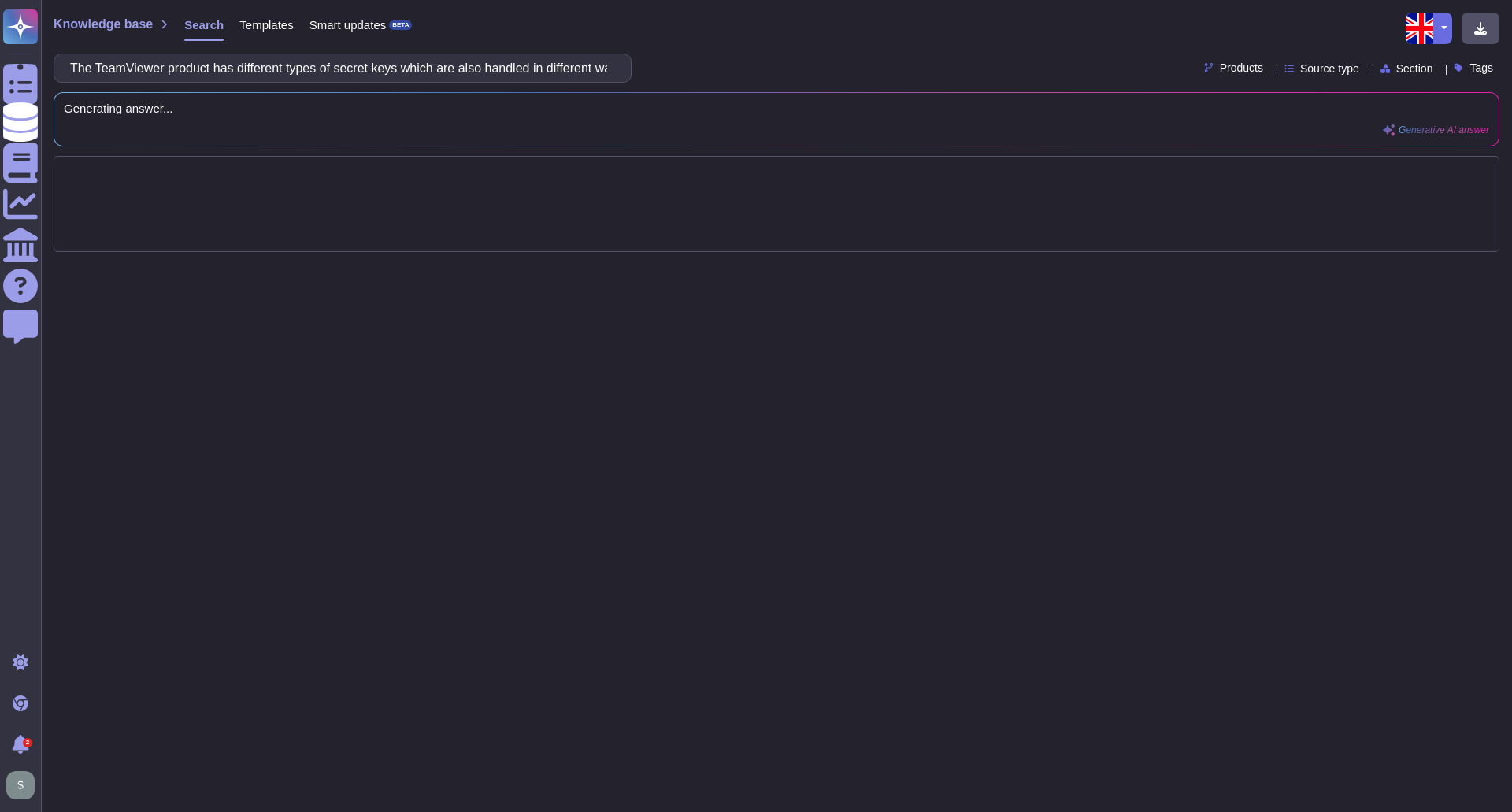
scroll to position [0, 2471]
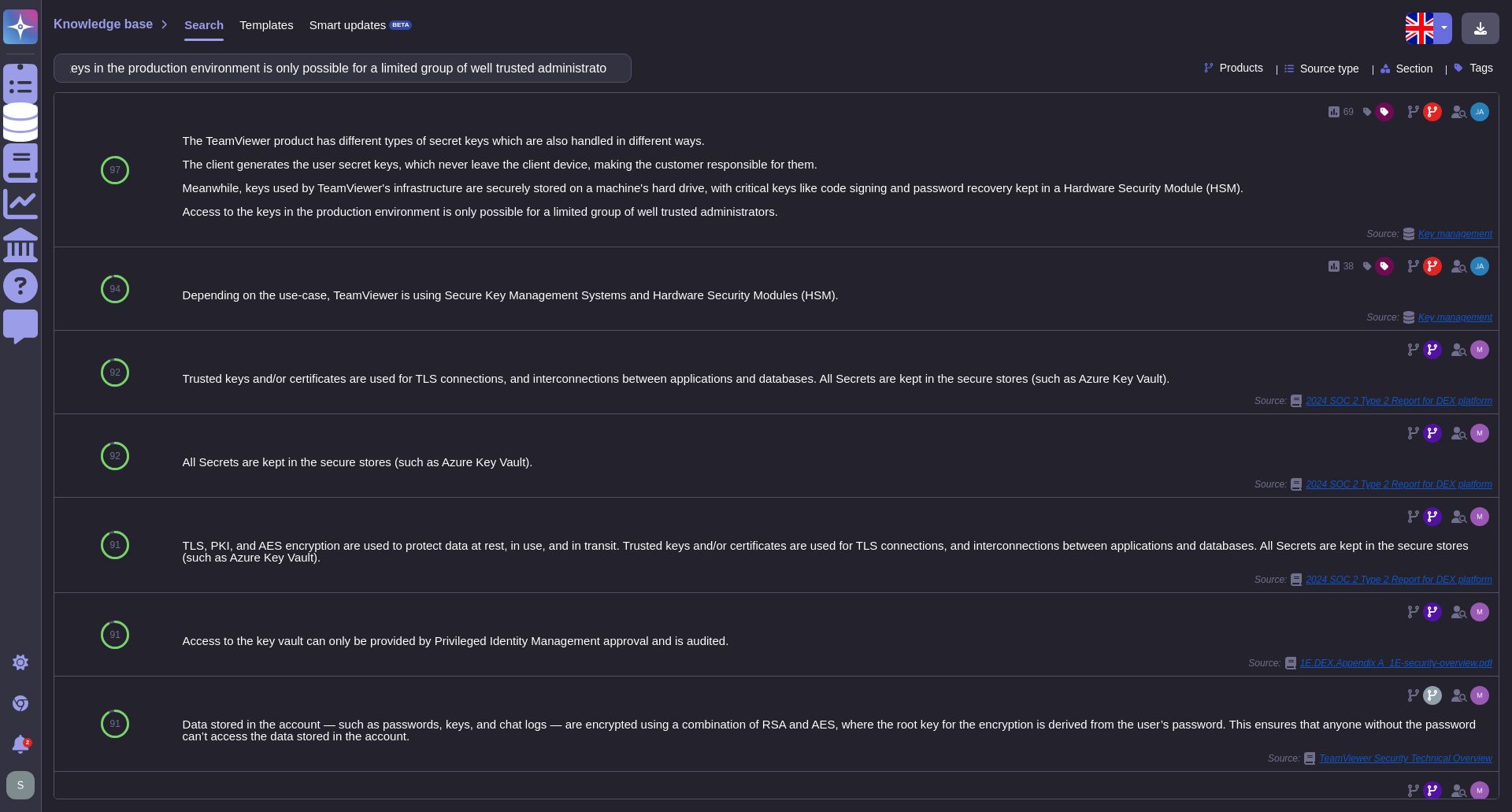
click at [387, 67] on input "The TeamViewer product has different types of secret keys which are also handle…" at bounding box center [339, 68] width 553 height 28
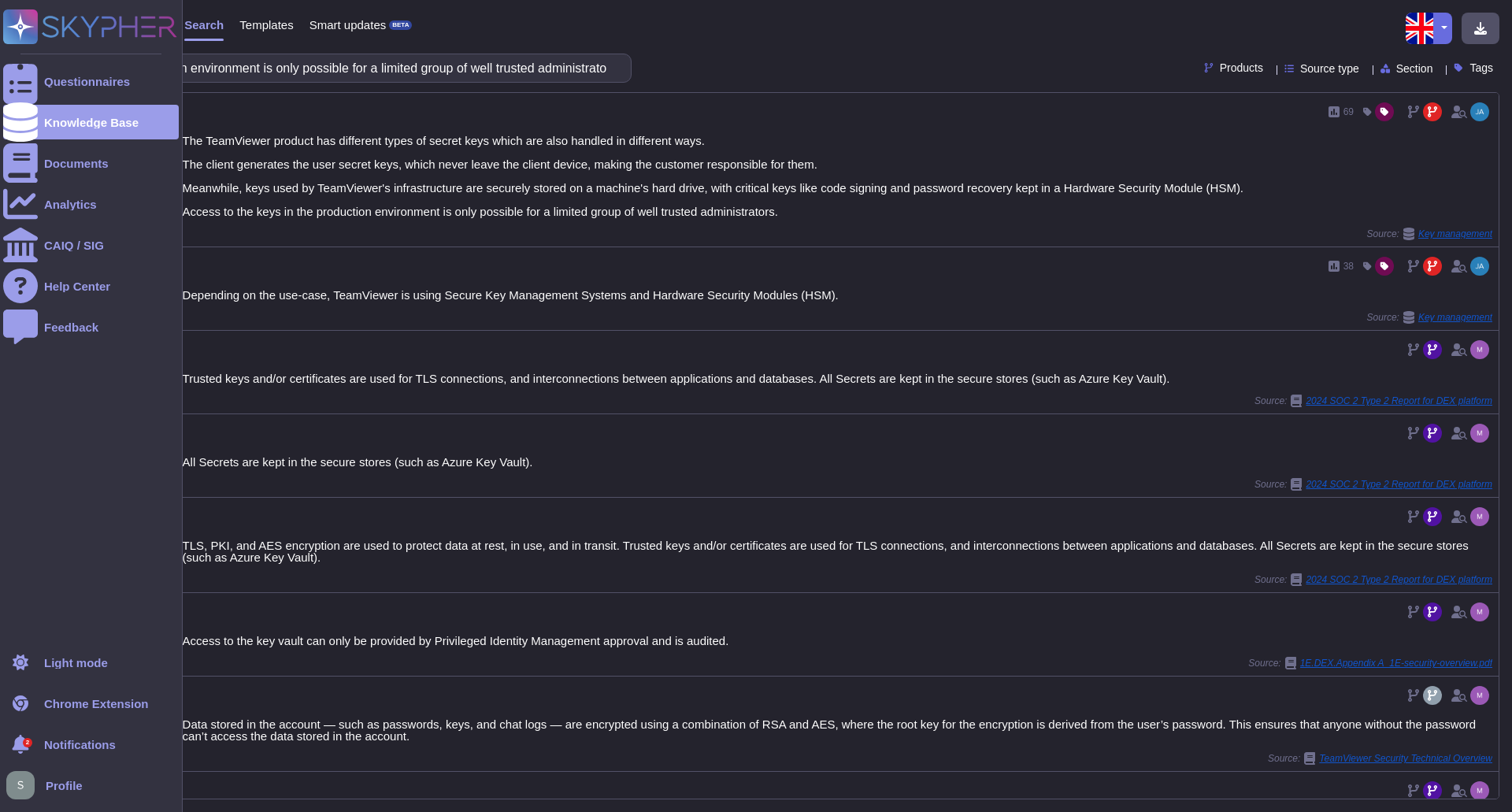
scroll to position [0, 0]
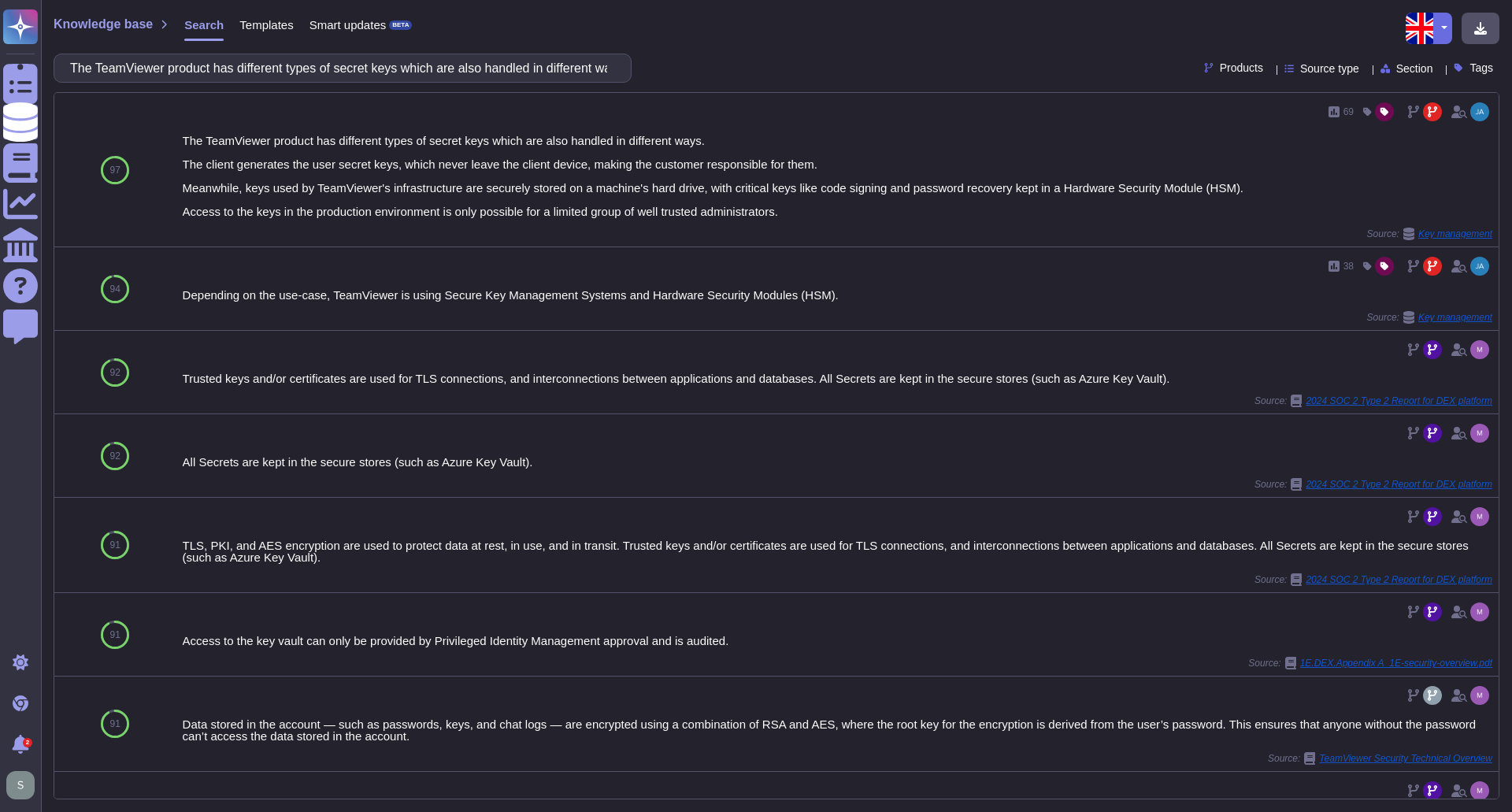
drag, startPoint x: 699, startPoint y: 61, endPoint x: 634, endPoint y: 66, distance: 65.2
click at [693, 61] on div "The TeamViewer product has different types of secret keys which are also handle…" at bounding box center [777, 68] width 1446 height 29
click at [589, 67] on input "The TeamViewer product has different types of secret keys which are also handle…" at bounding box center [339, 68] width 553 height 28
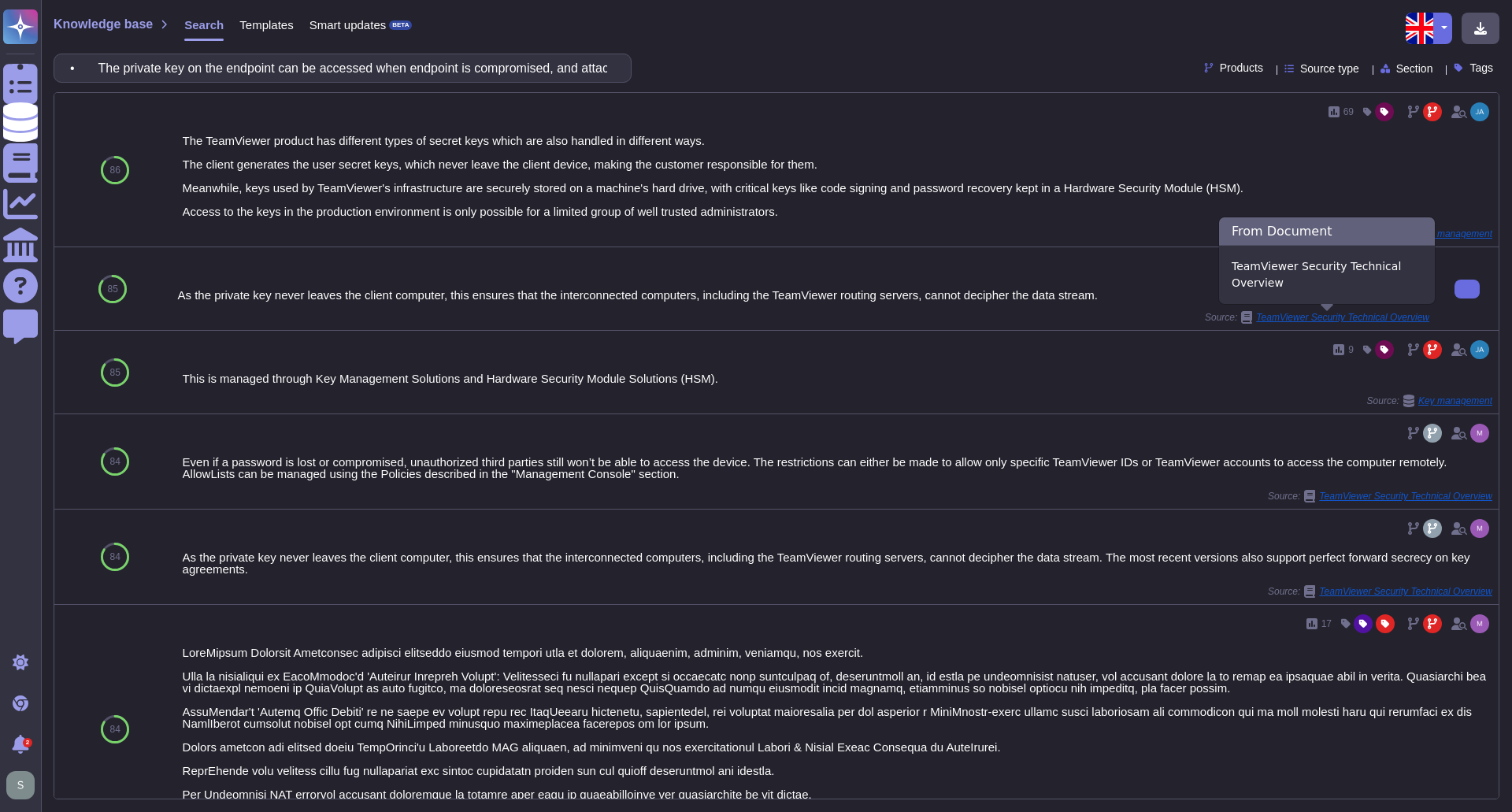
click at [1242, 319] on icon at bounding box center [1247, 317] width 11 height 13
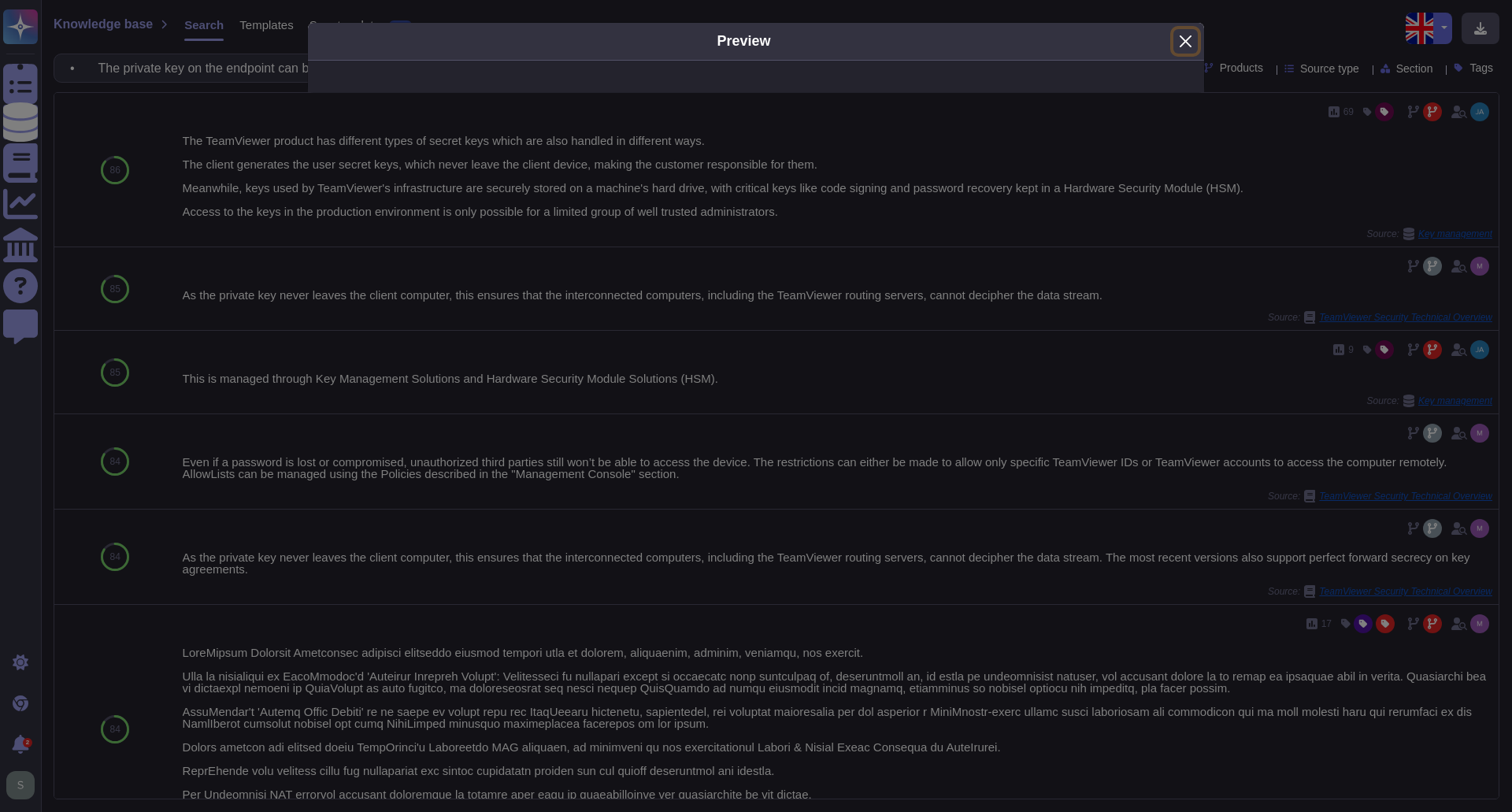
click at [1189, 41] on button "Close" at bounding box center [1185, 41] width 24 height 24
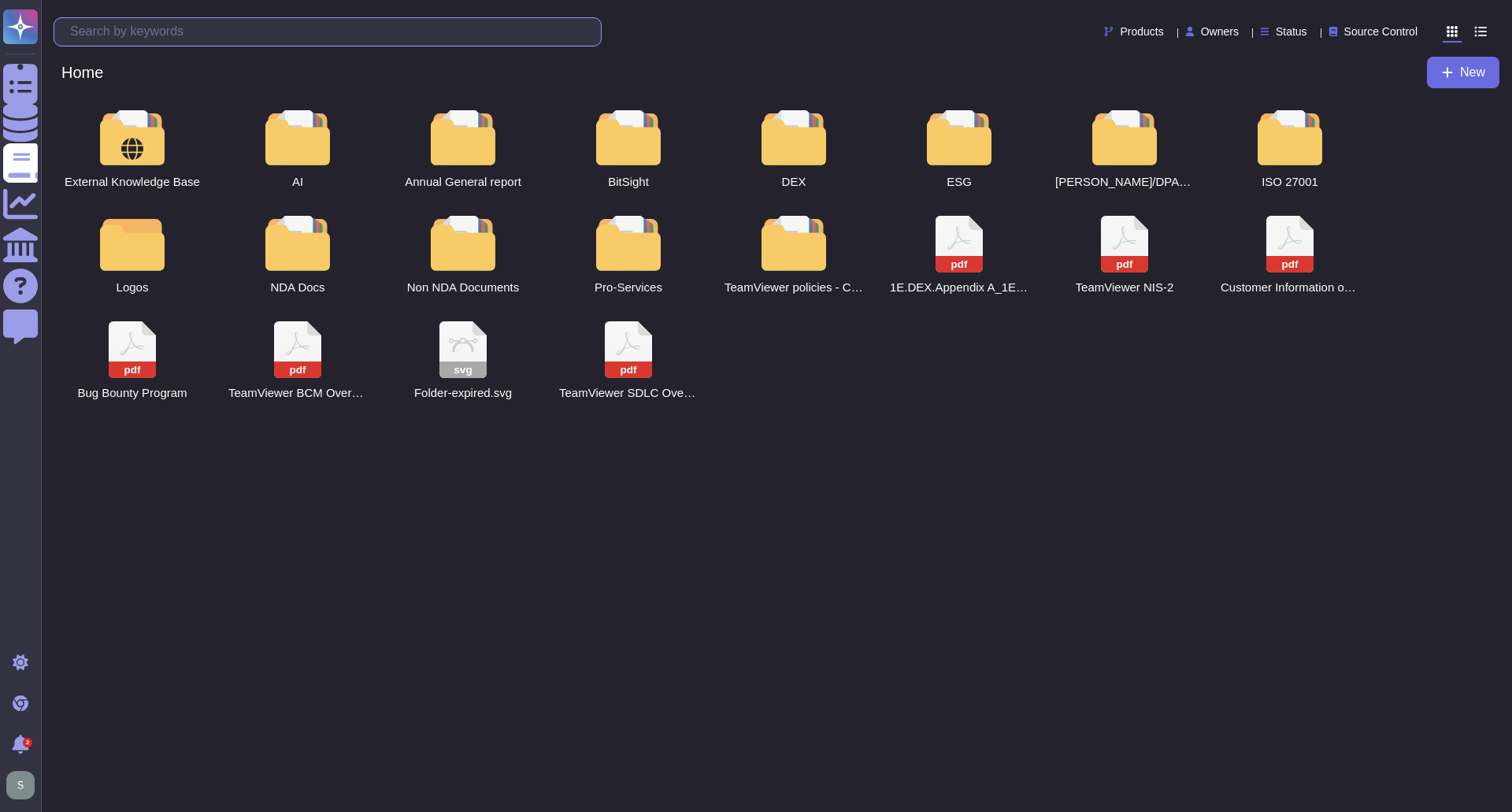
click at [225, 39] on input "text" at bounding box center [332, 32] width 539 height 28
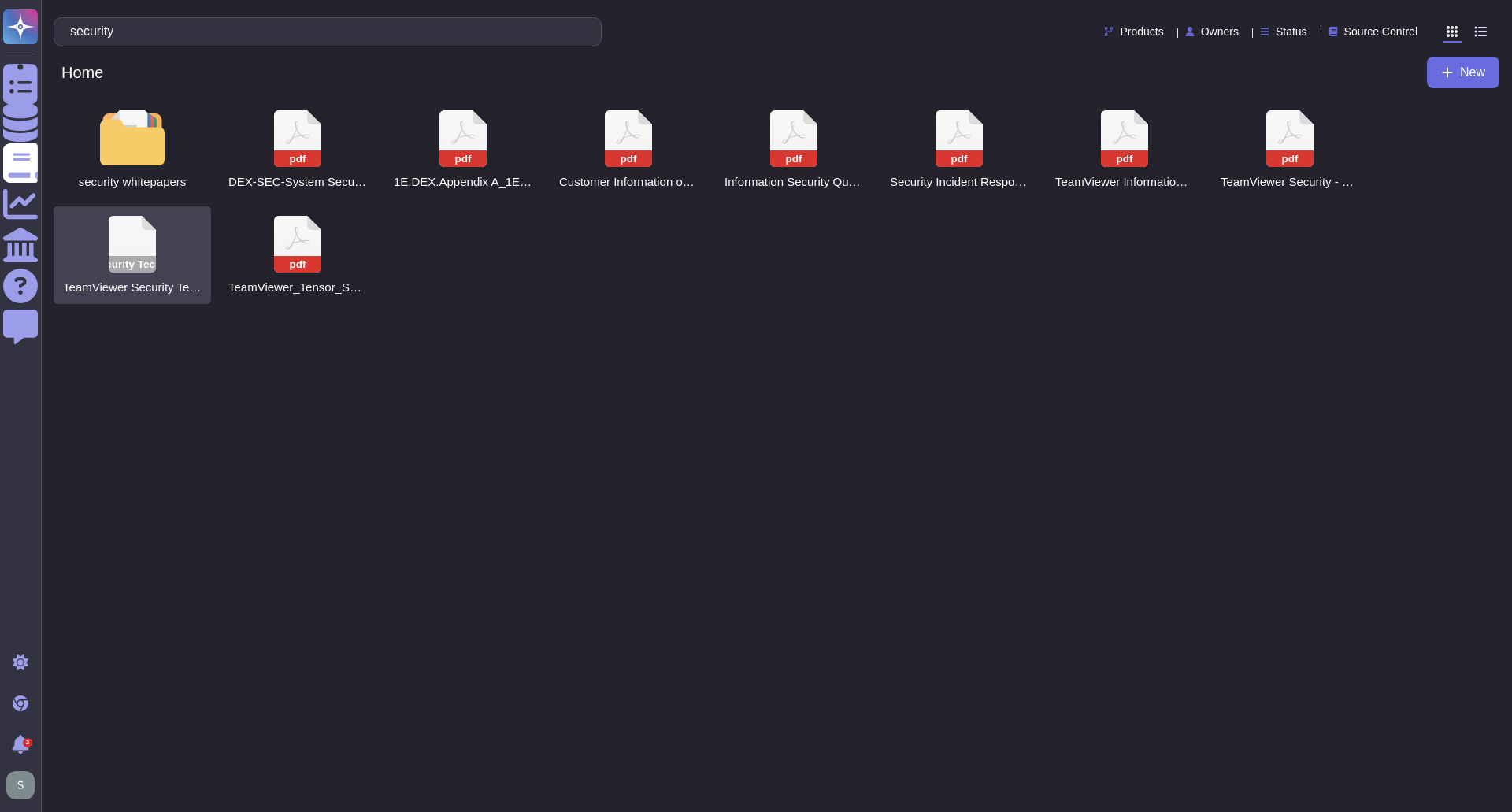
type input "security"
click at [138, 274] on div "TeamViewer Security Technical Overview TeamViewer Security Technical Overview" at bounding box center [132, 255] width 158 height 98
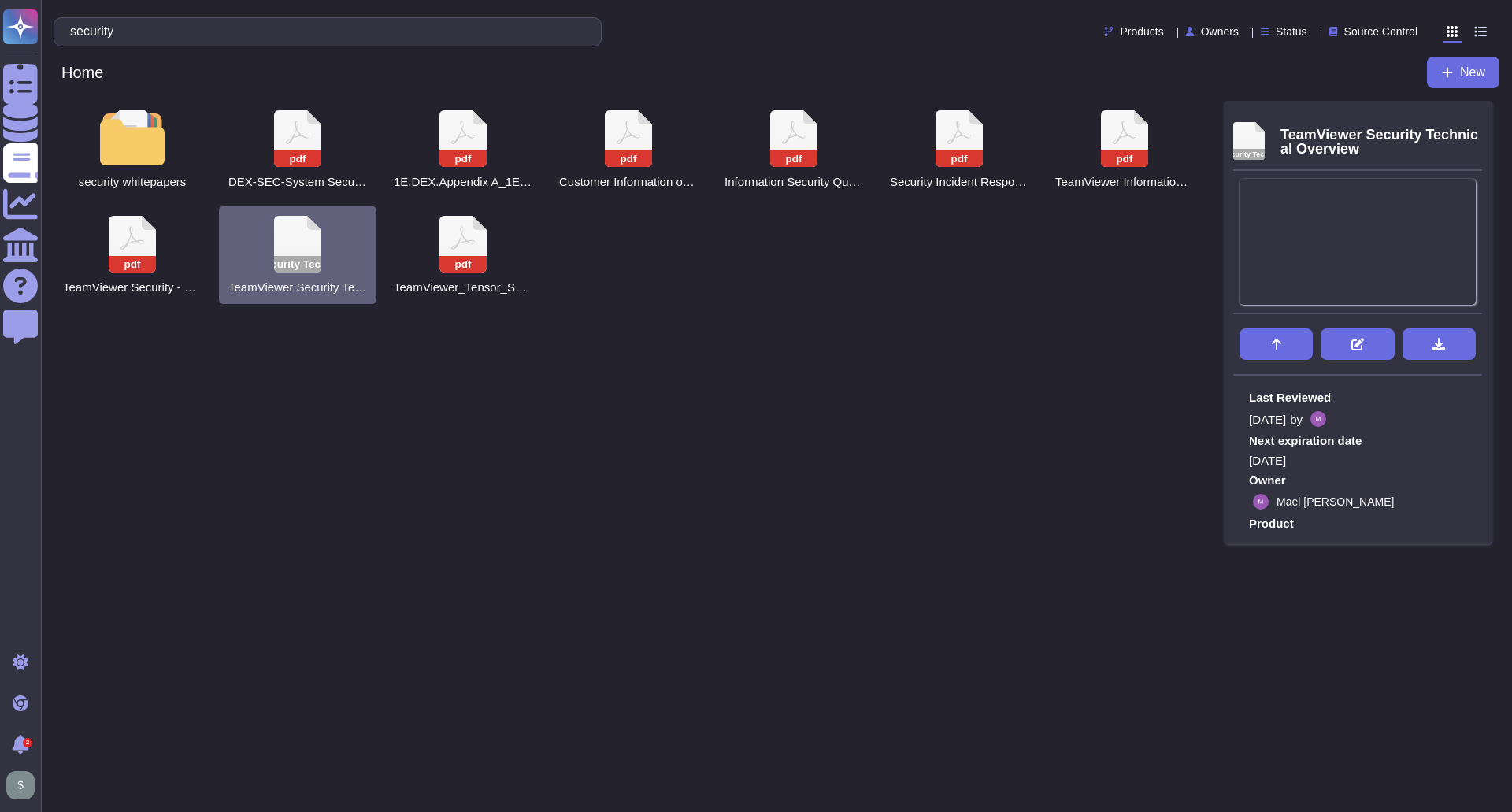
click at [138, 274] on div "pdf TeamViewer Security - Overview, Architecture and Encryption.pdf" at bounding box center [132, 255] width 158 height 98
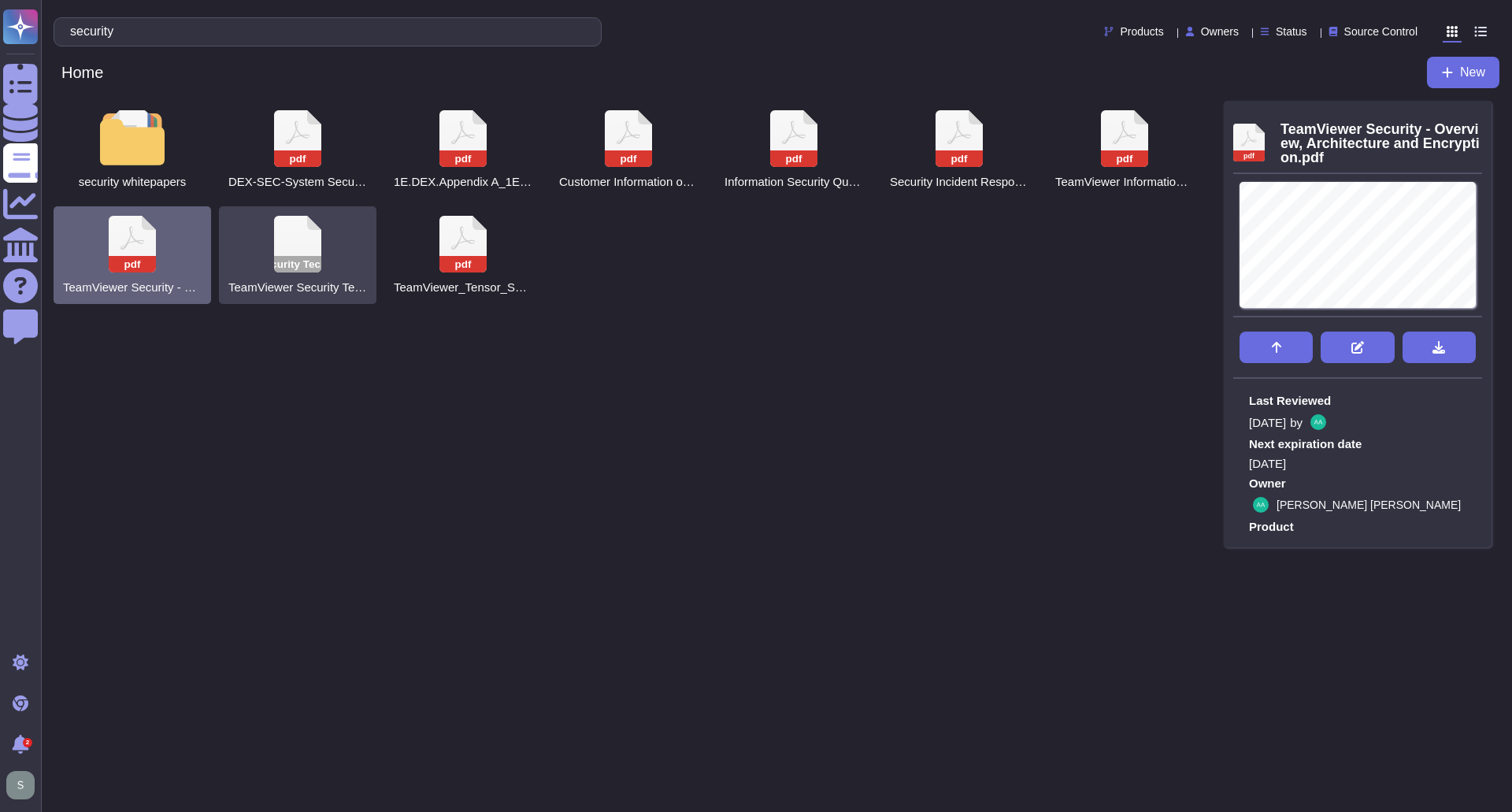
click at [286, 266] on rect at bounding box center [297, 264] width 47 height 17
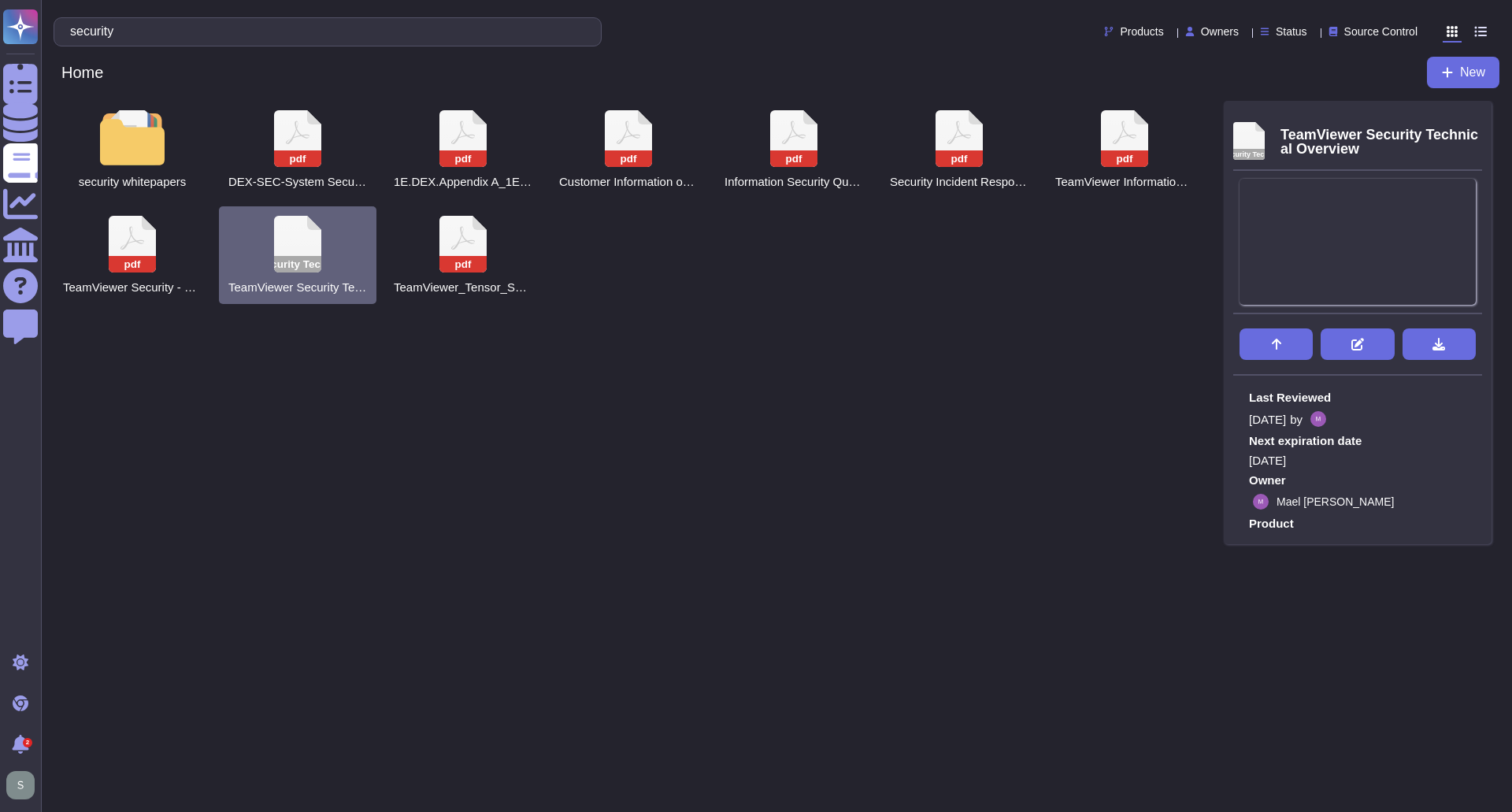
click at [286, 266] on rect at bounding box center [297, 264] width 47 height 17
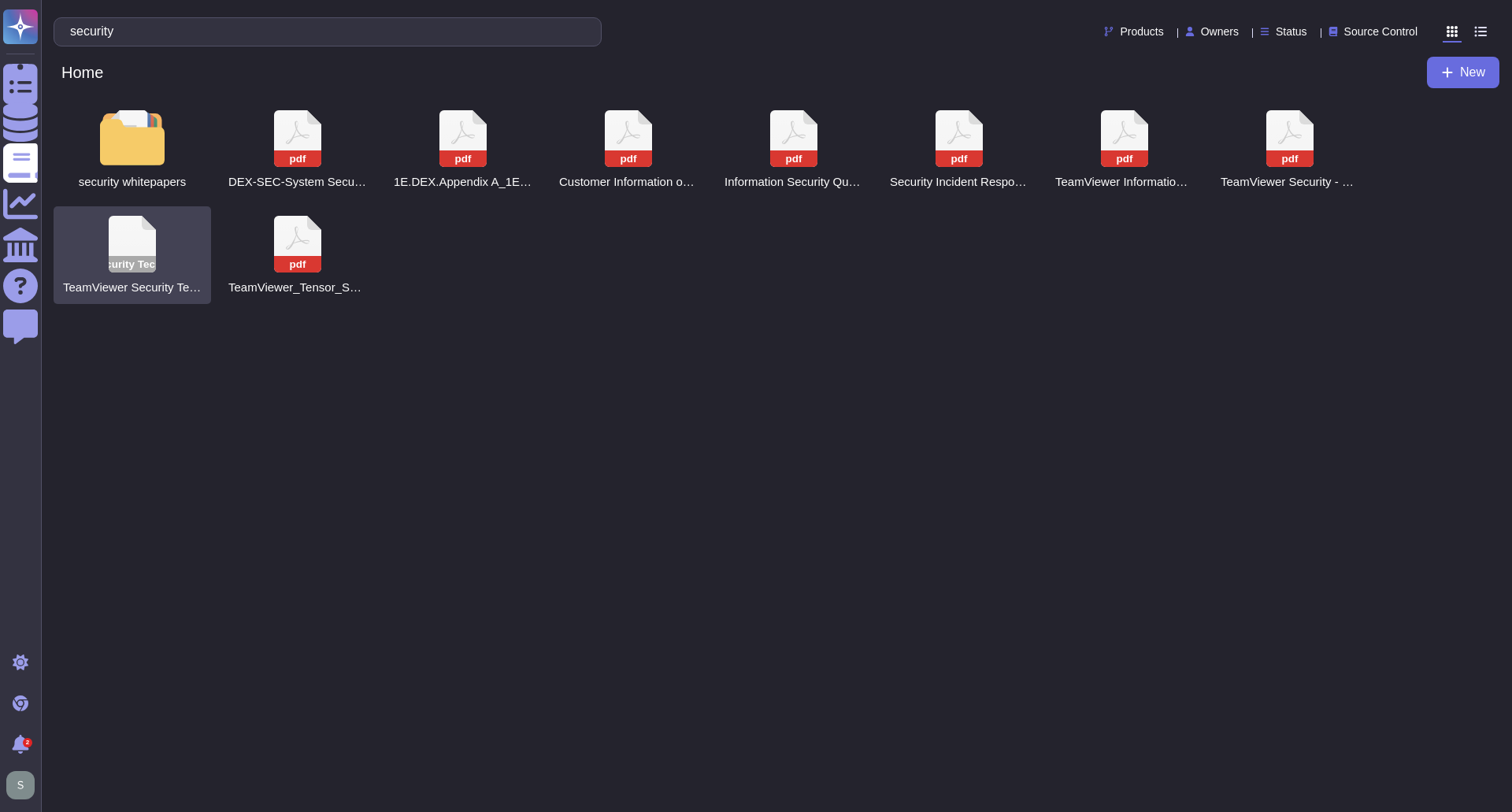
click at [115, 257] on rect at bounding box center [132, 264] width 47 height 17
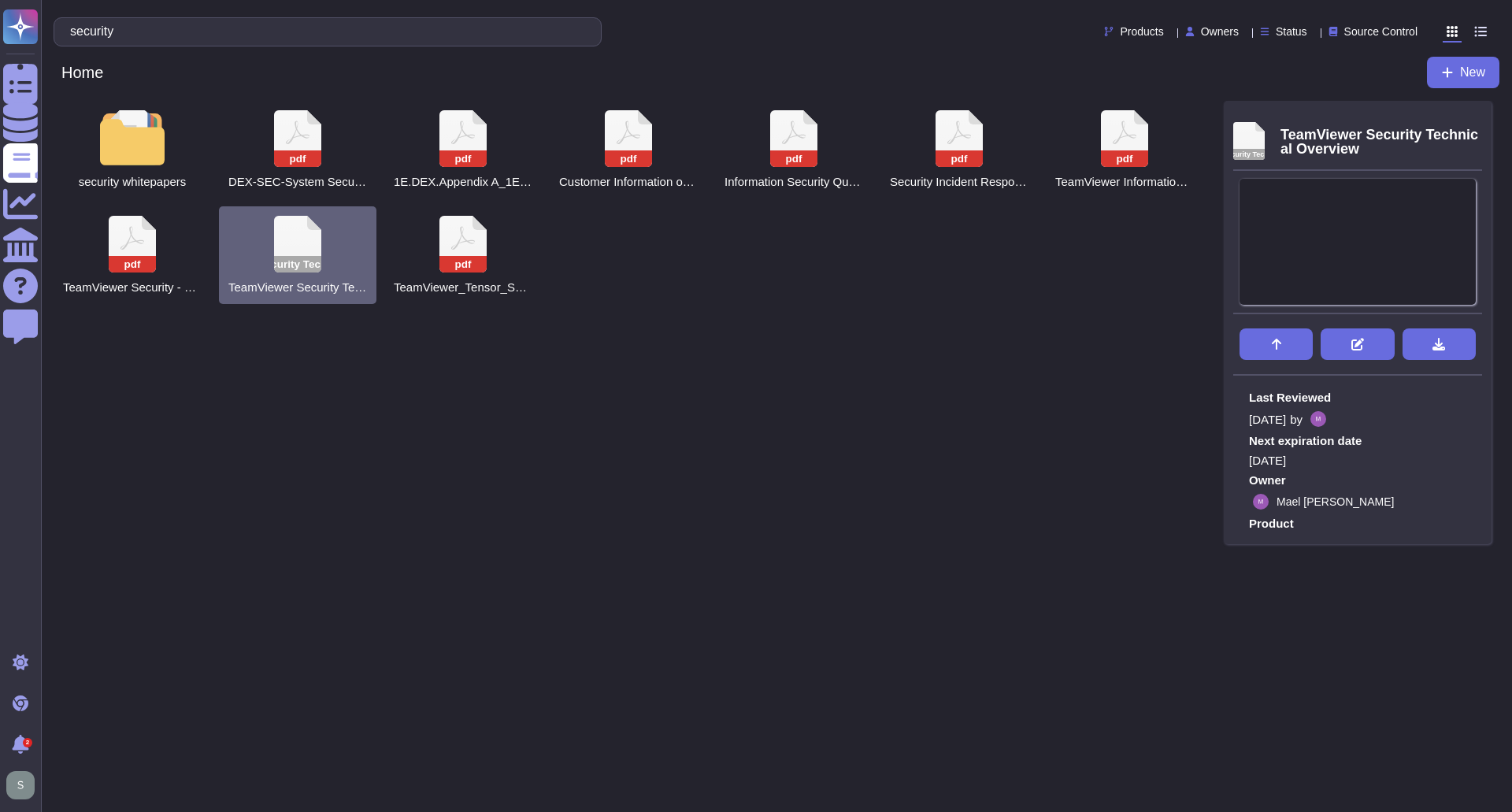
click at [1462, 199] on icon at bounding box center [1462, 199] width 0 height 0
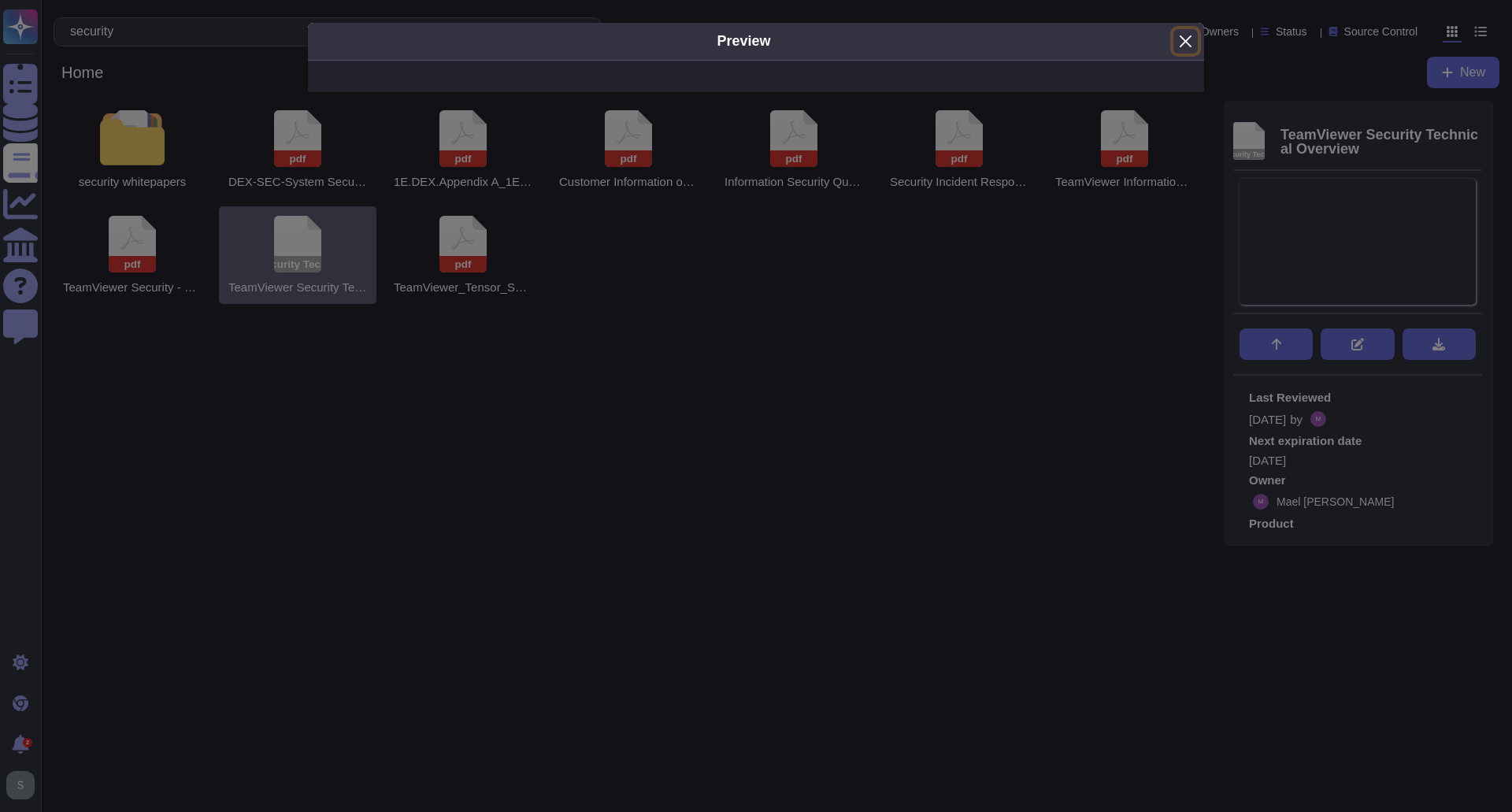
click at [1185, 45] on button "Close" at bounding box center [1185, 41] width 24 height 24
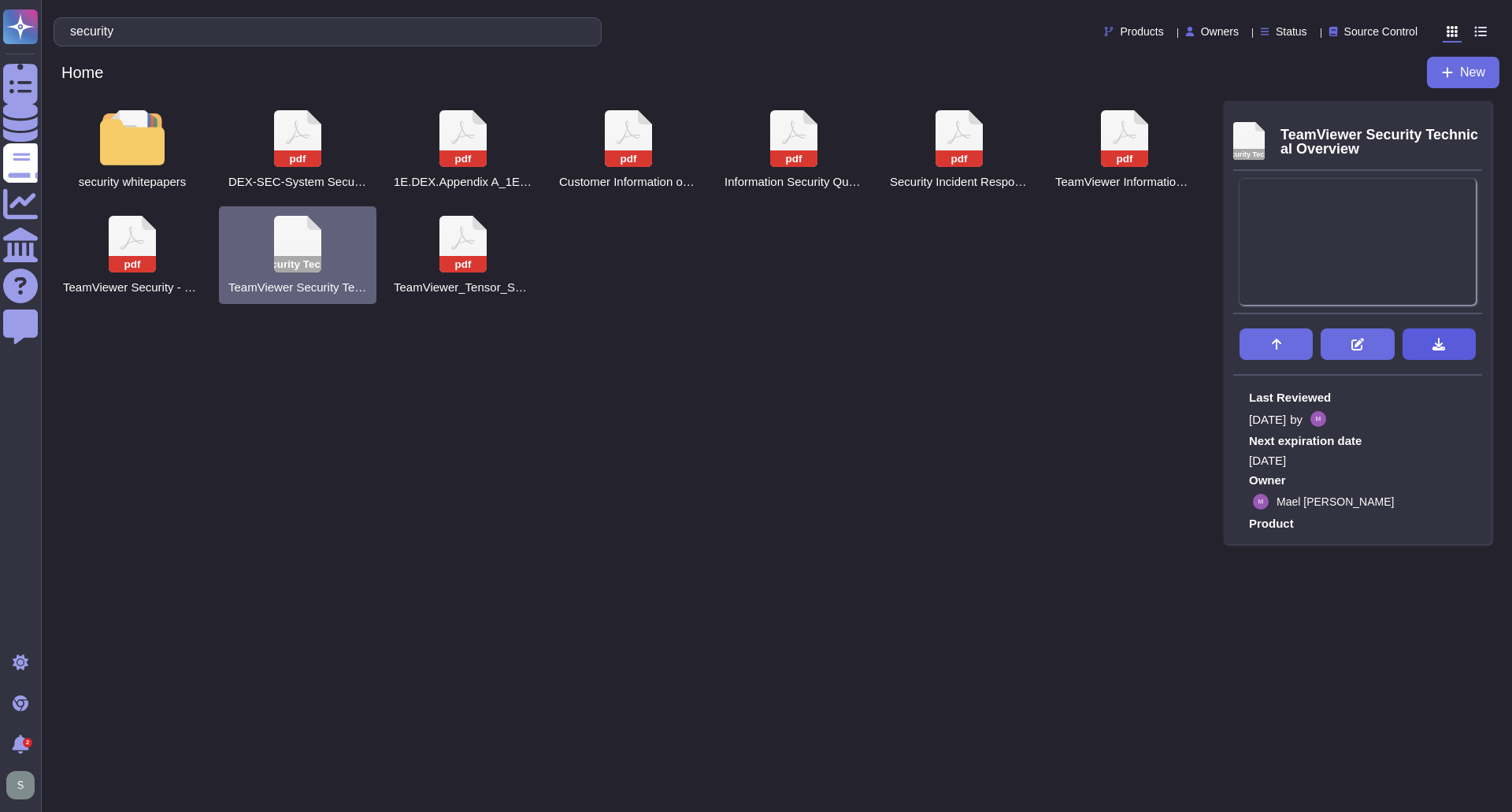
click at [1441, 351] on button at bounding box center [1439, 344] width 73 height 31
click at [1018, 315] on div "security whitepapers pdf DEX-SEC-System Security Planning Procedure.pdf pdf 1E.…" at bounding box center [777, 209] width 1472 height 216
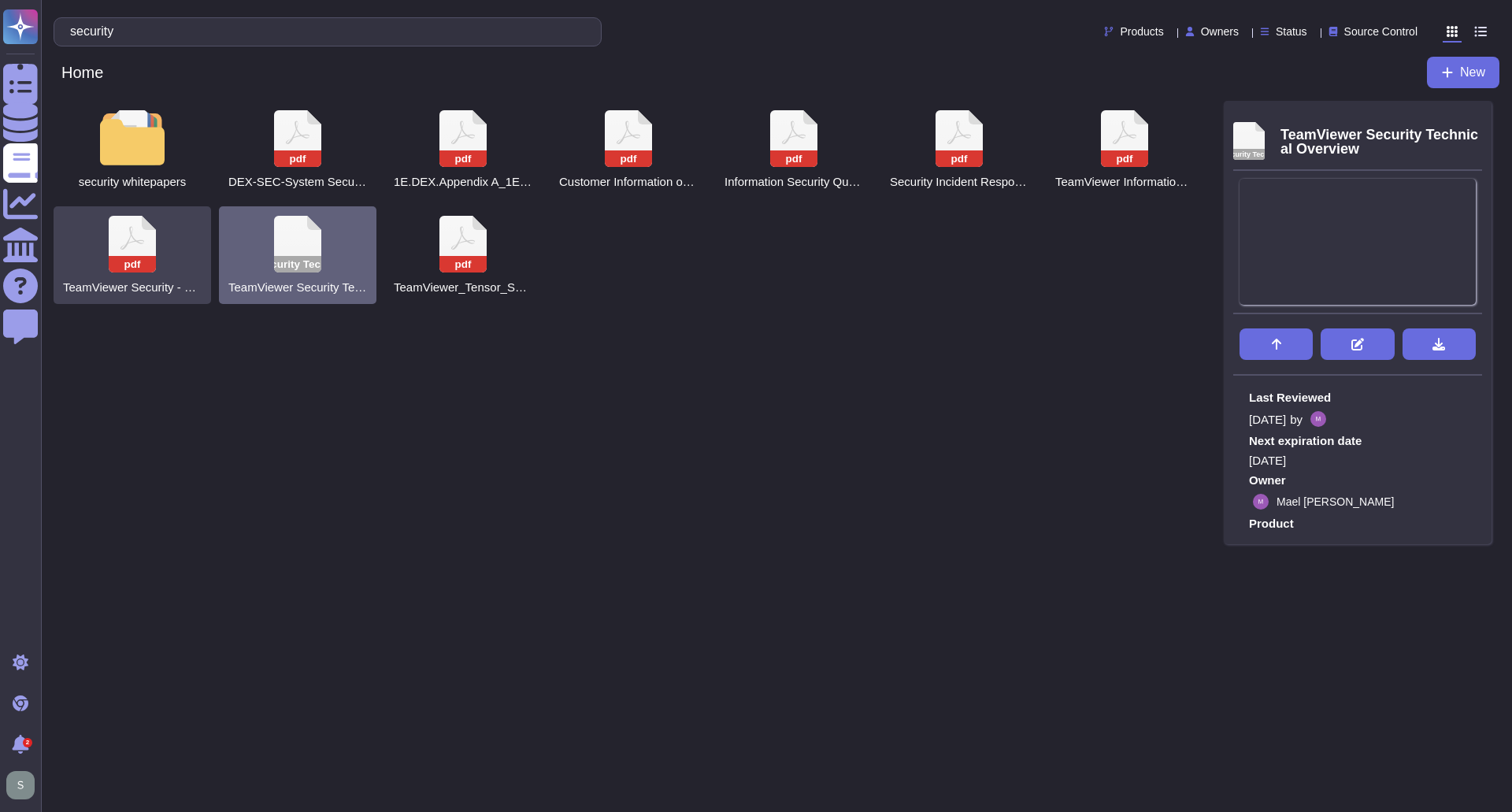
click at [274, 167] on icon at bounding box center [297, 138] width 47 height 56
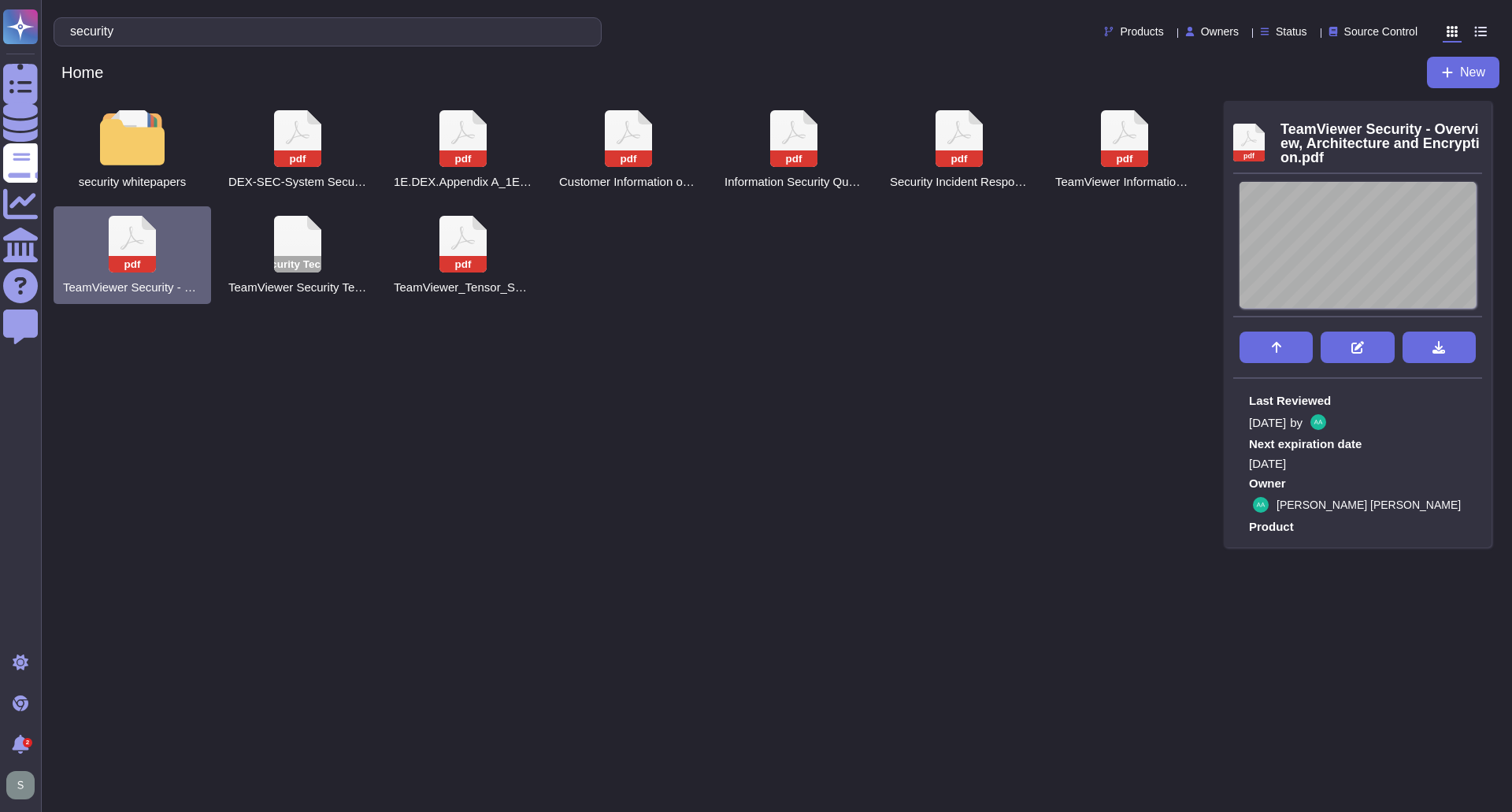
click at [1462, 201] on icon at bounding box center [1462, 201] width 0 height 0
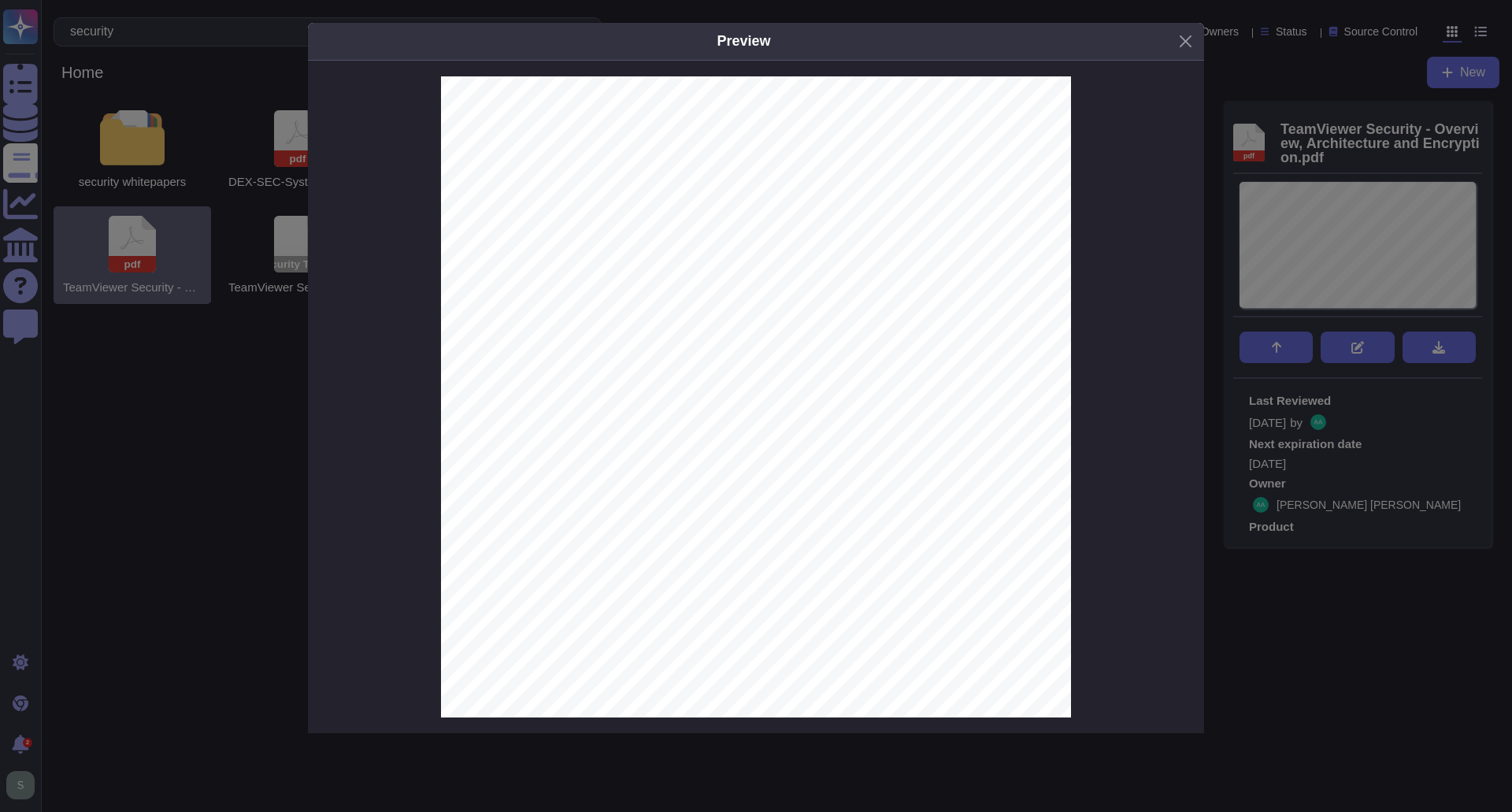
scroll to position [4017, 0]
click at [1188, 42] on button "Close" at bounding box center [1185, 41] width 24 height 24
